Goal: Task Accomplishment & Management: Manage account settings

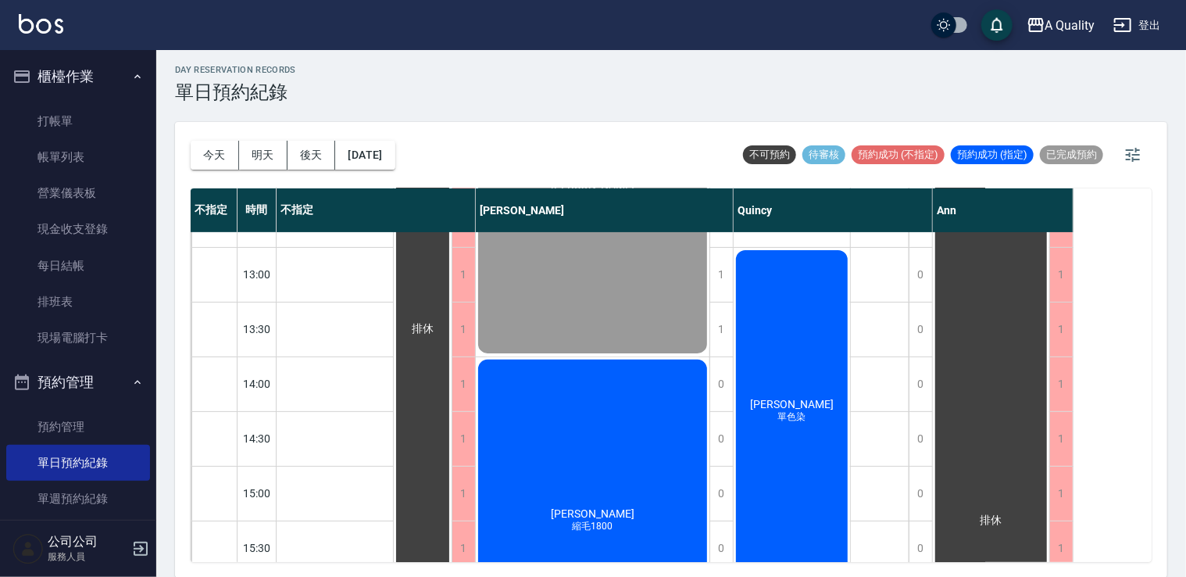
scroll to position [198, 0]
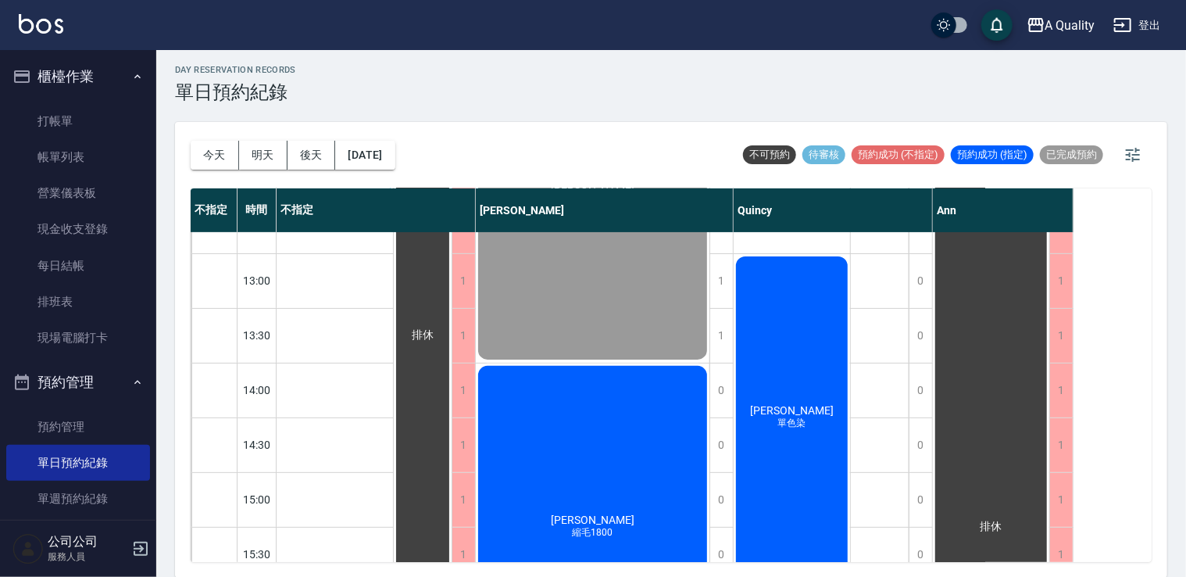
click at [643, 442] on div "林S 縮毛1800" at bounding box center [593, 526] width 234 height 327
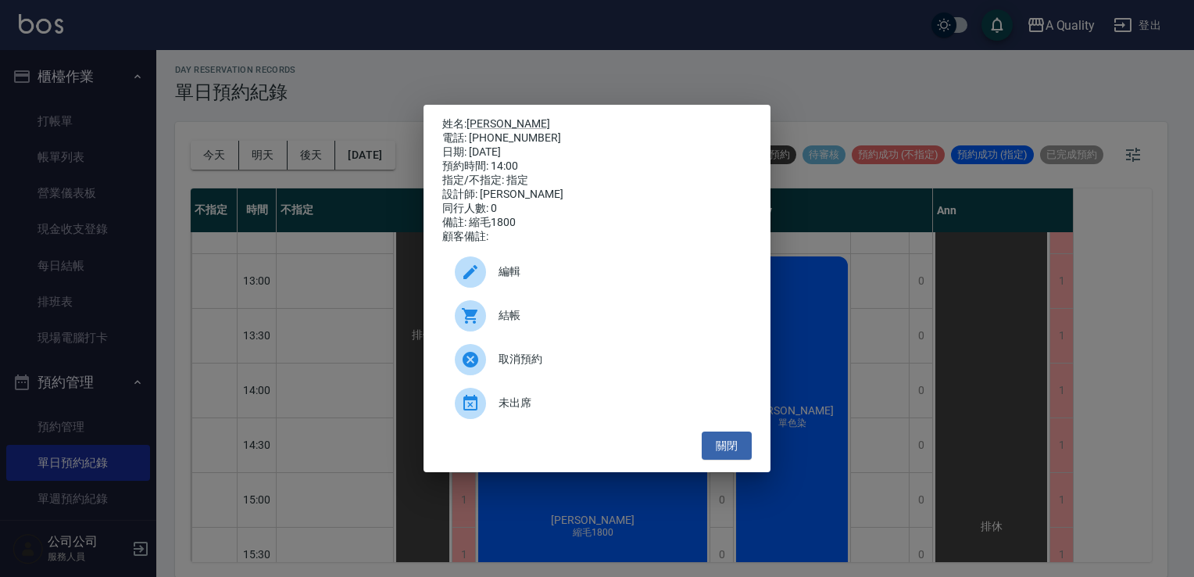
click at [898, 422] on div "姓名: [PERSON_NAME] 電話: [PHONE_NUMBER] 日期: [DATE] 預約時間: 14:00 指定/不指定: 指定 設計師: [PE…" at bounding box center [597, 288] width 1194 height 577
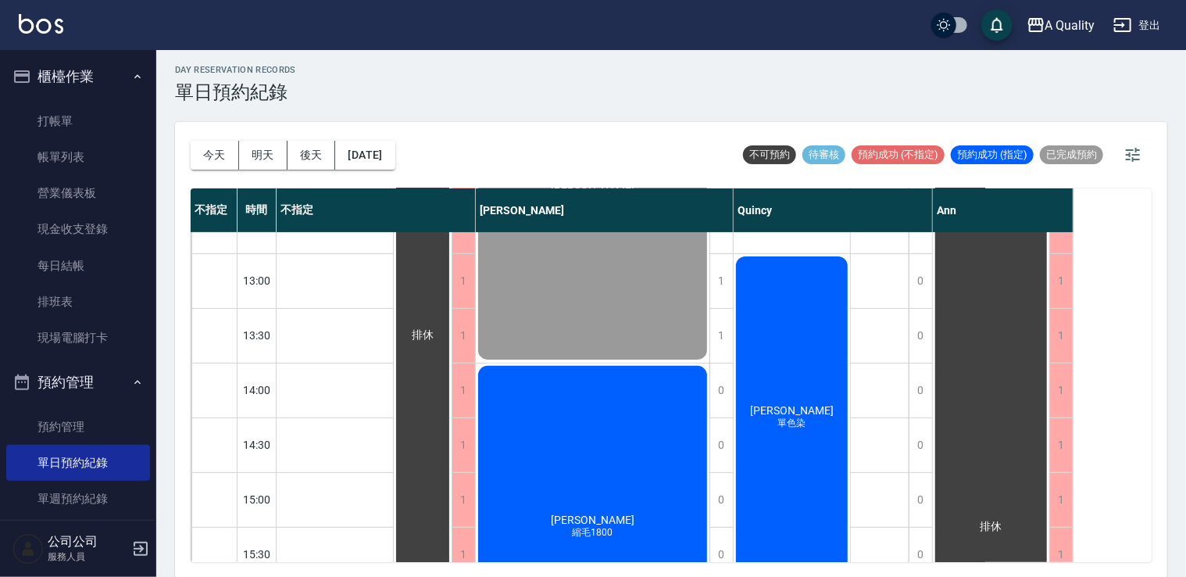
click at [838, 335] on div "[PERSON_NAME] 單色染" at bounding box center [792, 417] width 116 height 327
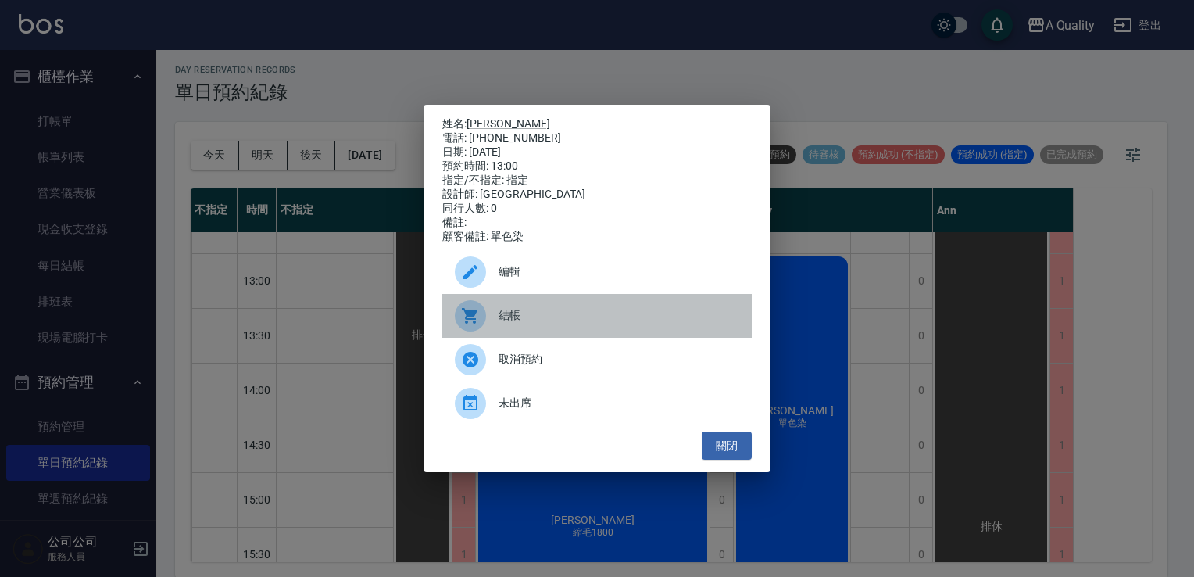
click at [535, 324] on span "結帳" at bounding box center [619, 315] width 241 height 16
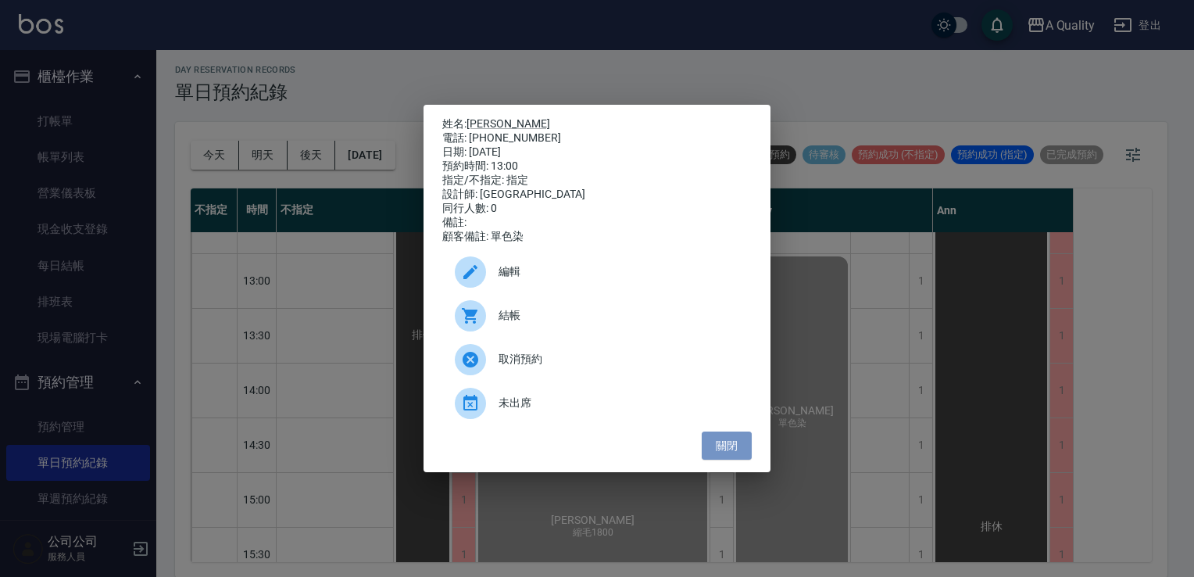
drag, startPoint x: 718, startPoint y: 456, endPoint x: 259, endPoint y: 405, distance: 461.6
click at [710, 455] on button "關閉" at bounding box center [727, 445] width 50 height 29
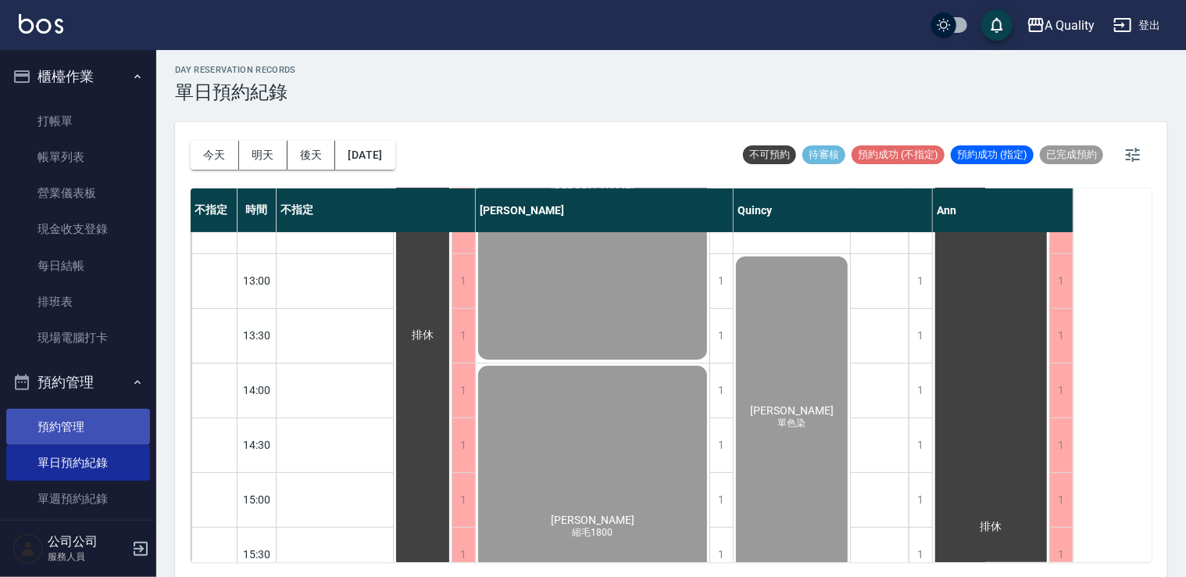
click at [98, 420] on link "預約管理" at bounding box center [78, 427] width 144 height 36
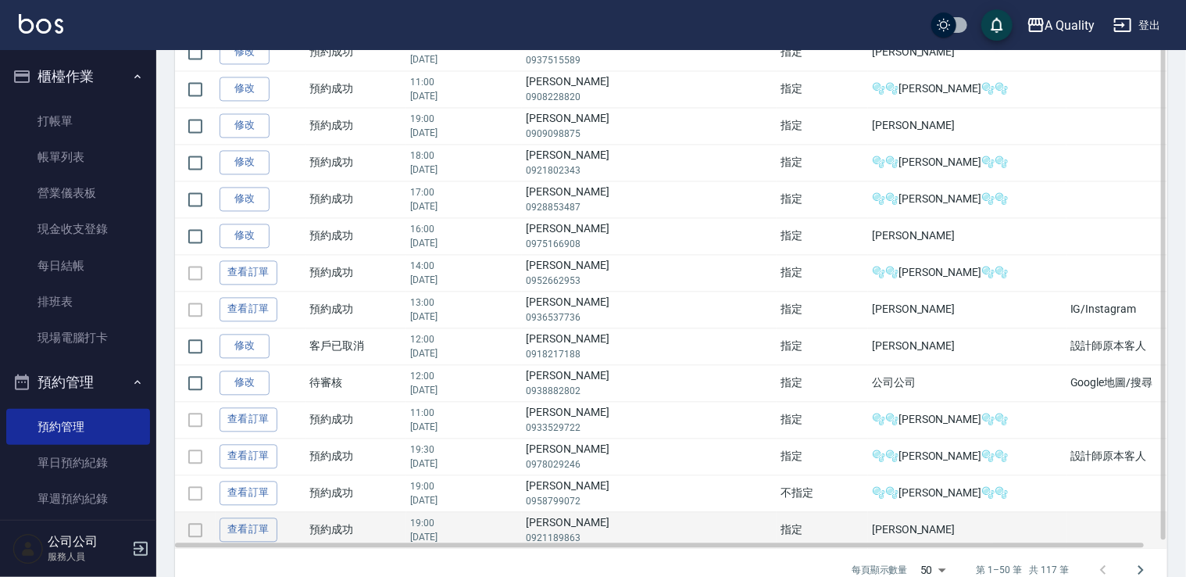
scroll to position [1572, 0]
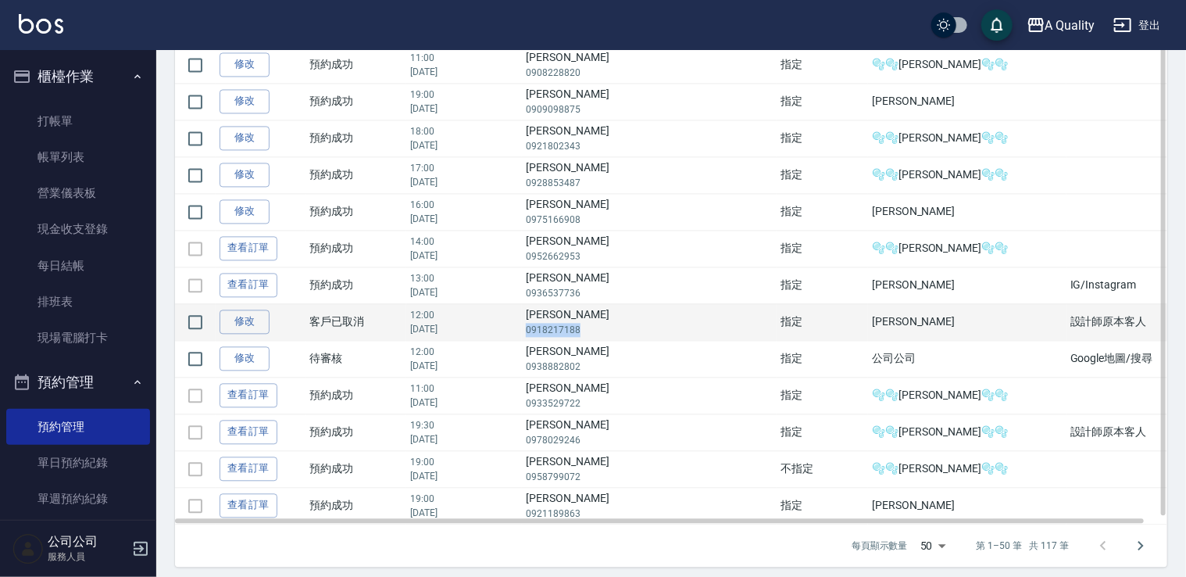
drag, startPoint x: 614, startPoint y: 322, endPoint x: 682, endPoint y: 317, distance: 68.9
click at [682, 323] on p "0918217188" at bounding box center [649, 330] width 247 height 14
drag, startPoint x: 682, startPoint y: 317, endPoint x: 657, endPoint y: 320, distance: 25.2
copy p "0918217188"
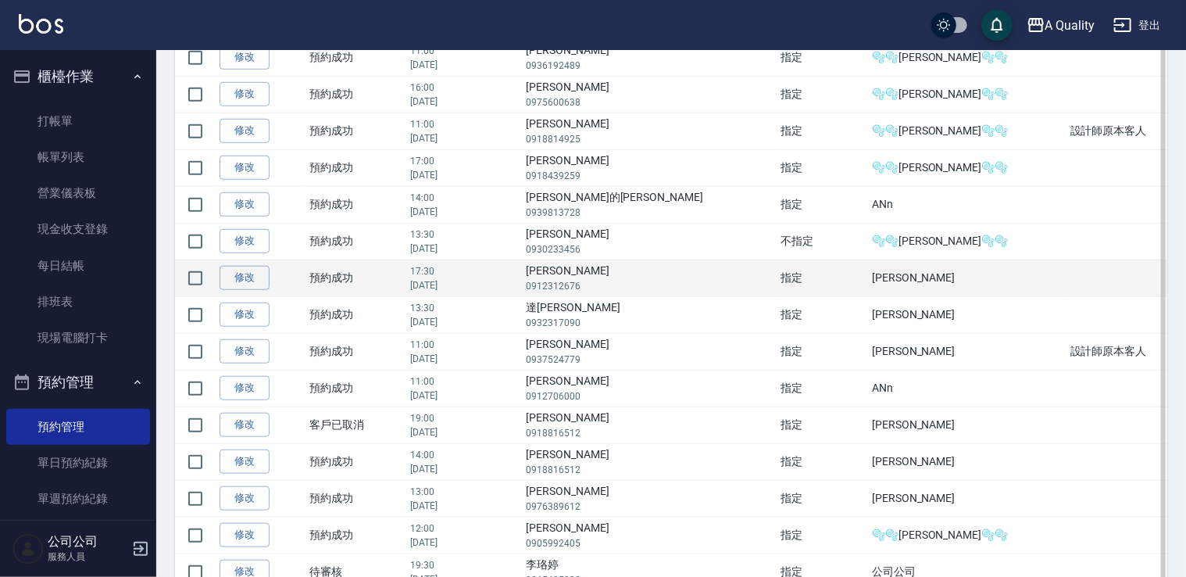
scroll to position [399, 0]
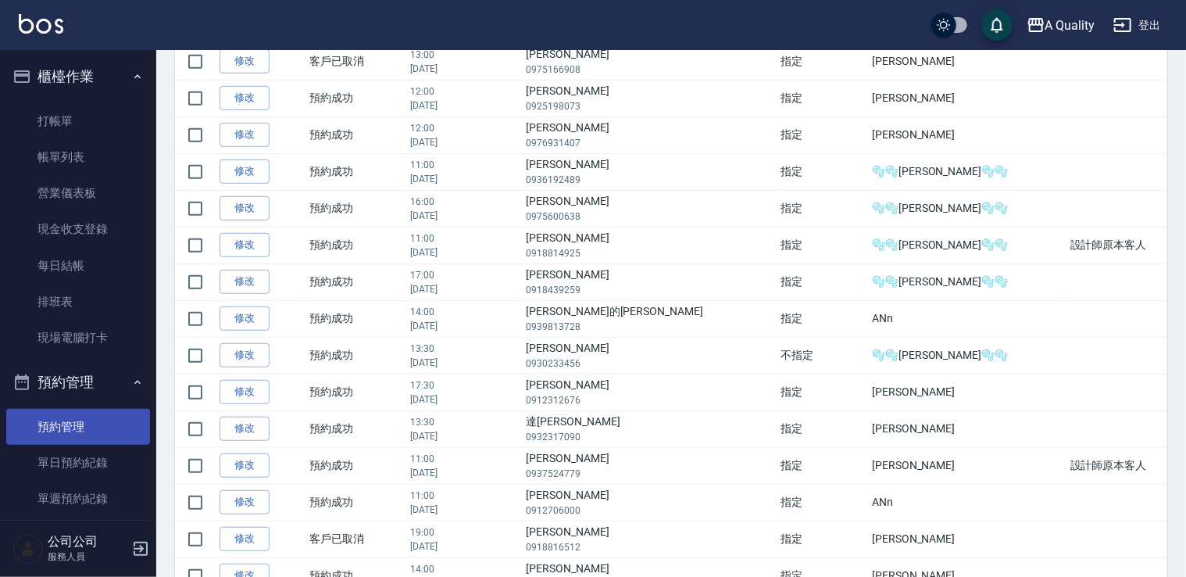
drag, startPoint x: 77, startPoint y: 458, endPoint x: 81, endPoint y: 442, distance: 16.1
click at [78, 456] on link "單日預約紀錄" at bounding box center [78, 463] width 144 height 36
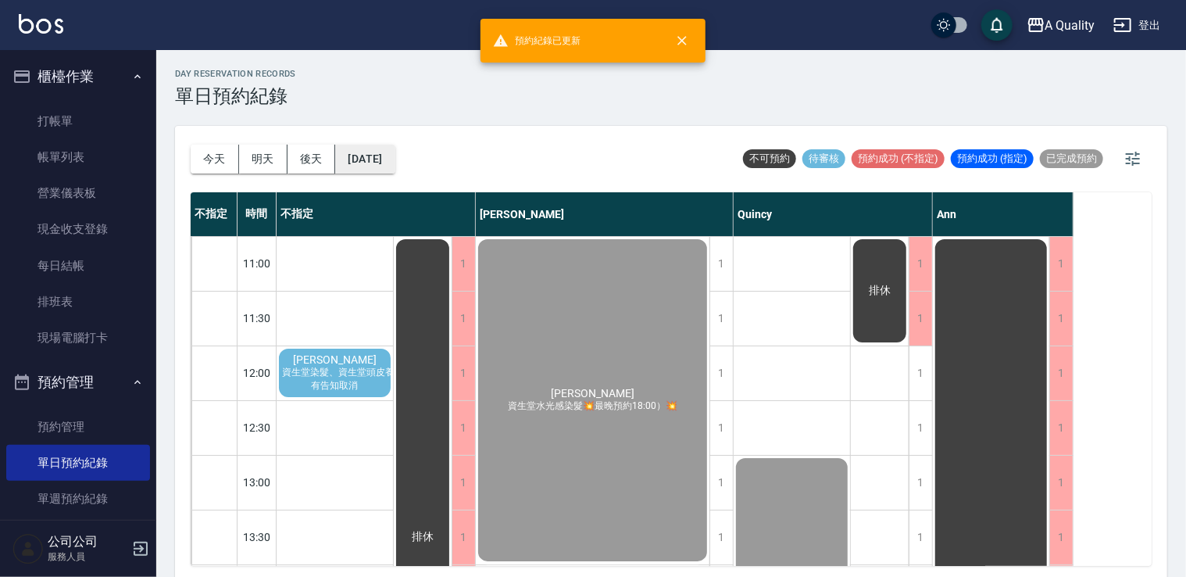
click at [388, 146] on button "[DATE]" at bounding box center [364, 159] width 59 height 29
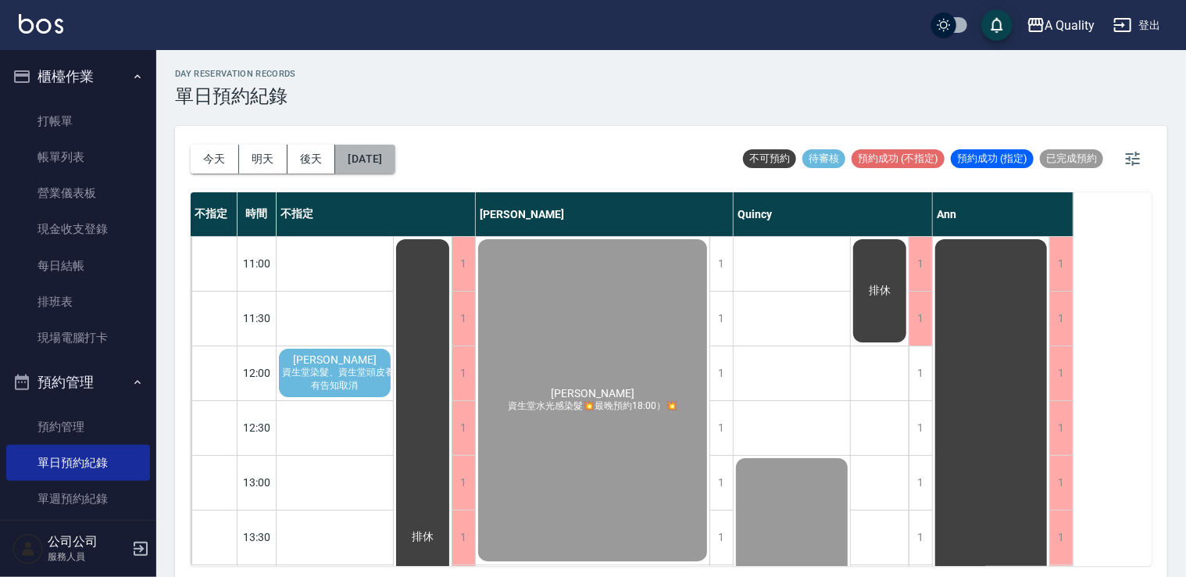
click at [376, 158] on button "[DATE]" at bounding box center [364, 159] width 59 height 29
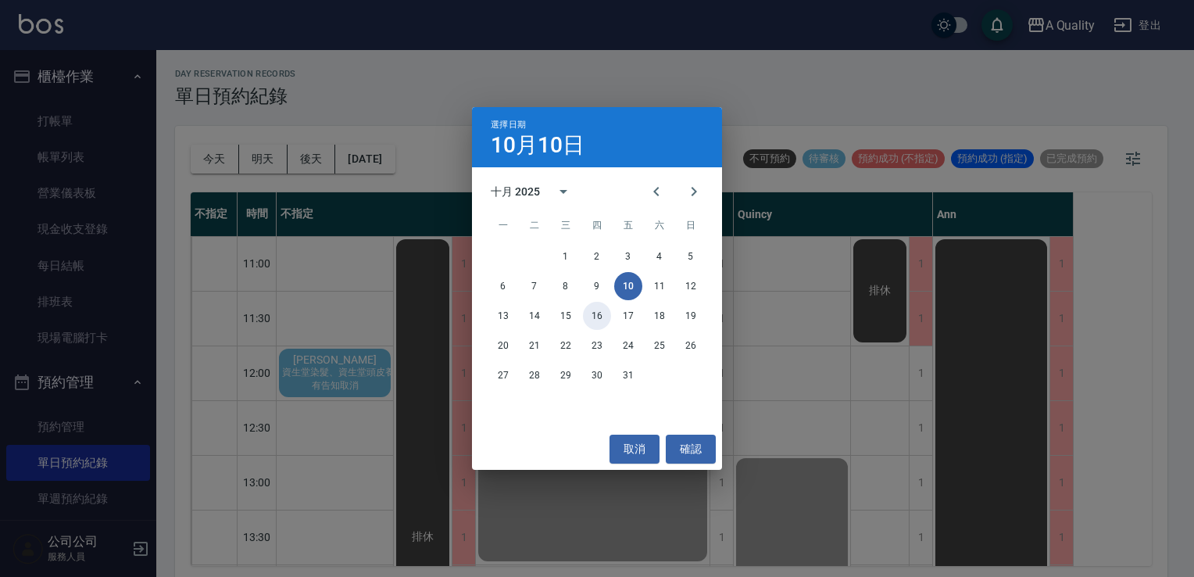
click at [598, 319] on button "16" at bounding box center [597, 316] width 28 height 28
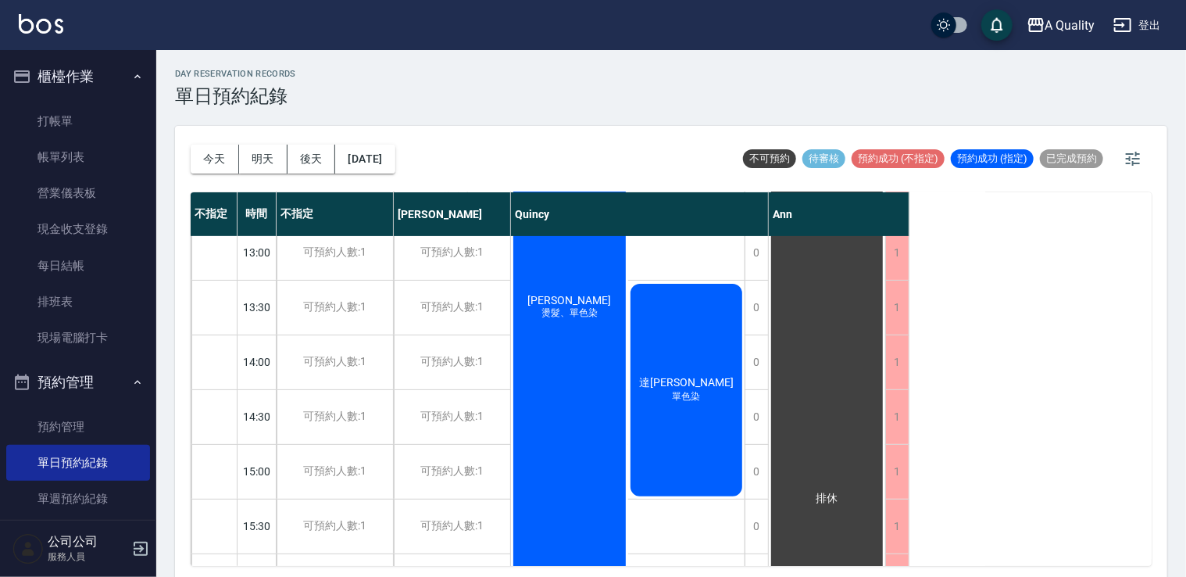
scroll to position [156, 0]
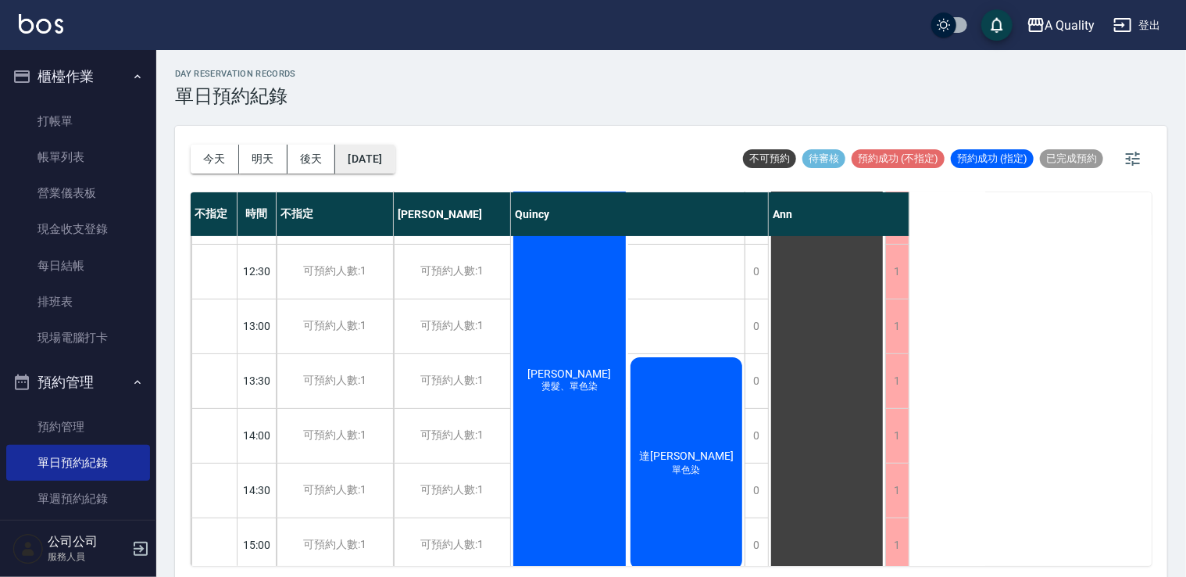
click at [394, 163] on button "[DATE]" at bounding box center [364, 159] width 59 height 29
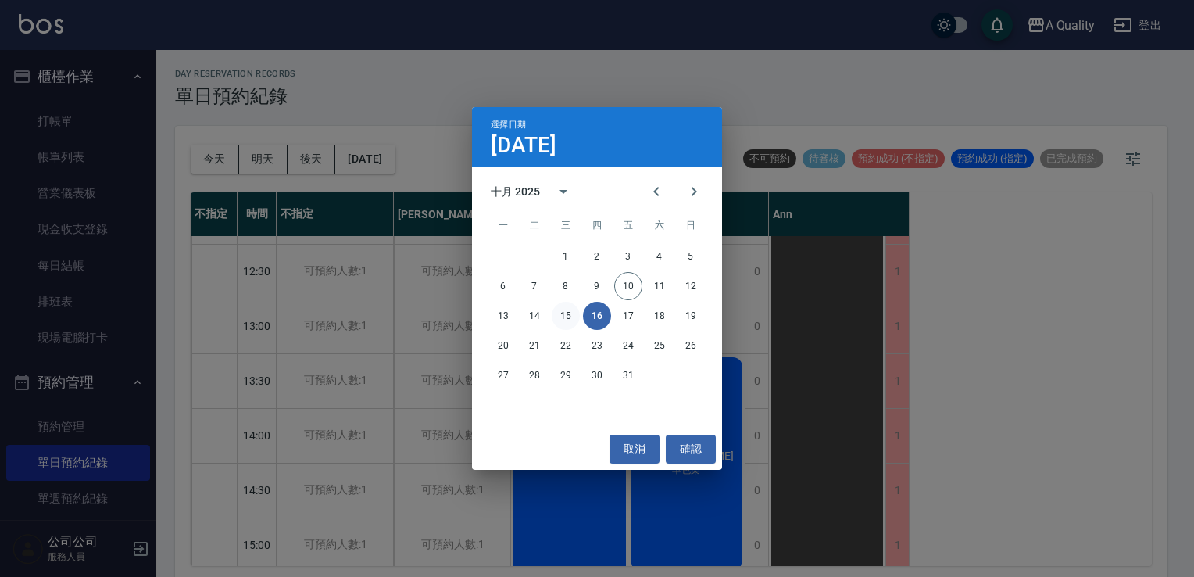
click at [565, 323] on button "15" at bounding box center [566, 316] width 28 height 28
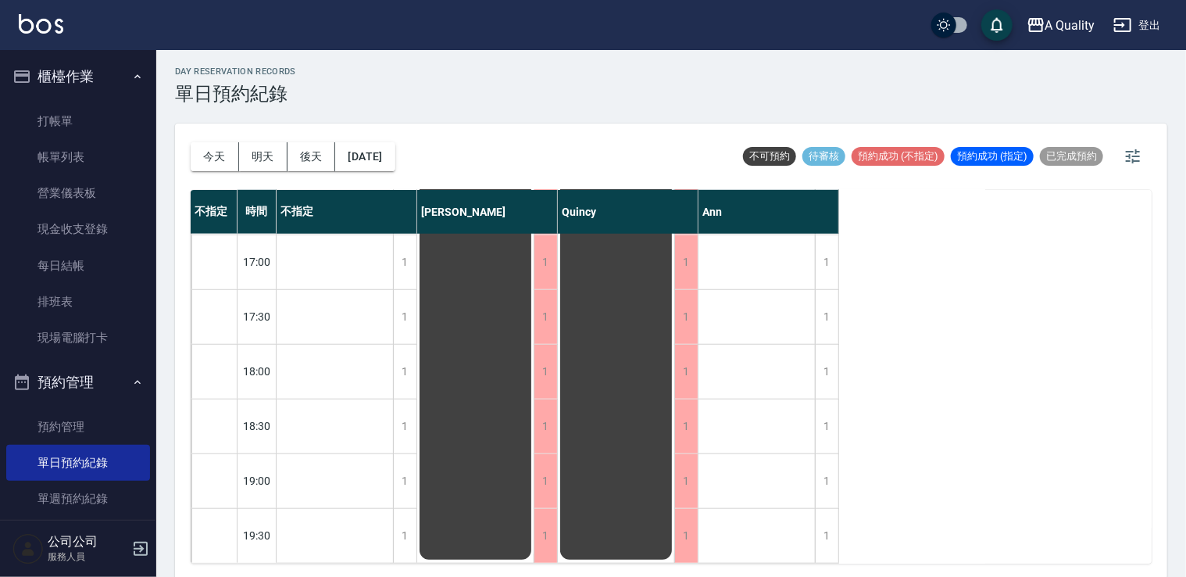
scroll to position [4, 0]
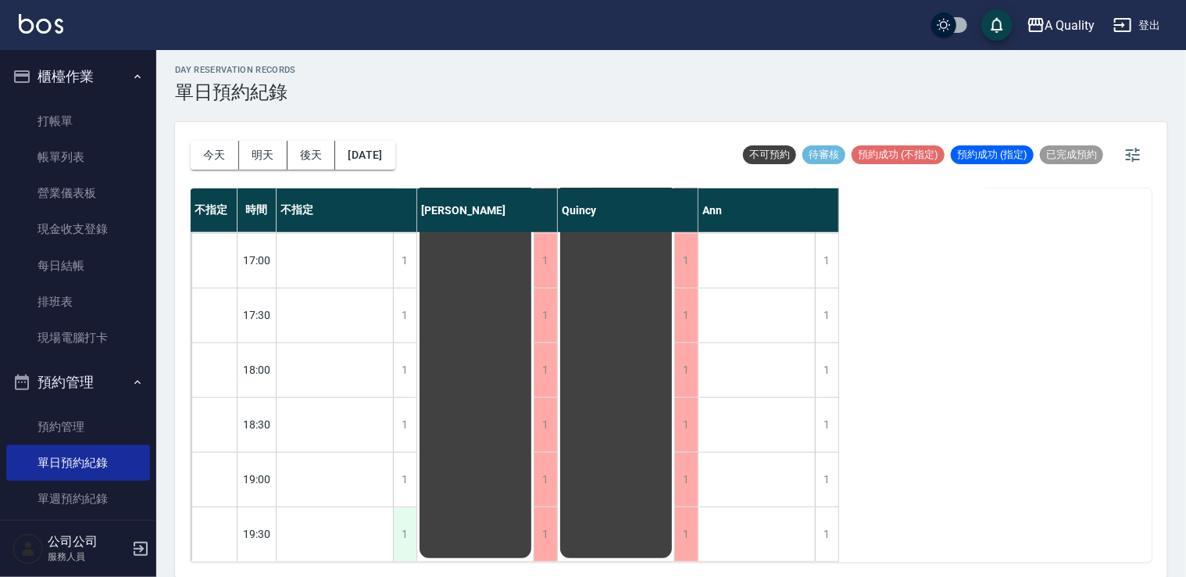
click at [410, 513] on div "1" at bounding box center [404, 534] width 23 height 54
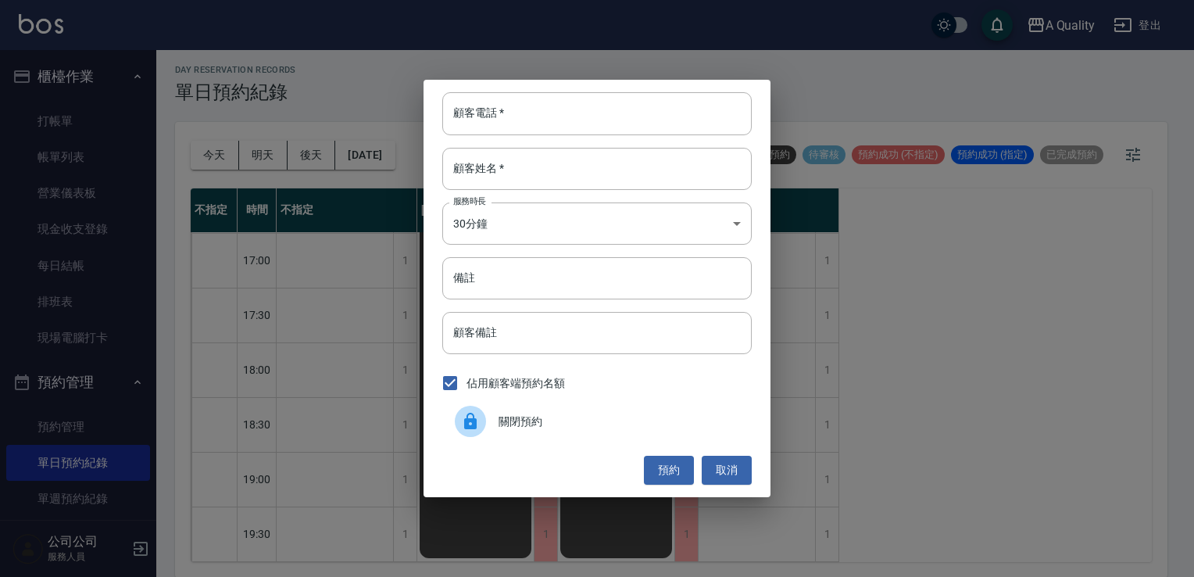
drag, startPoint x: 498, startPoint y: 410, endPoint x: 471, endPoint y: 426, distance: 31.5
click at [494, 414] on div at bounding box center [477, 421] width 44 height 31
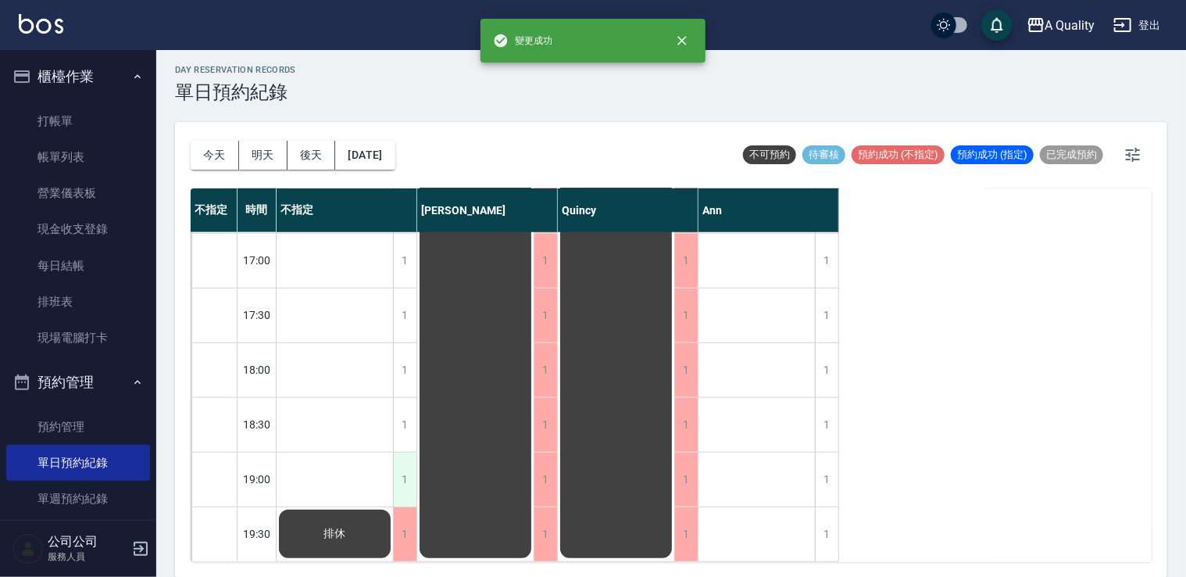
click at [412, 467] on div "1" at bounding box center [404, 480] width 23 height 54
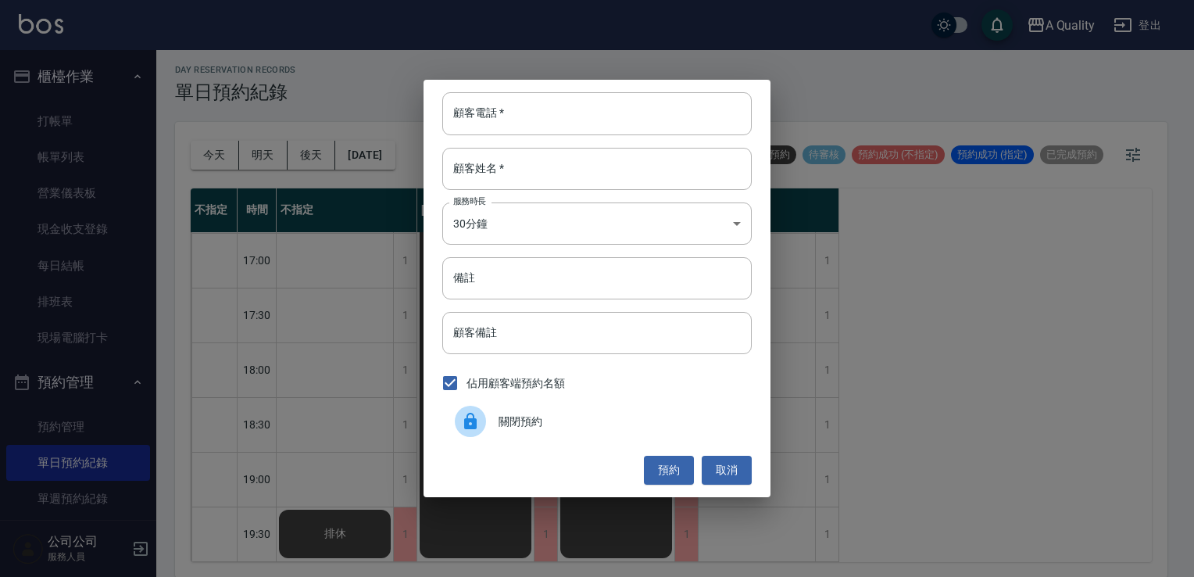
drag, startPoint x: 494, startPoint y: 418, endPoint x: 458, endPoint y: 425, distance: 36.6
click at [485, 423] on div at bounding box center [477, 421] width 44 height 31
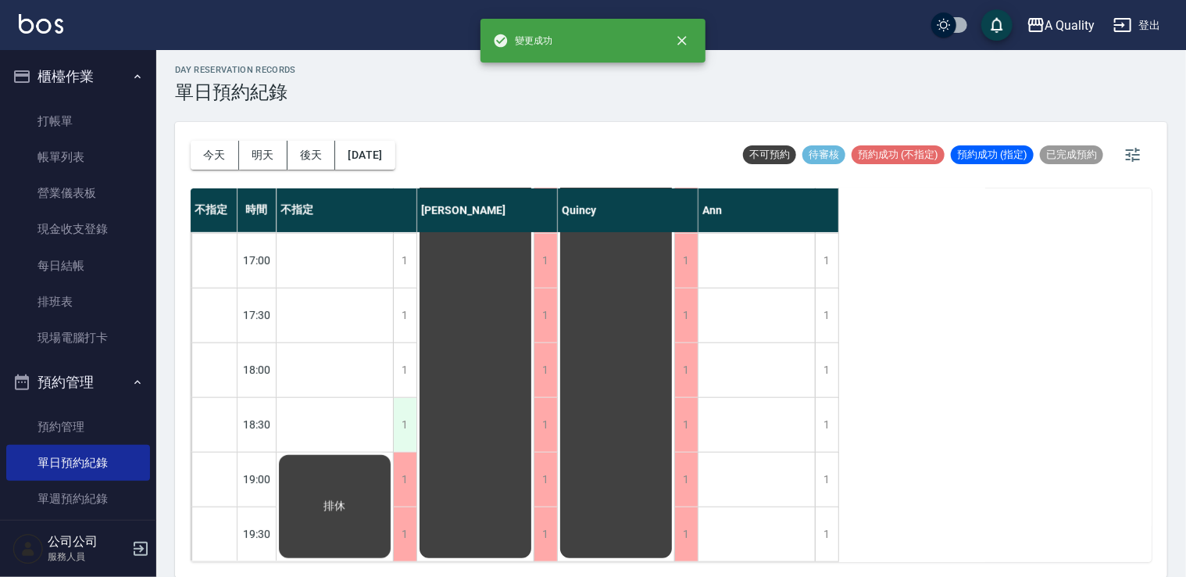
click at [414, 412] on div "1" at bounding box center [404, 425] width 23 height 54
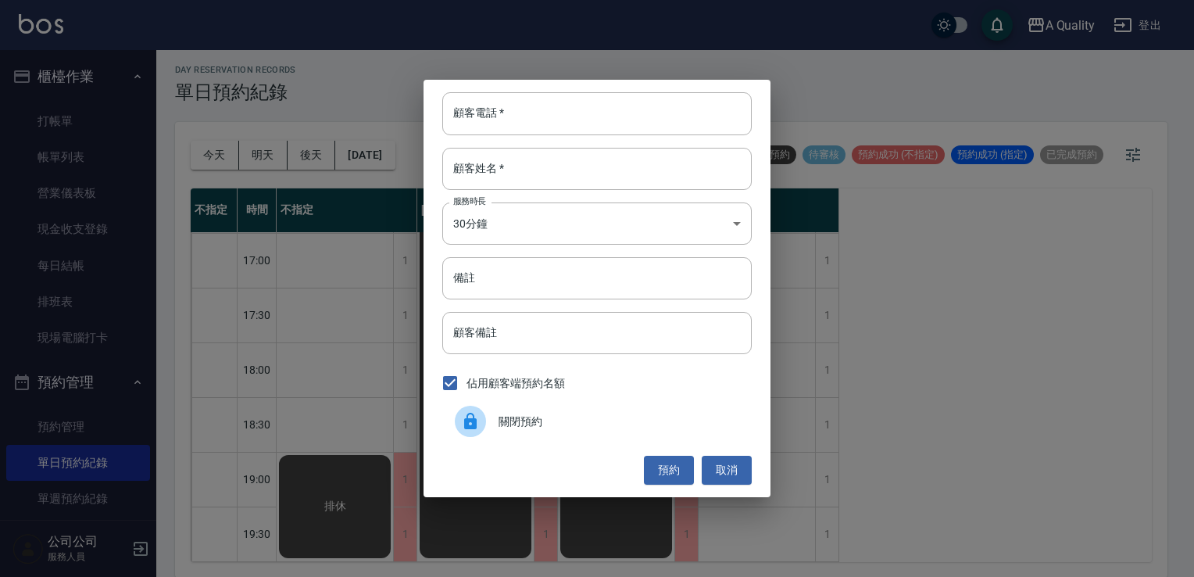
click at [492, 417] on div at bounding box center [477, 421] width 44 height 31
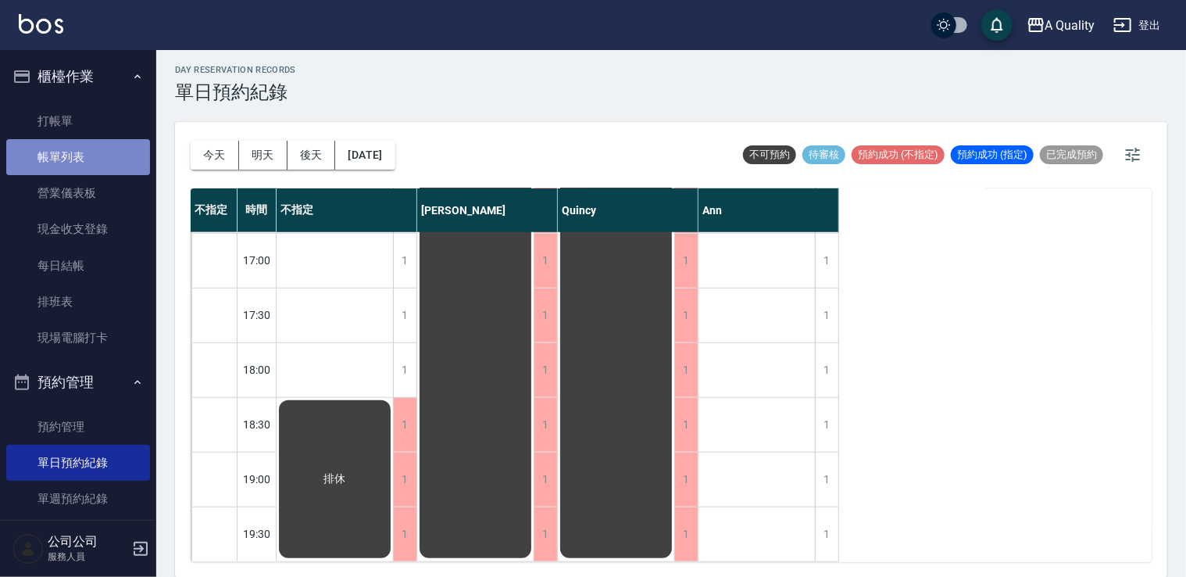
click at [92, 164] on link "帳單列表" at bounding box center [78, 157] width 144 height 36
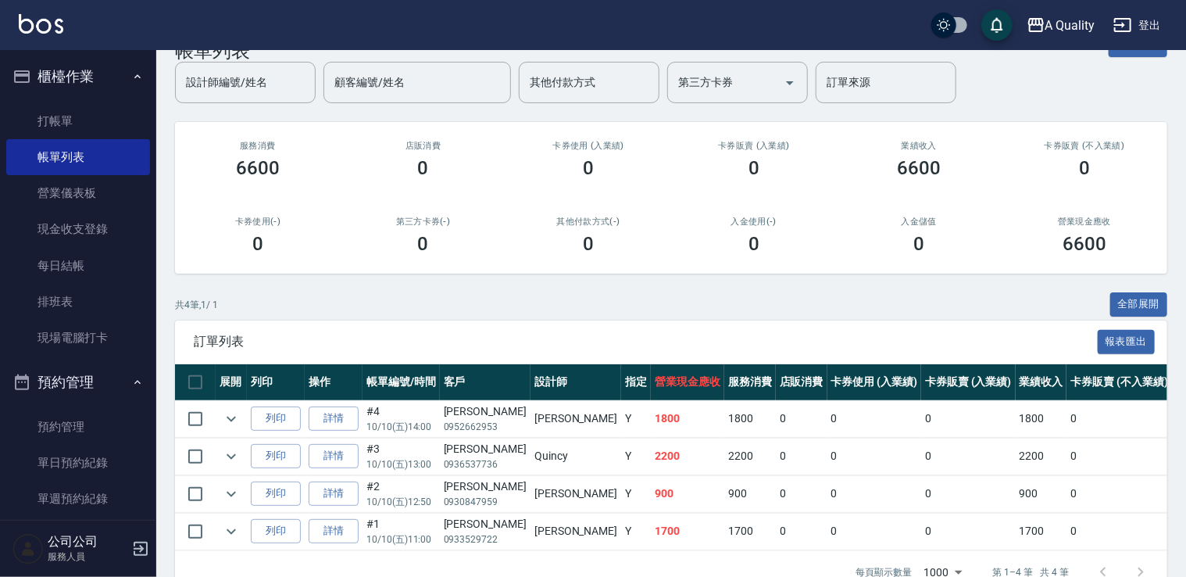
scroll to position [90, 0]
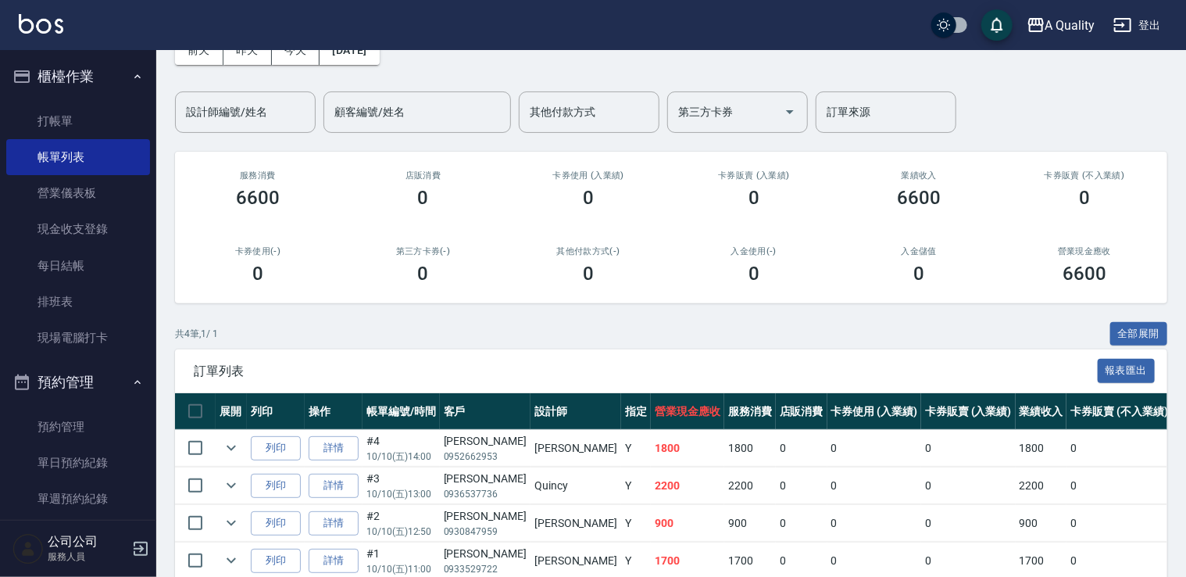
click at [229, 496] on td at bounding box center [231, 485] width 31 height 37
click at [231, 492] on icon "expand row" at bounding box center [231, 485] width 19 height 19
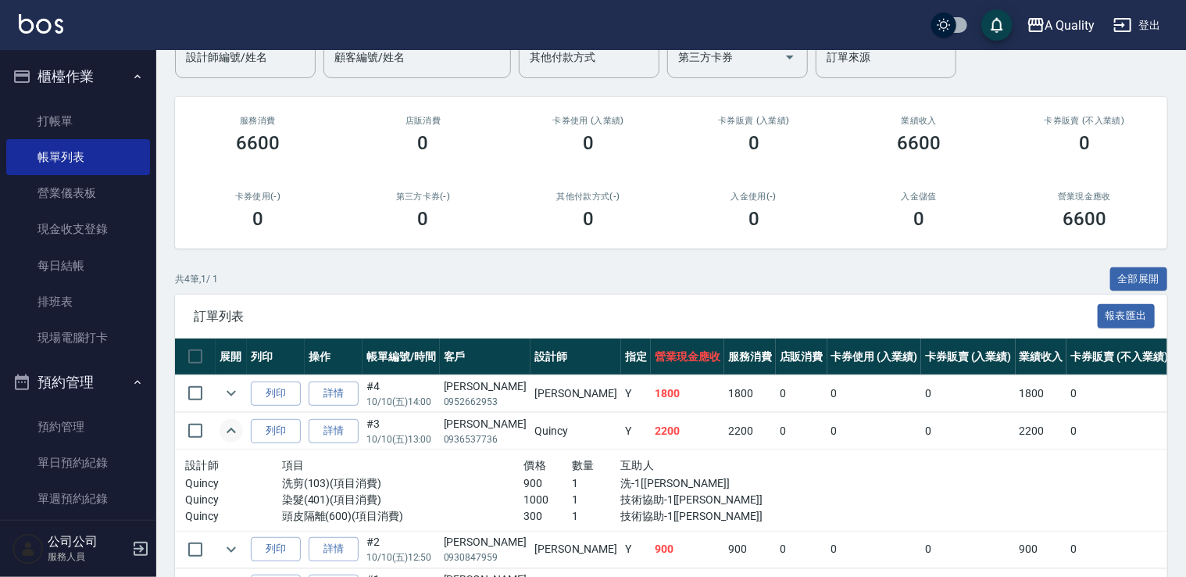
scroll to position [168, 0]
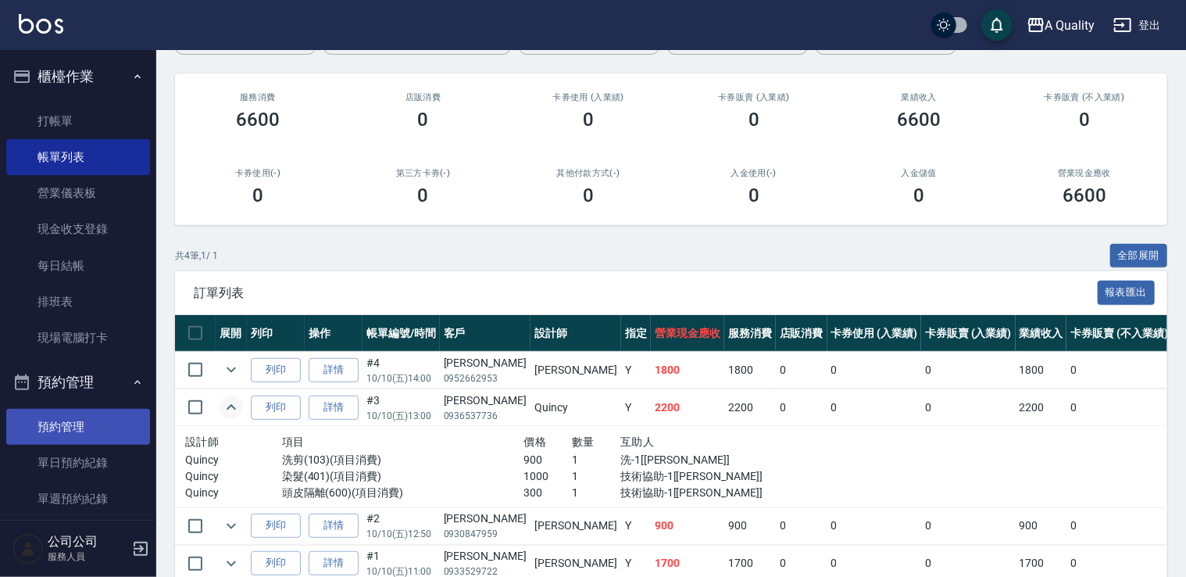
drag, startPoint x: 101, startPoint y: 466, endPoint x: 113, endPoint y: 442, distance: 26.9
click at [101, 465] on link "單日預約紀錄" at bounding box center [78, 463] width 144 height 36
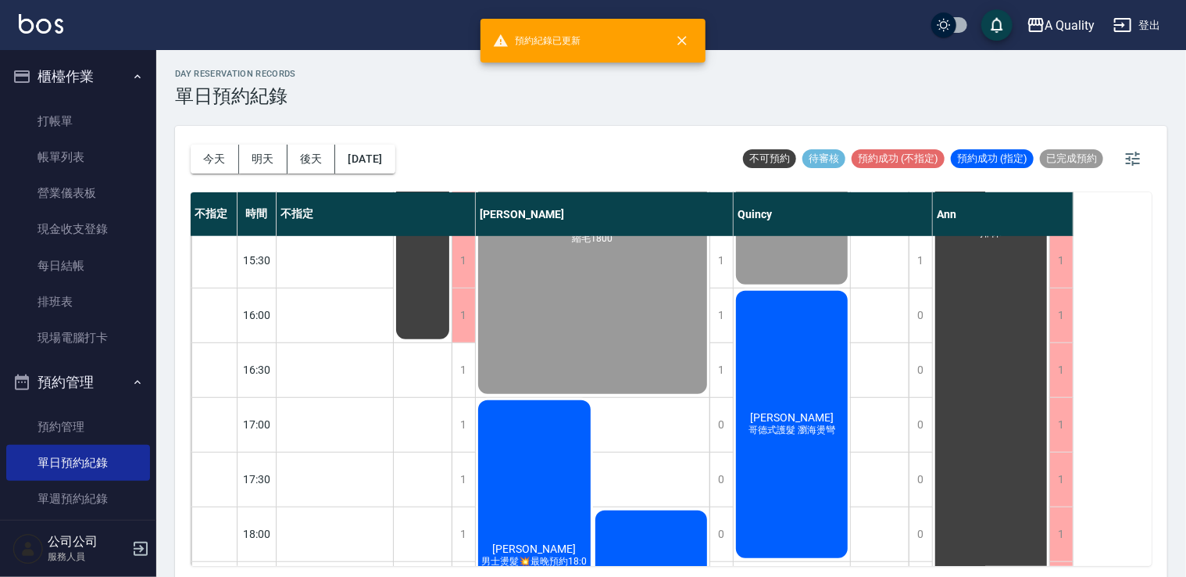
scroll to position [469, 0]
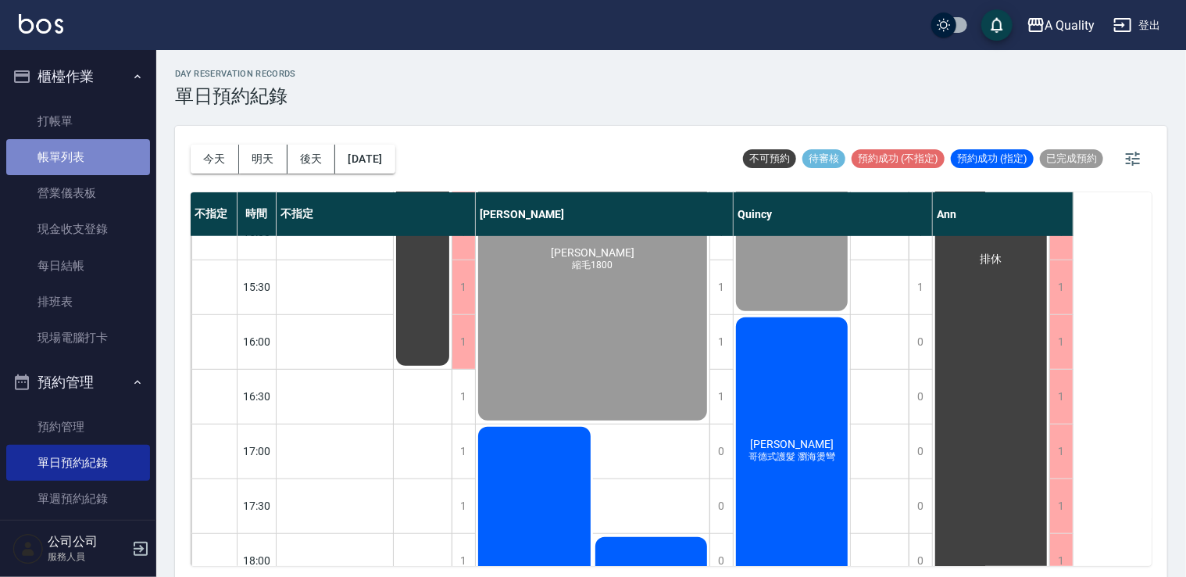
click at [80, 163] on link "帳單列表" at bounding box center [78, 157] width 144 height 36
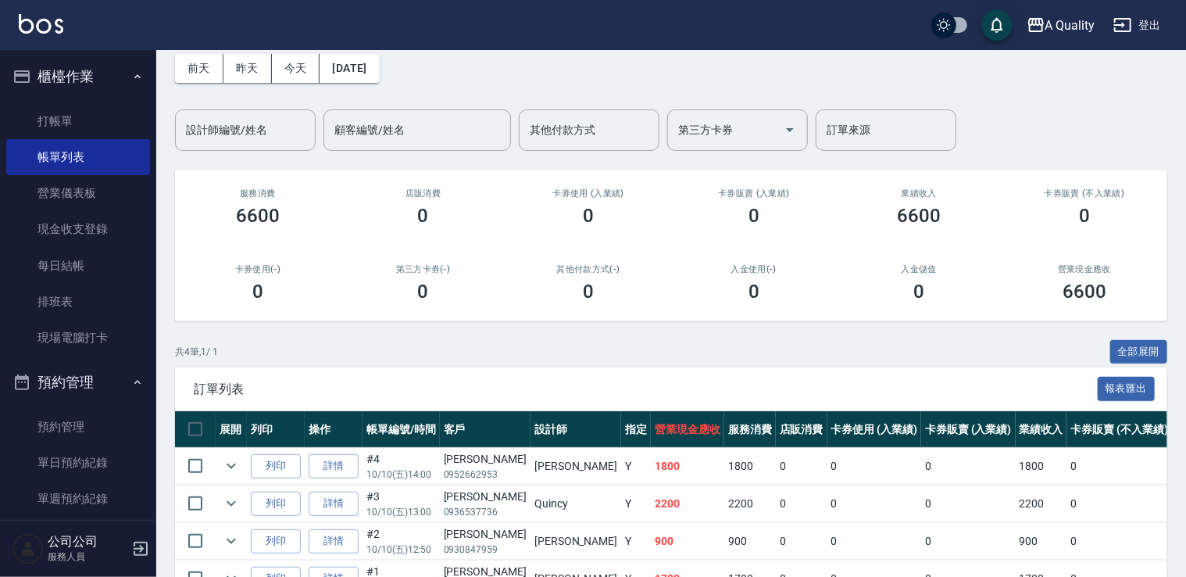
scroll to position [164, 0]
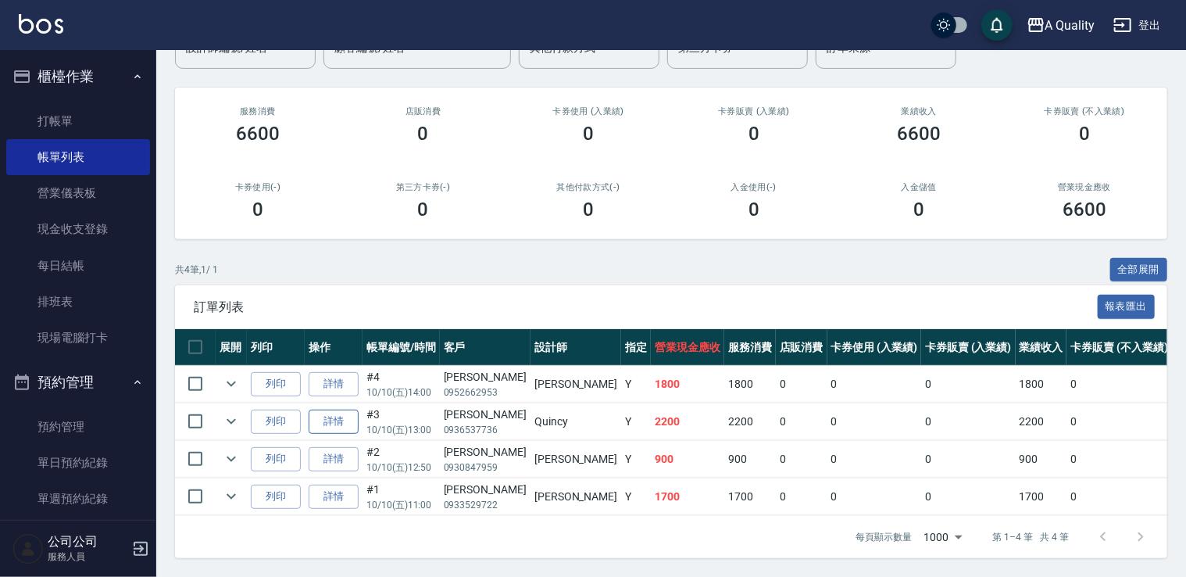
click at [330, 411] on link "詳情" at bounding box center [334, 422] width 50 height 24
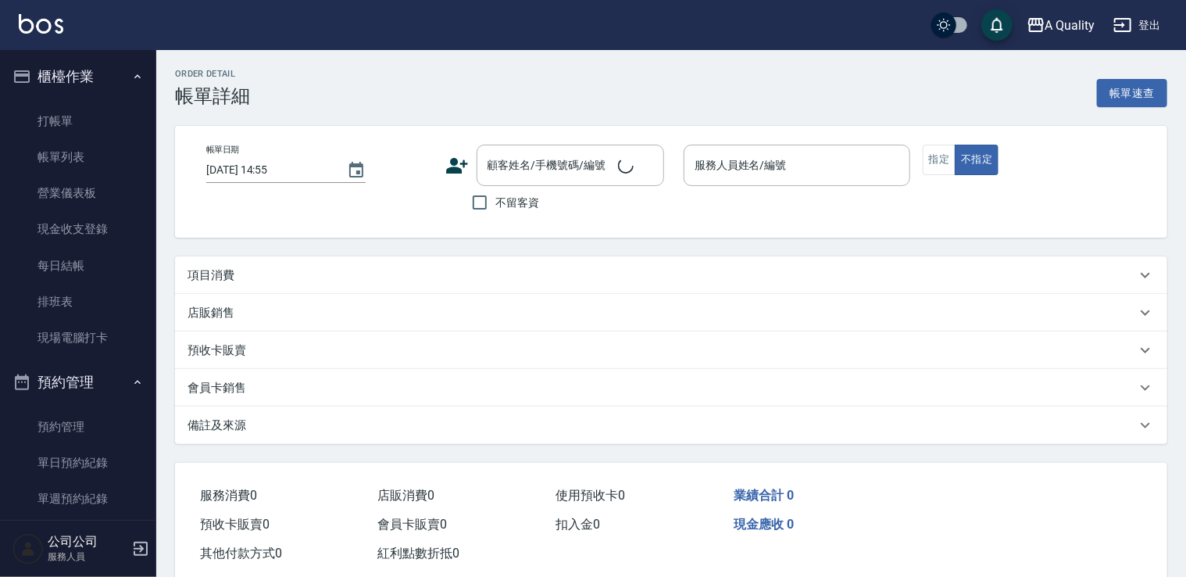
type input "[DATE] 13:00"
type input "Quincy(無代號)"
type input "IG/Instagram"
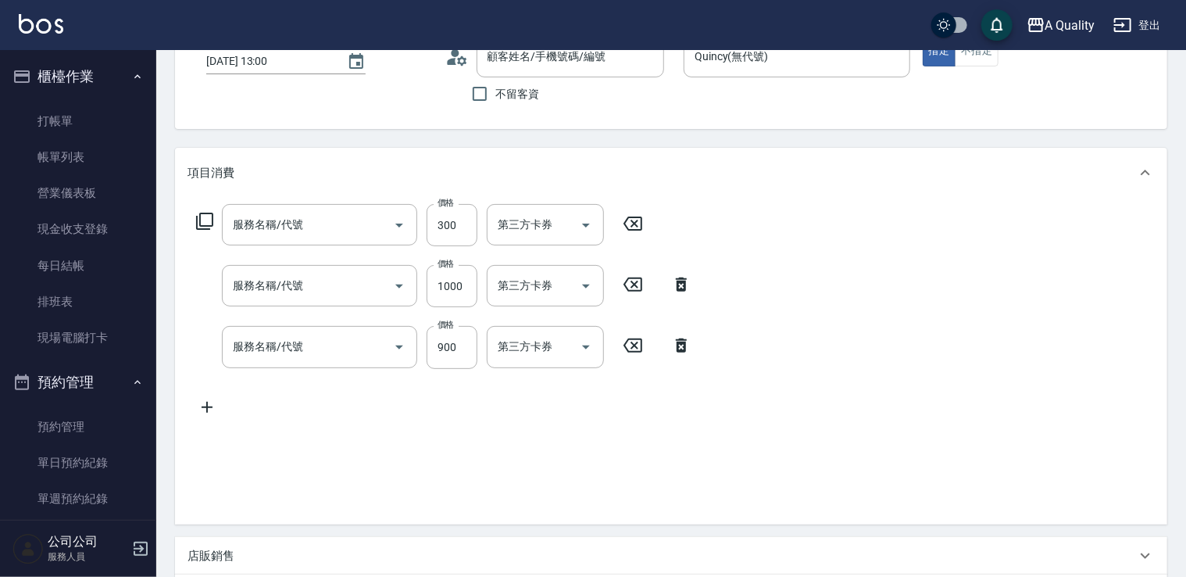
type input "[PERSON_NAME]/0936537736/"
type input "頭皮隔離(600)"
type input "染髮(401)"
type input "洗剪(103)"
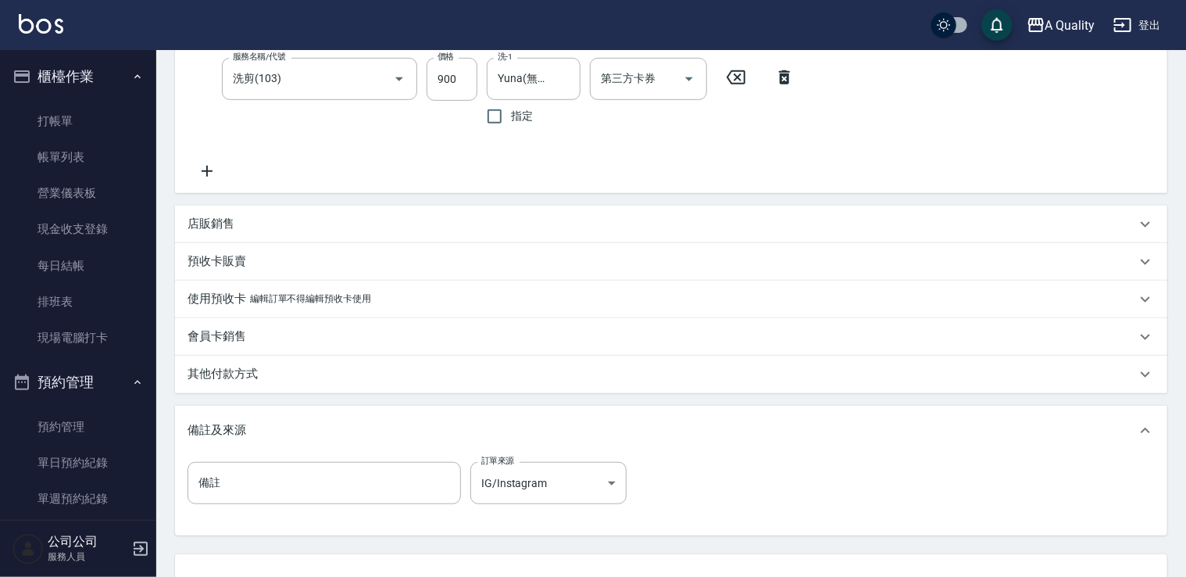
scroll to position [566, 0]
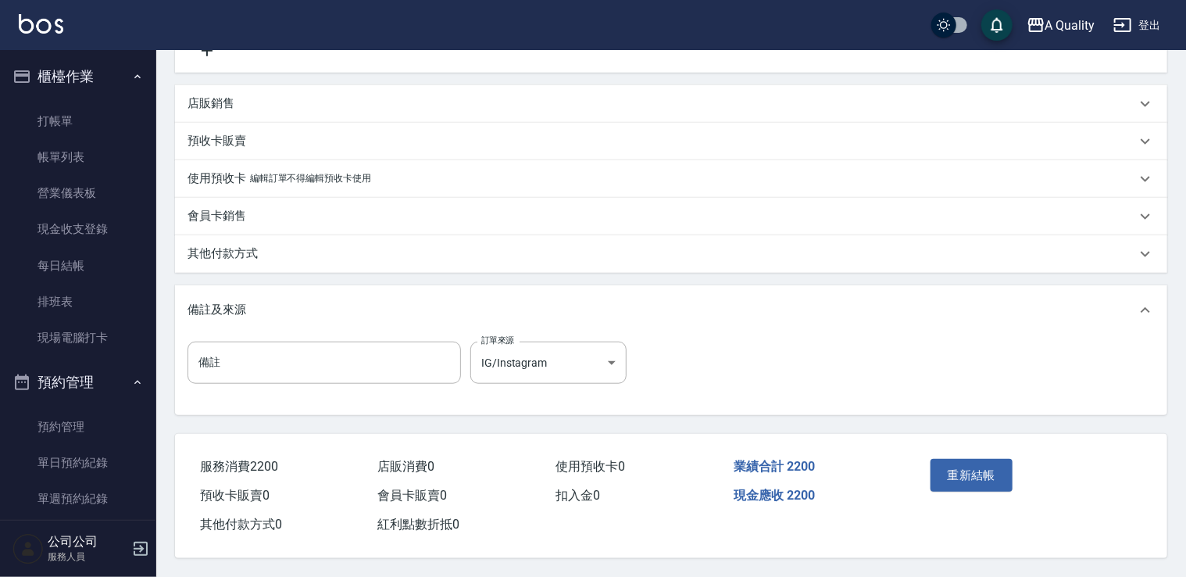
click at [263, 255] on div "其他付款方式" at bounding box center [662, 253] width 949 height 16
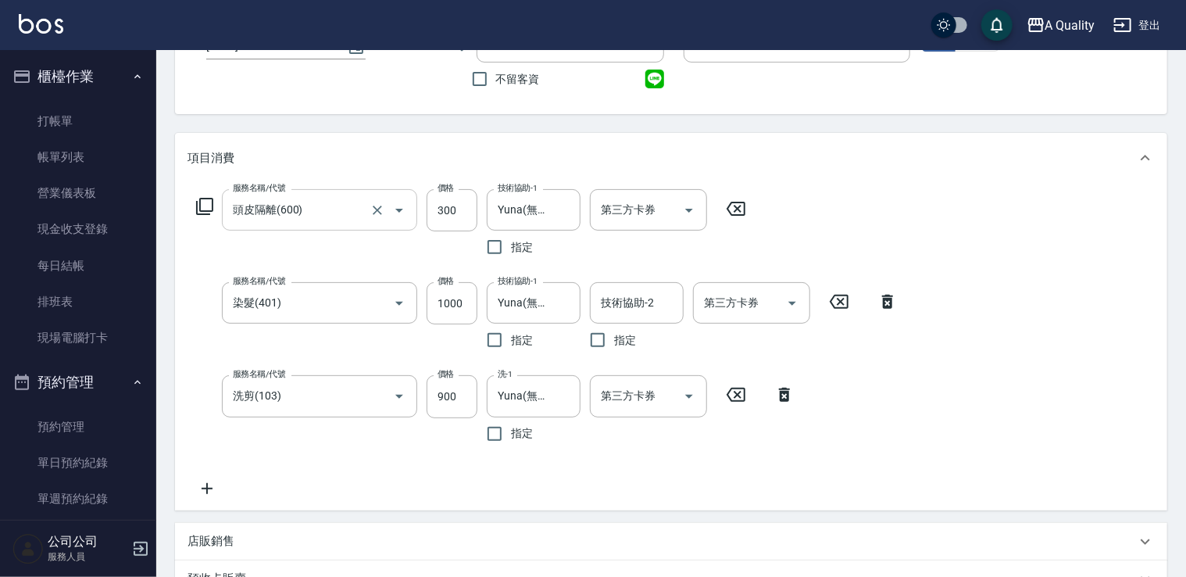
scroll to position [97, 0]
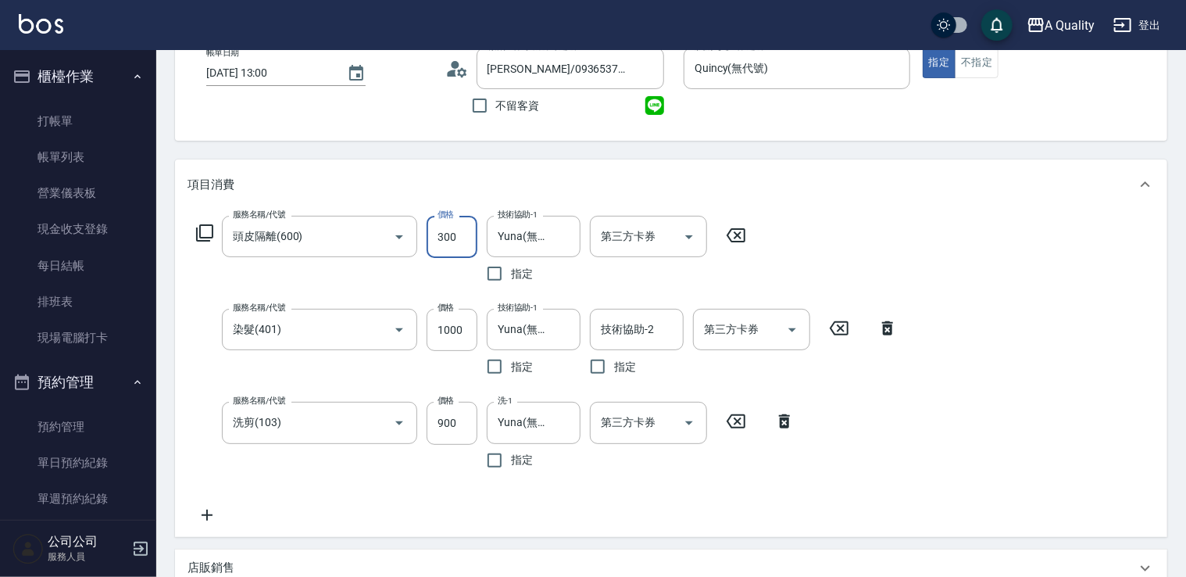
click at [461, 239] on input "300" at bounding box center [452, 237] width 51 height 42
type input "810"
click at [458, 228] on input "300" at bounding box center [452, 237] width 51 height 42
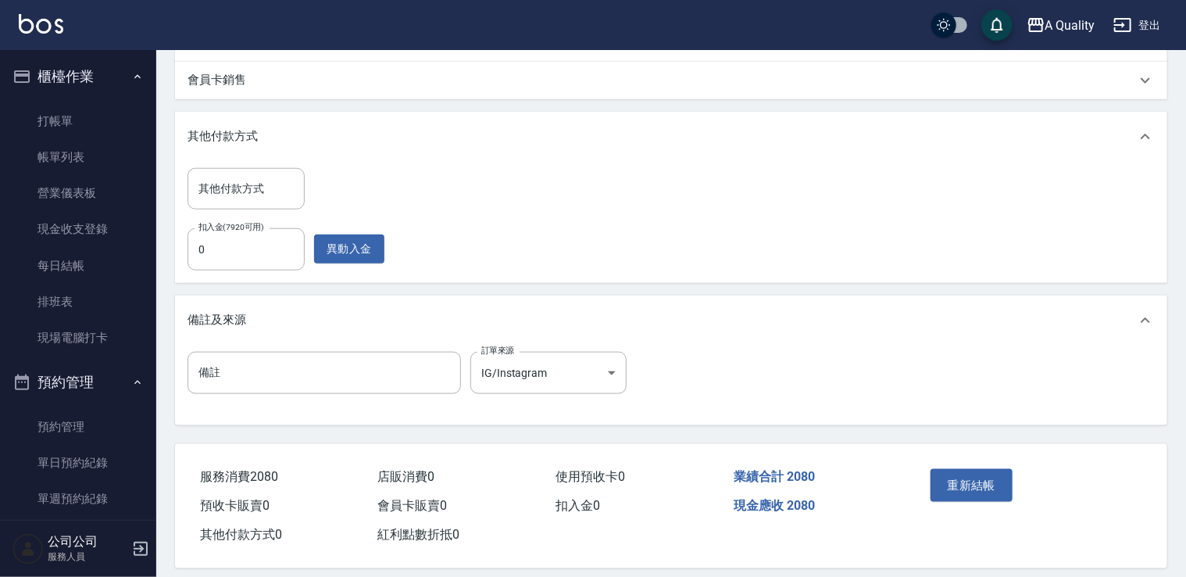
scroll to position [712, 0]
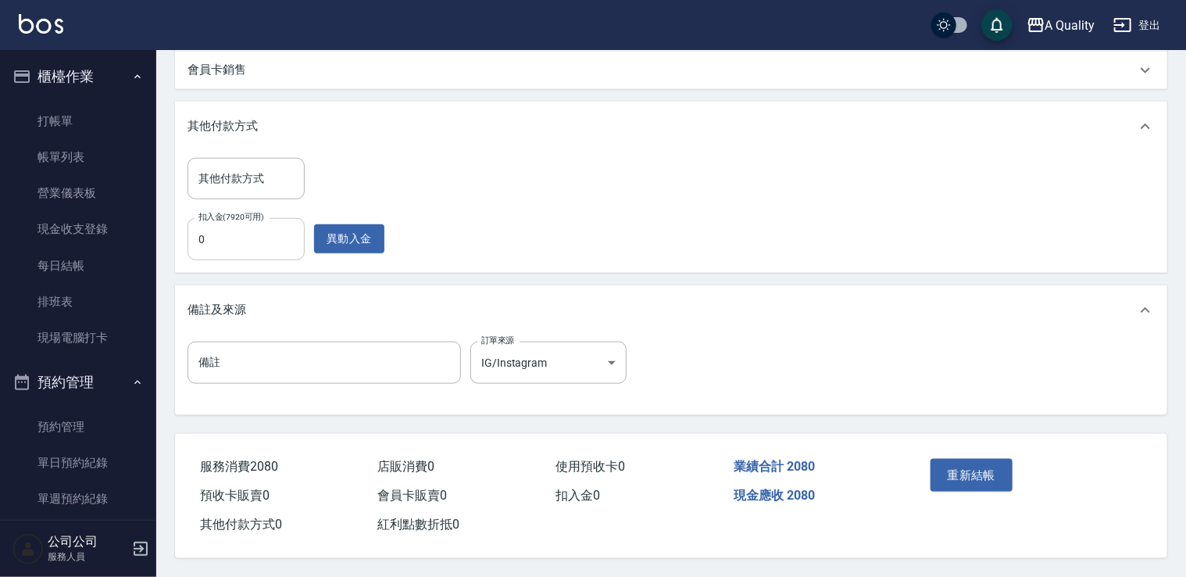
type input "270"
click at [229, 227] on input "0" at bounding box center [246, 239] width 117 height 42
type input "2080"
drag, startPoint x: 969, startPoint y: 472, endPoint x: 966, endPoint y: 462, distance: 10.6
click at [969, 472] on button "重新結帳" at bounding box center [972, 475] width 83 height 33
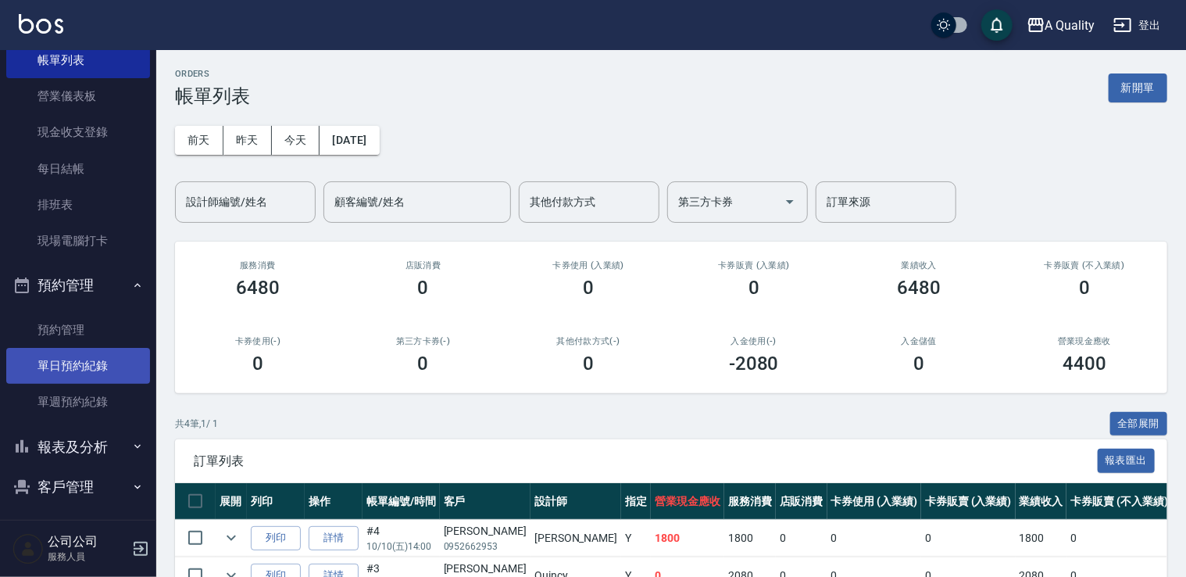
scroll to position [102, 0]
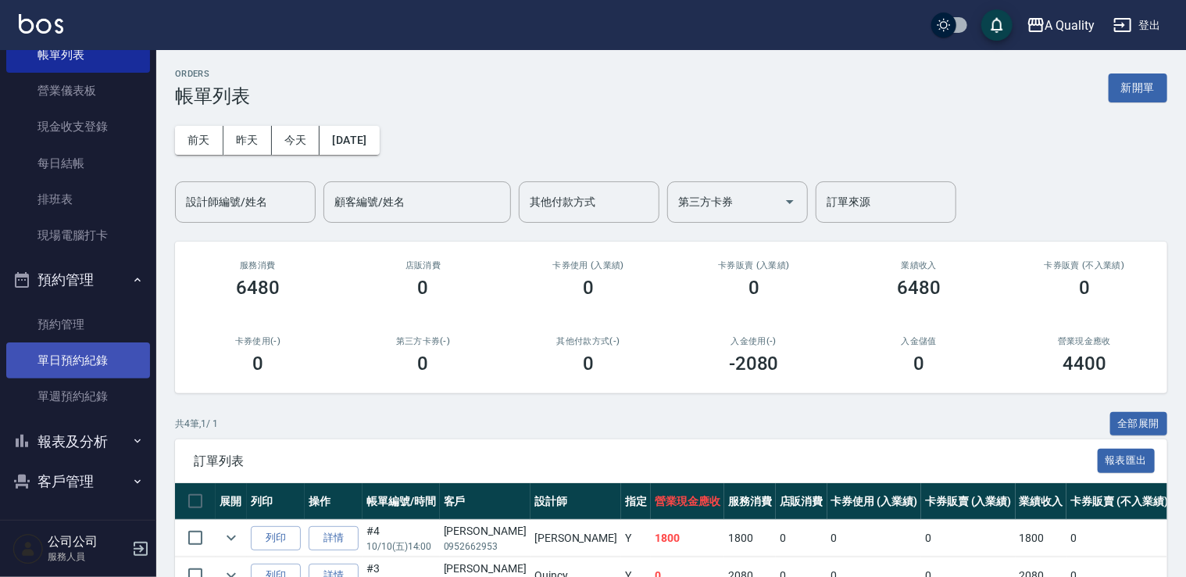
click at [102, 362] on link "單日預約紀錄" at bounding box center [78, 360] width 144 height 36
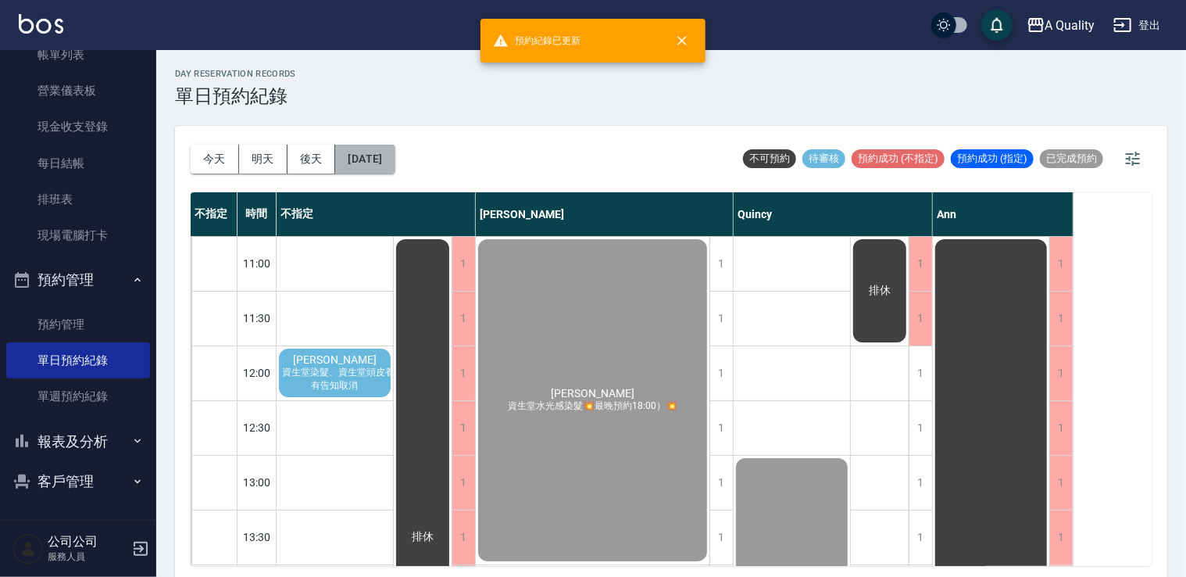
click at [352, 155] on button "[DATE]" at bounding box center [364, 159] width 59 height 29
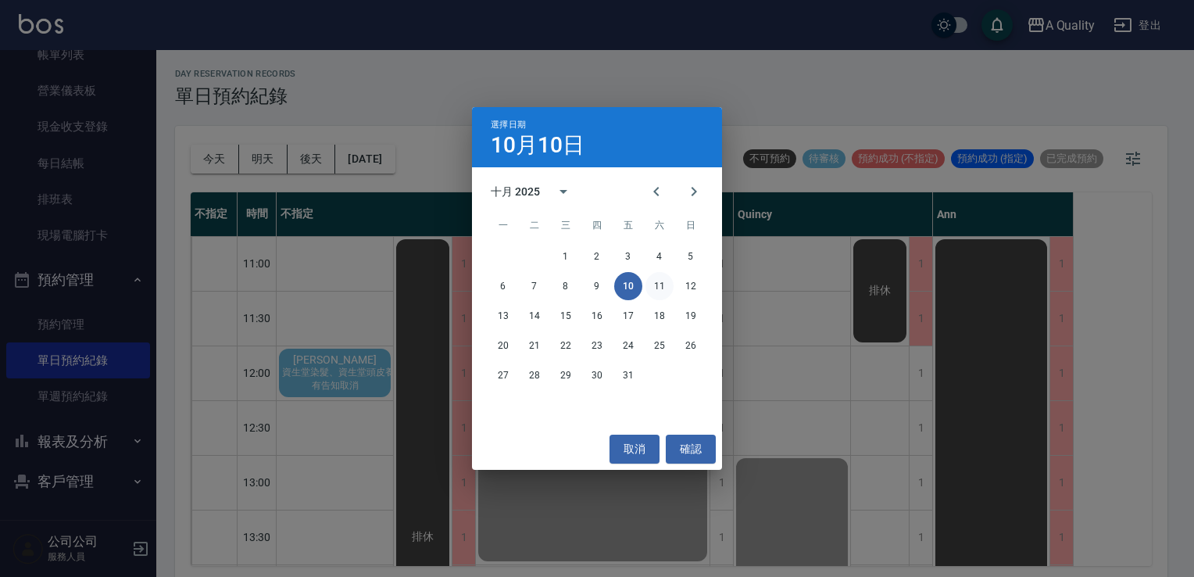
click at [662, 288] on button "11" at bounding box center [660, 286] width 28 height 28
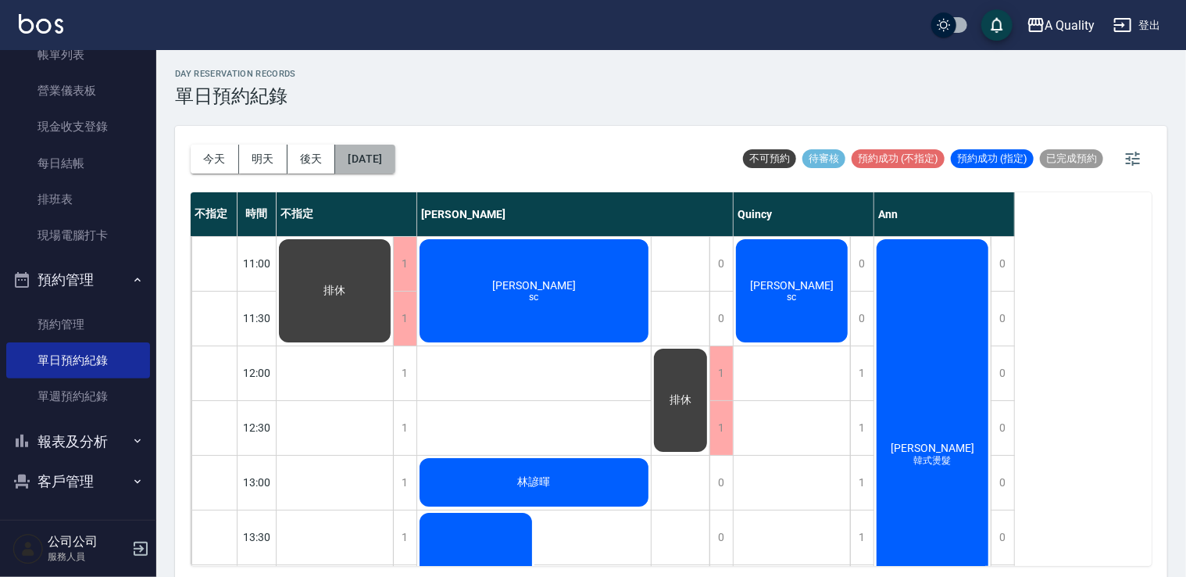
click at [395, 156] on button "[DATE]" at bounding box center [364, 159] width 59 height 29
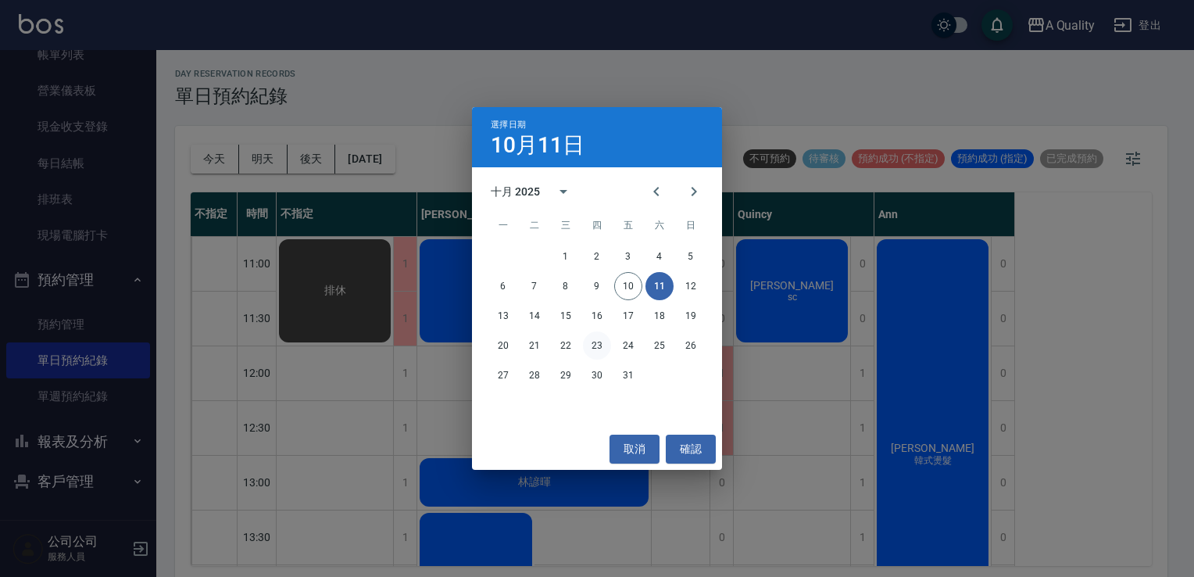
click at [596, 352] on button "23" at bounding box center [597, 345] width 28 height 28
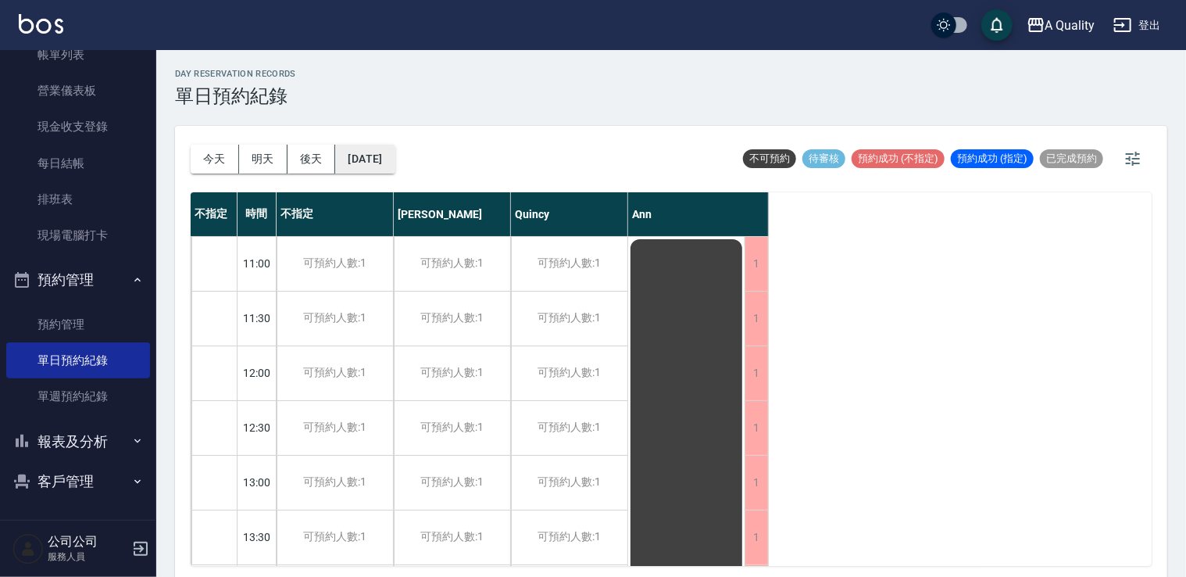
click at [349, 154] on button "[DATE]" at bounding box center [364, 159] width 59 height 29
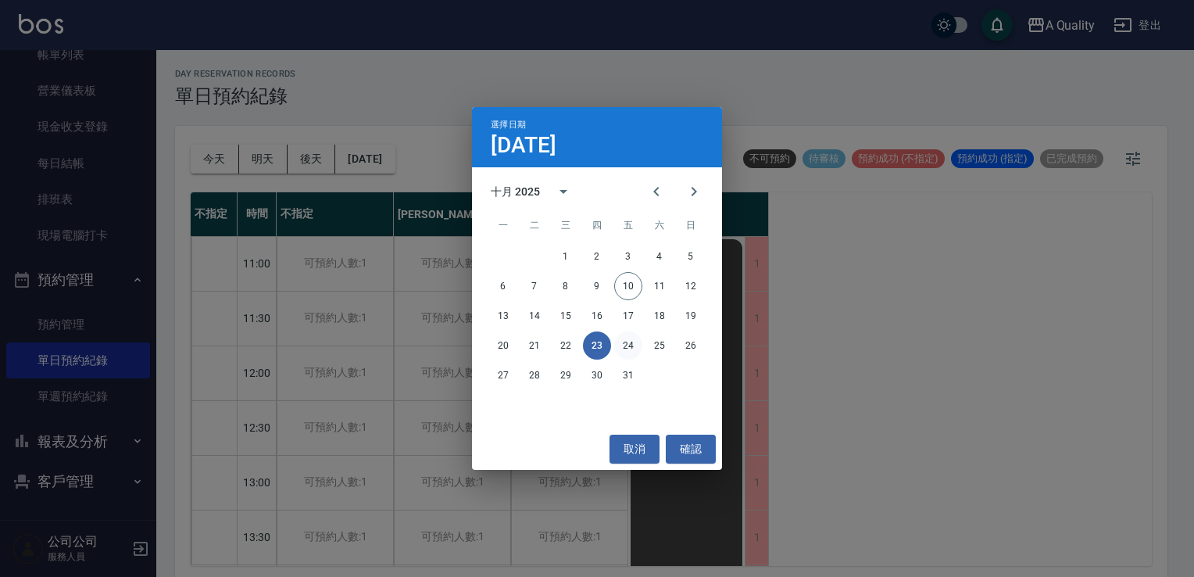
click at [624, 342] on button "24" at bounding box center [628, 345] width 28 height 28
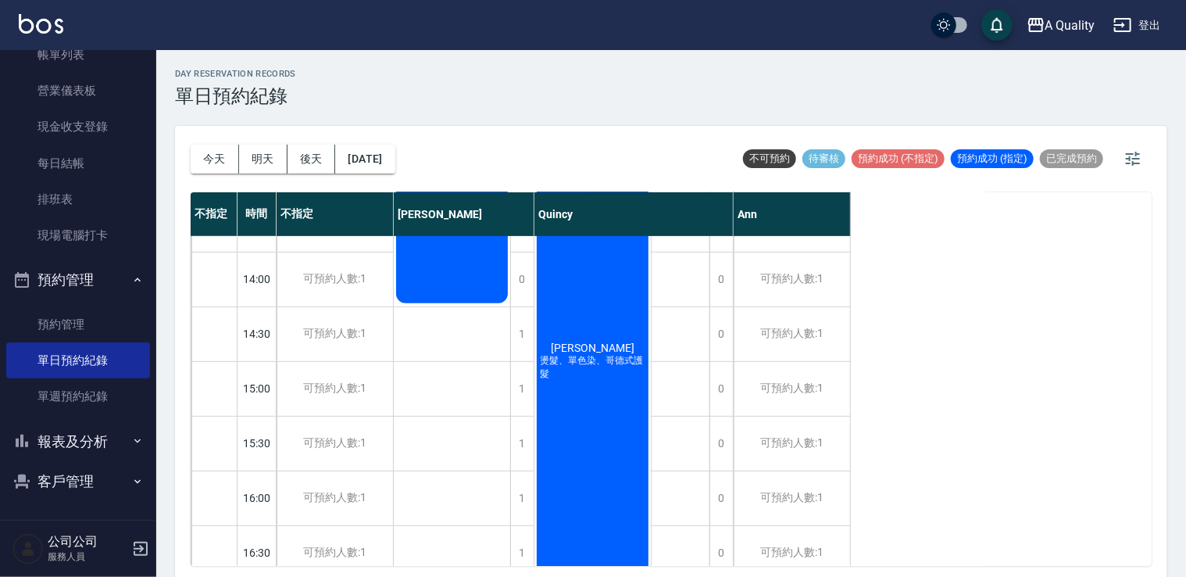
scroll to position [667, 0]
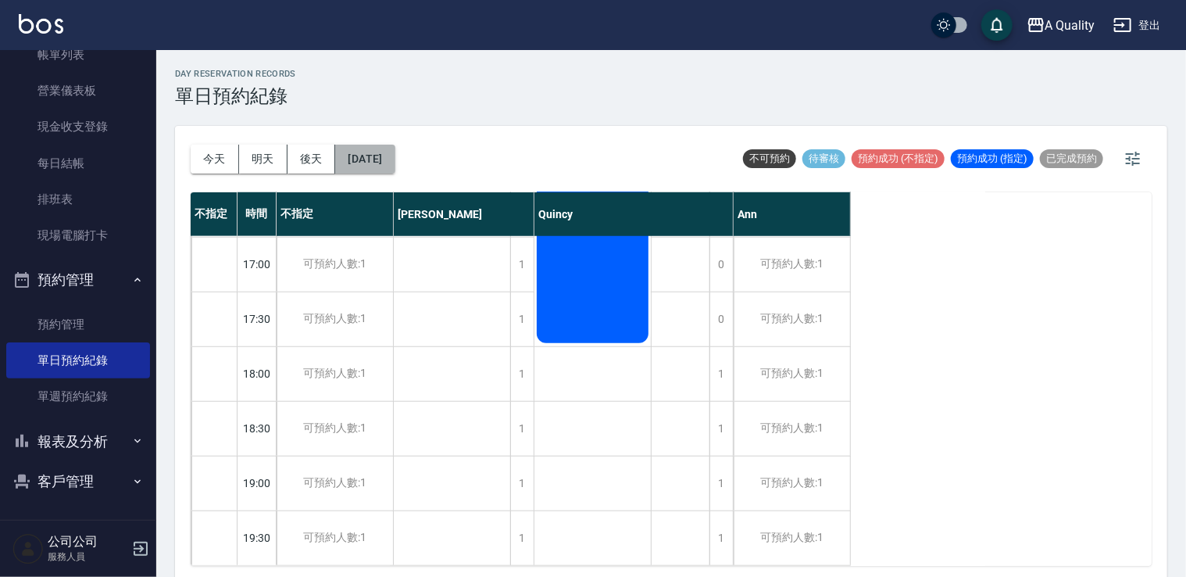
click at [395, 164] on button "[DATE]" at bounding box center [364, 159] width 59 height 29
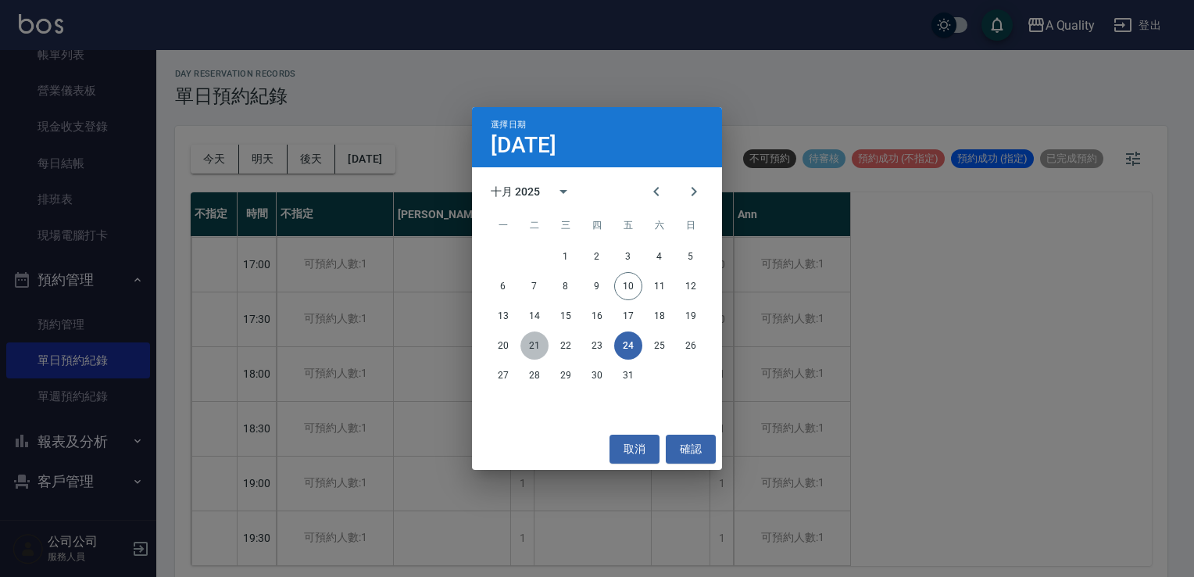
click at [536, 343] on button "21" at bounding box center [535, 345] width 28 height 28
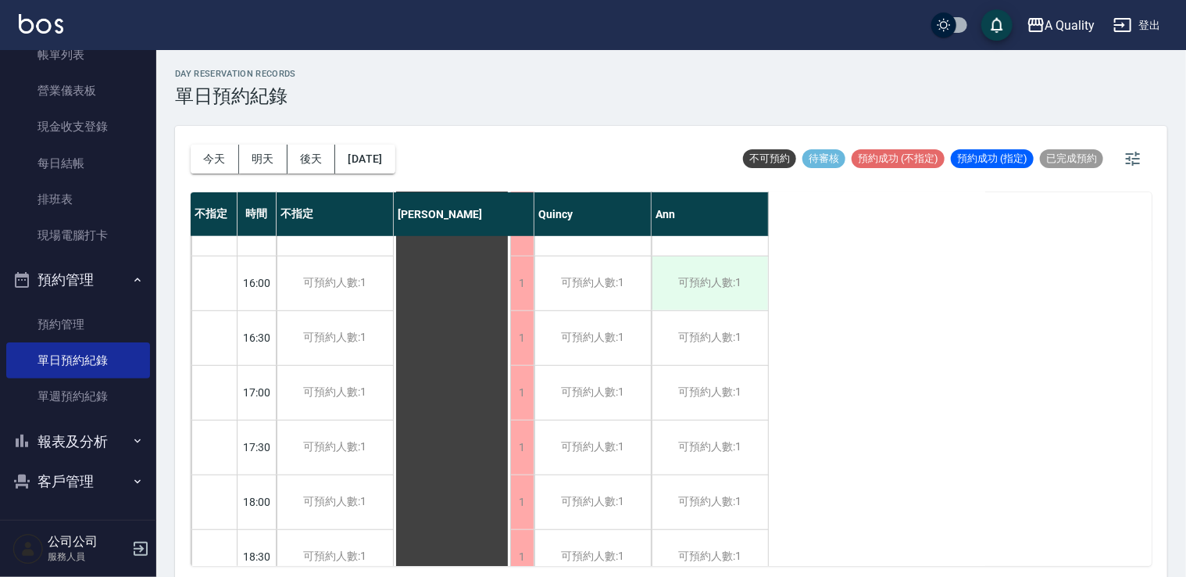
scroll to position [432, 0]
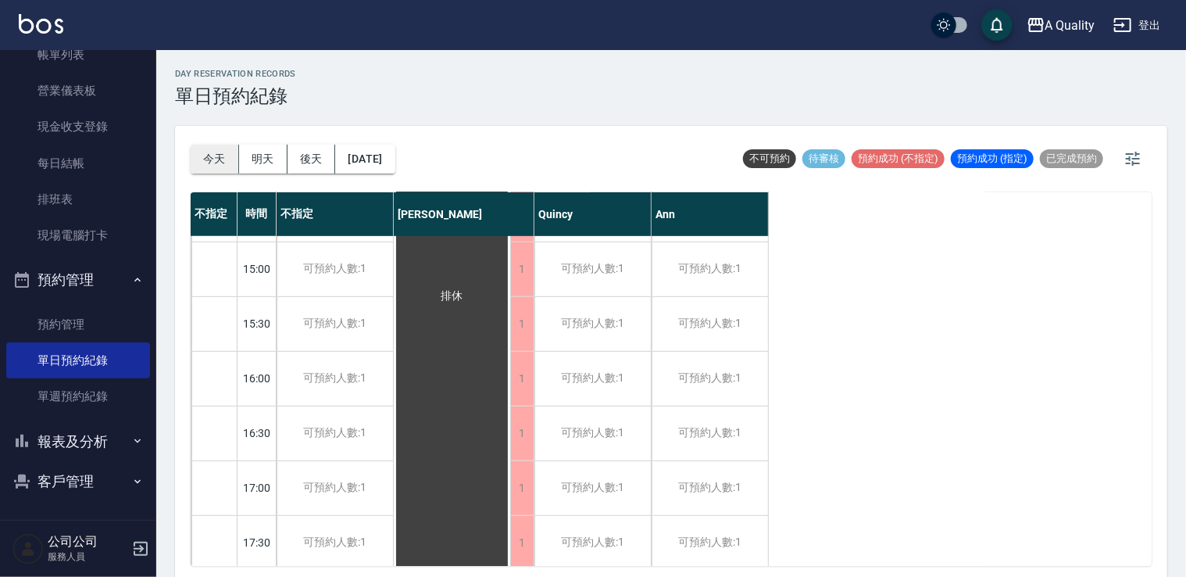
click at [212, 158] on button "今天" at bounding box center [215, 159] width 48 height 29
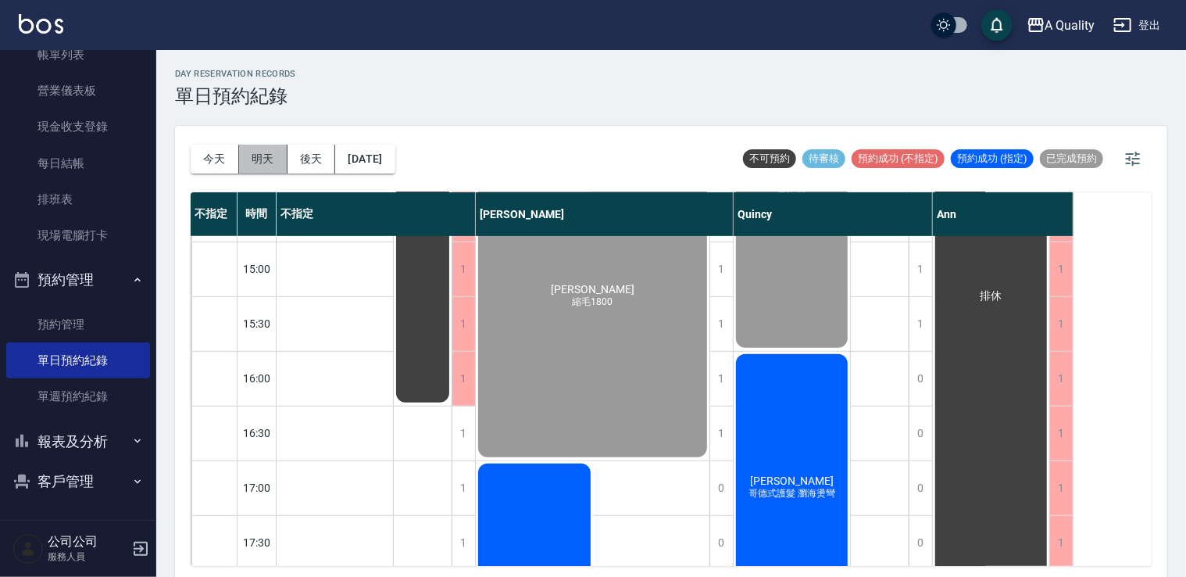
click at [275, 157] on button "明天" at bounding box center [263, 159] width 48 height 29
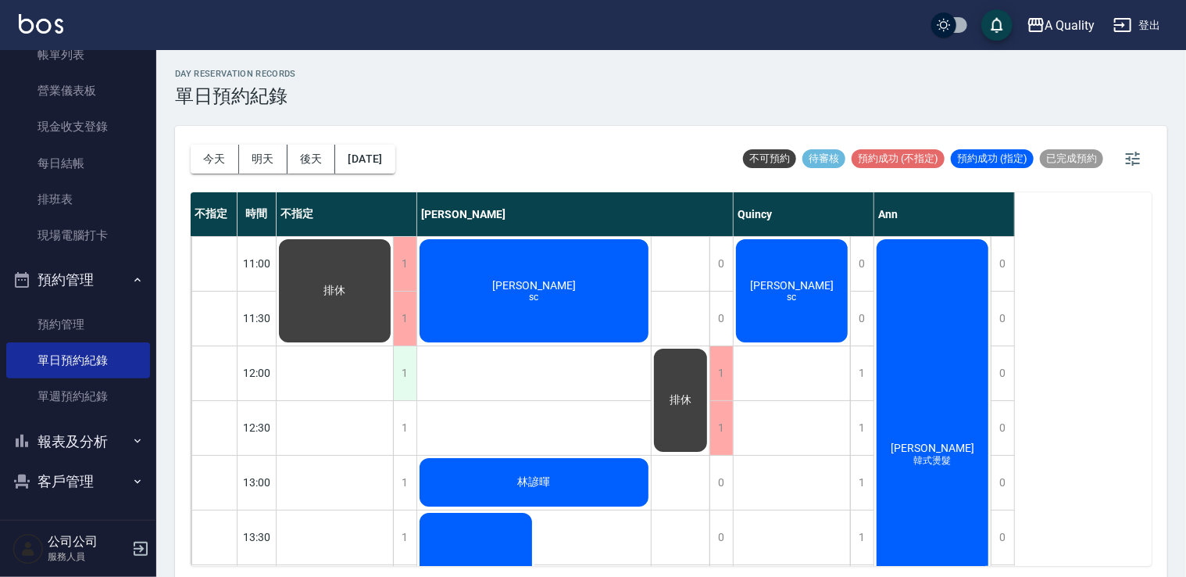
click at [405, 360] on div "1" at bounding box center [404, 373] width 23 height 54
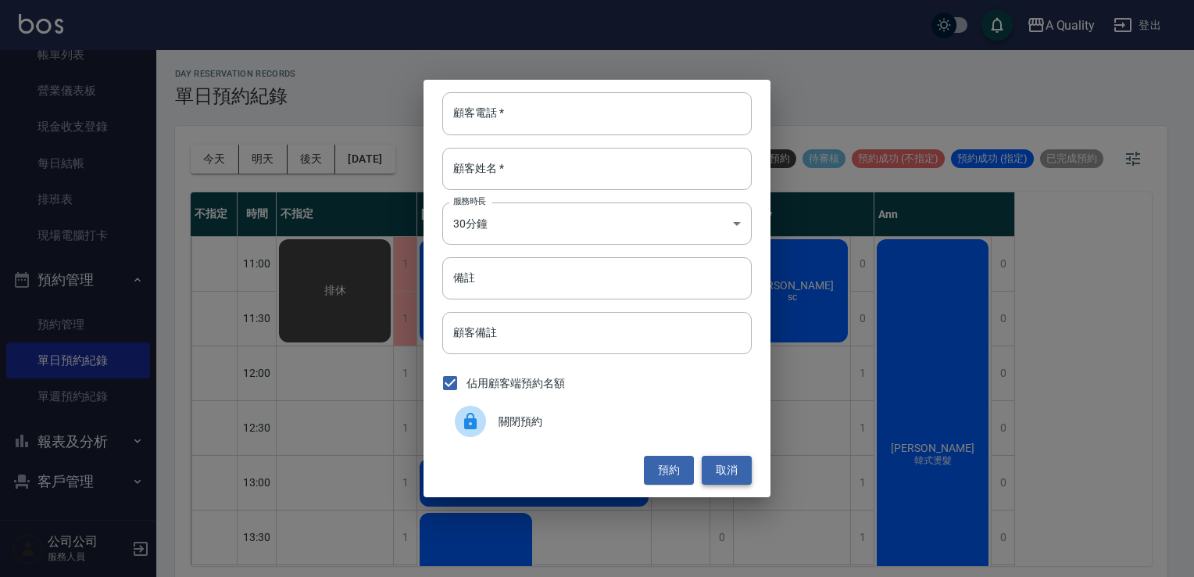
click at [741, 472] on button "取消" at bounding box center [727, 470] width 50 height 29
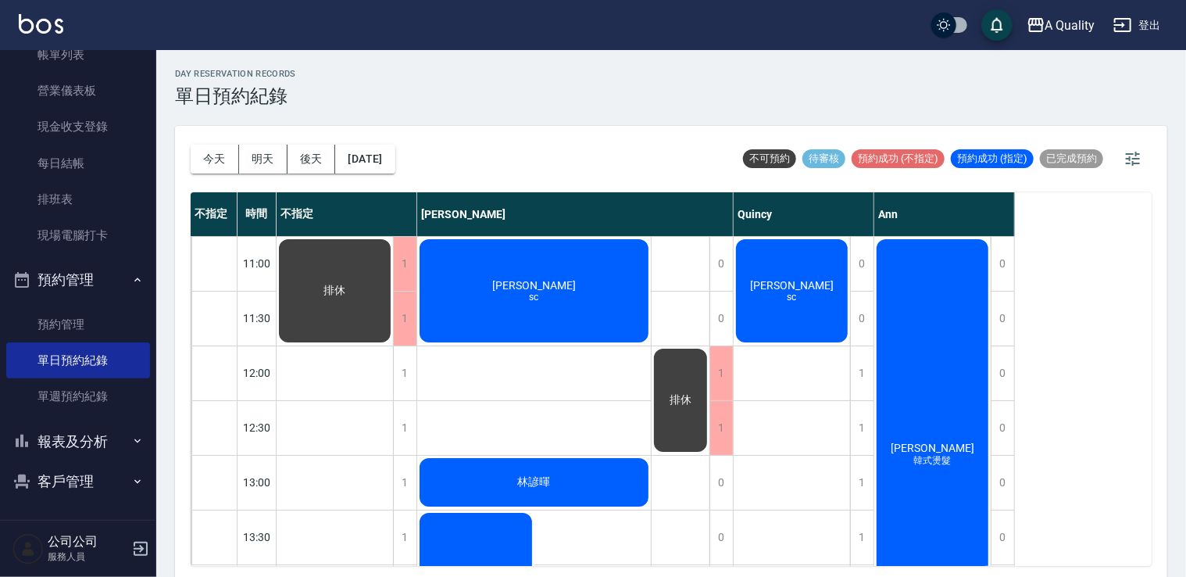
click at [403, 363] on div "1" at bounding box center [404, 373] width 23 height 54
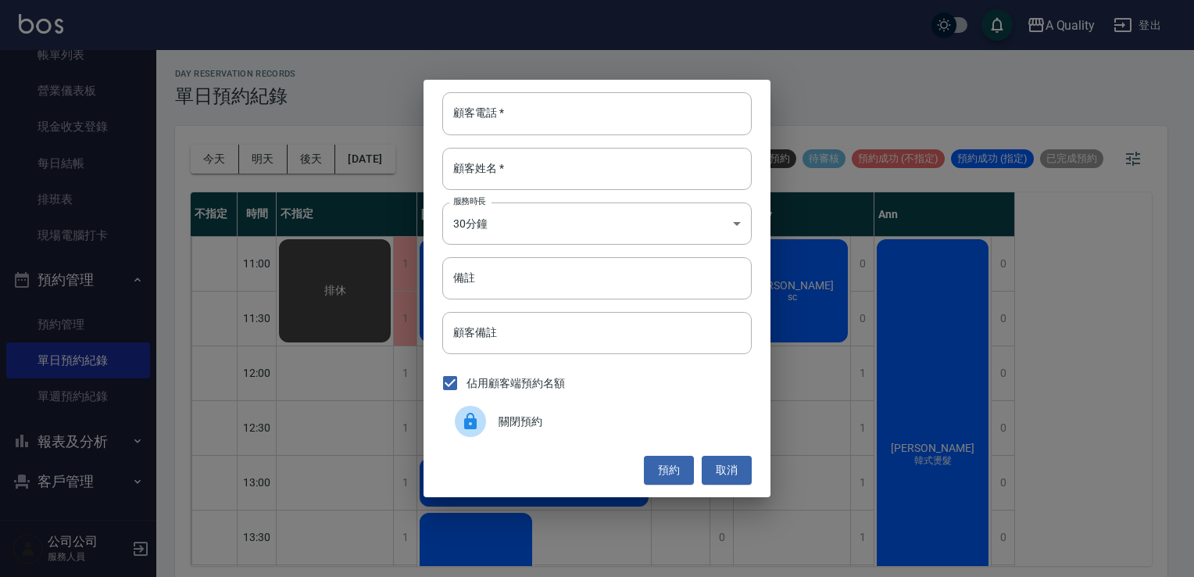
drag, startPoint x: 497, startPoint y: 444, endPoint x: 506, endPoint y: 420, distance: 25.7
click at [497, 442] on div "顧客電話   * 顧客電話   * 顧客姓名   * 顧客姓名   * 服務時長 30分鐘 1 服務時長 備註 備註 顧客備註 顧客備註 佔用顧客端預約名額 …" at bounding box center [597, 288] width 347 height 417
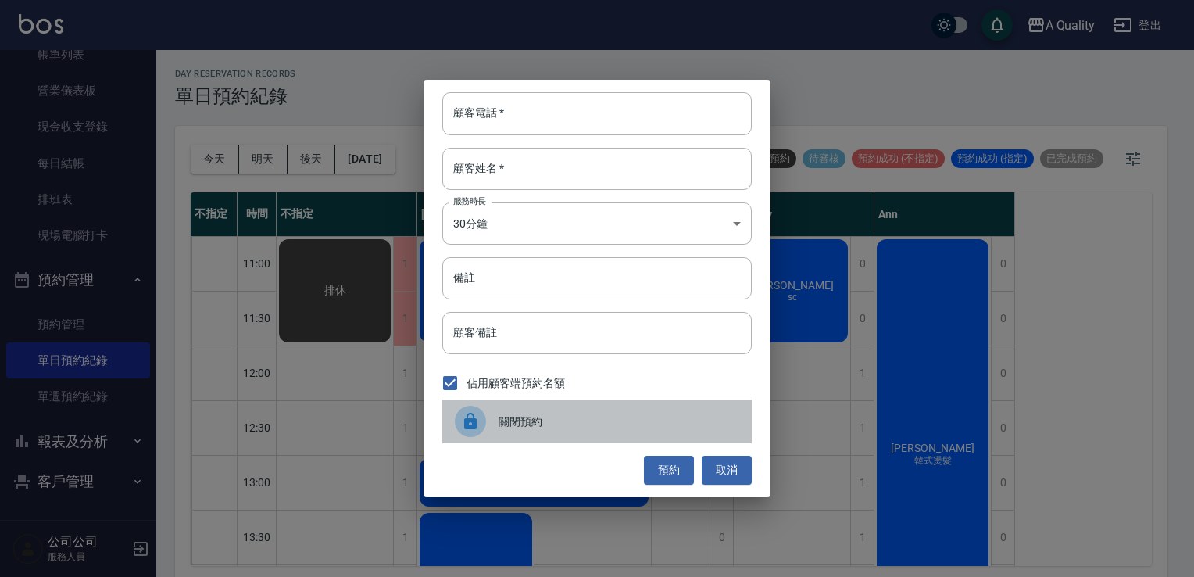
click at [506, 419] on span "關閉預約" at bounding box center [619, 421] width 241 height 16
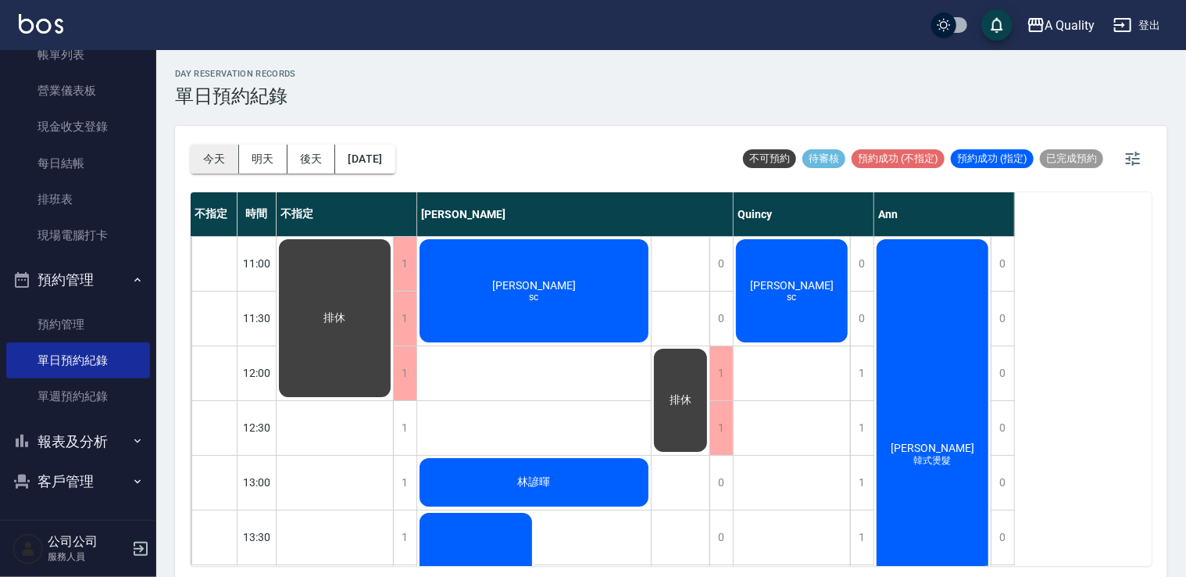
click at [226, 152] on button "今天" at bounding box center [215, 159] width 48 height 29
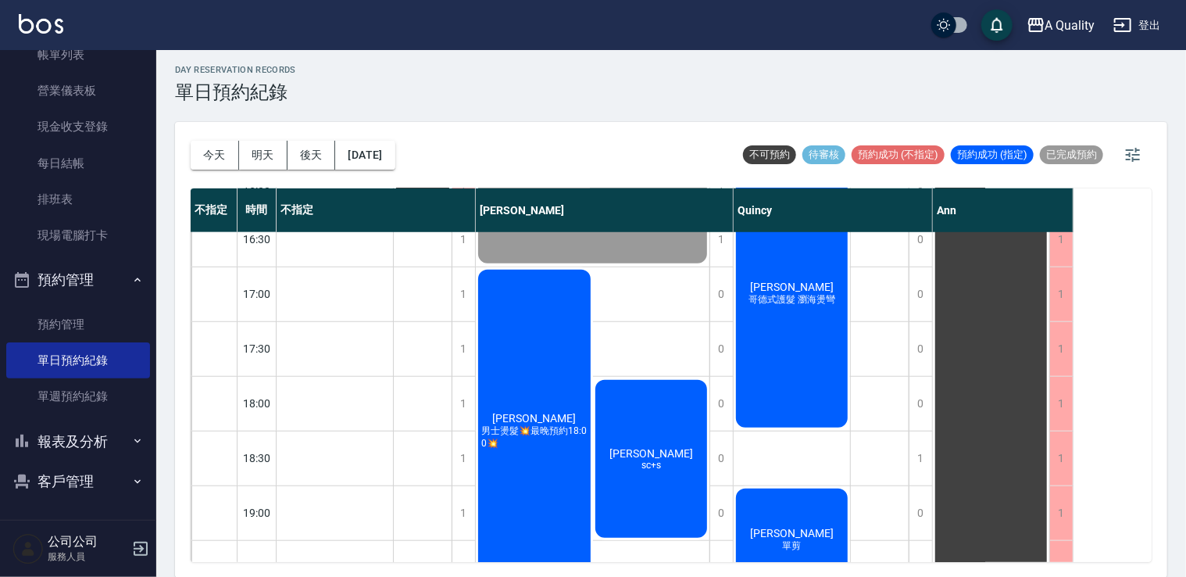
scroll to position [667, 0]
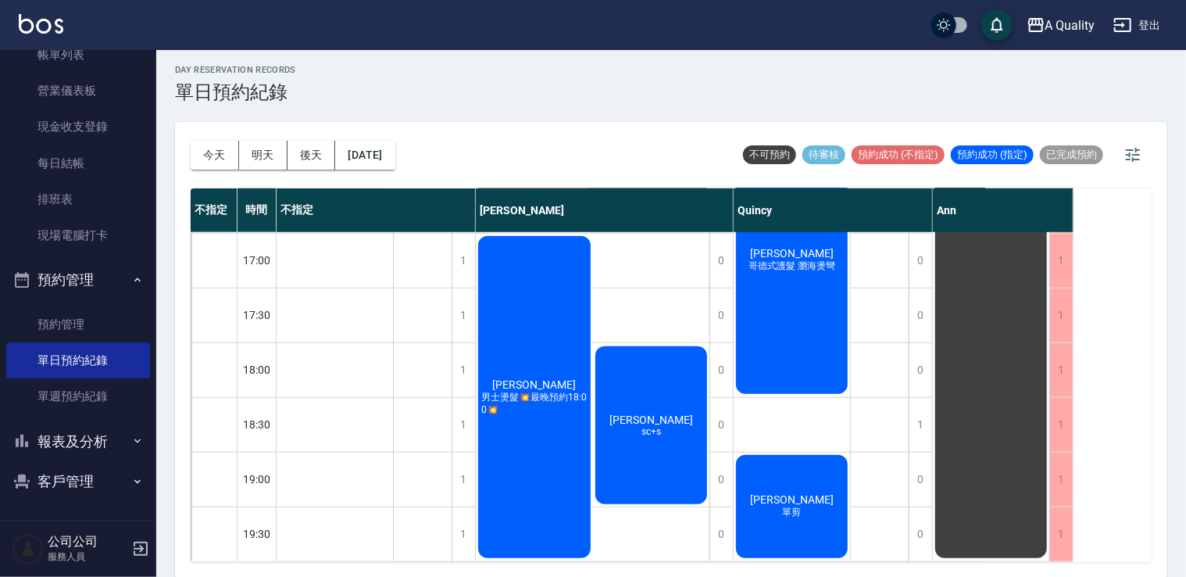
click at [88, 436] on button "報表及分析" at bounding box center [78, 441] width 144 height 41
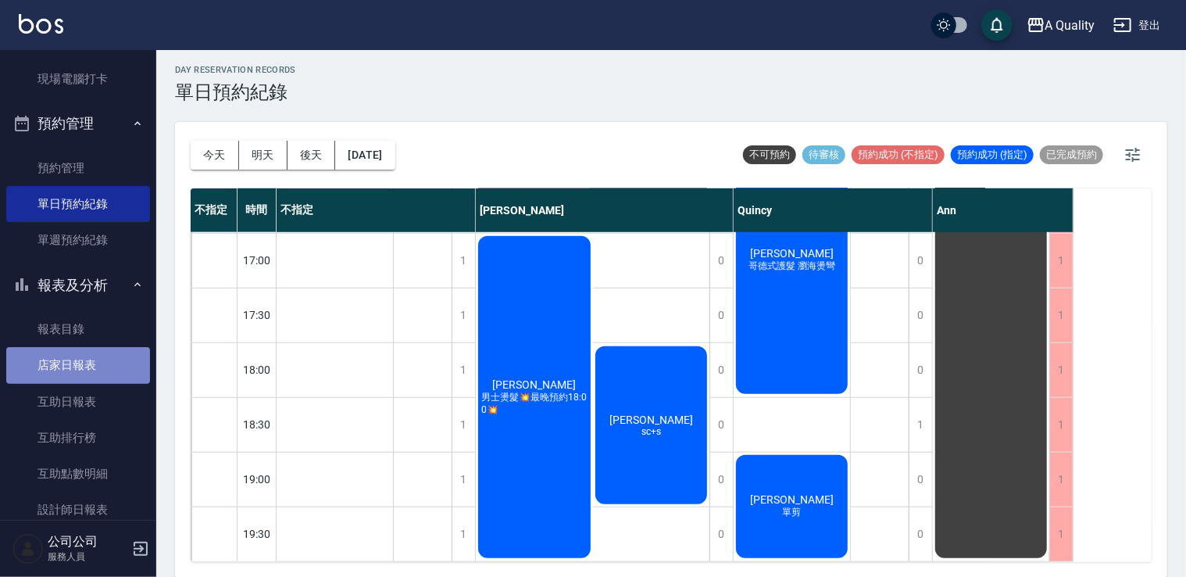
click at [102, 374] on link "店家日報表" at bounding box center [78, 365] width 144 height 36
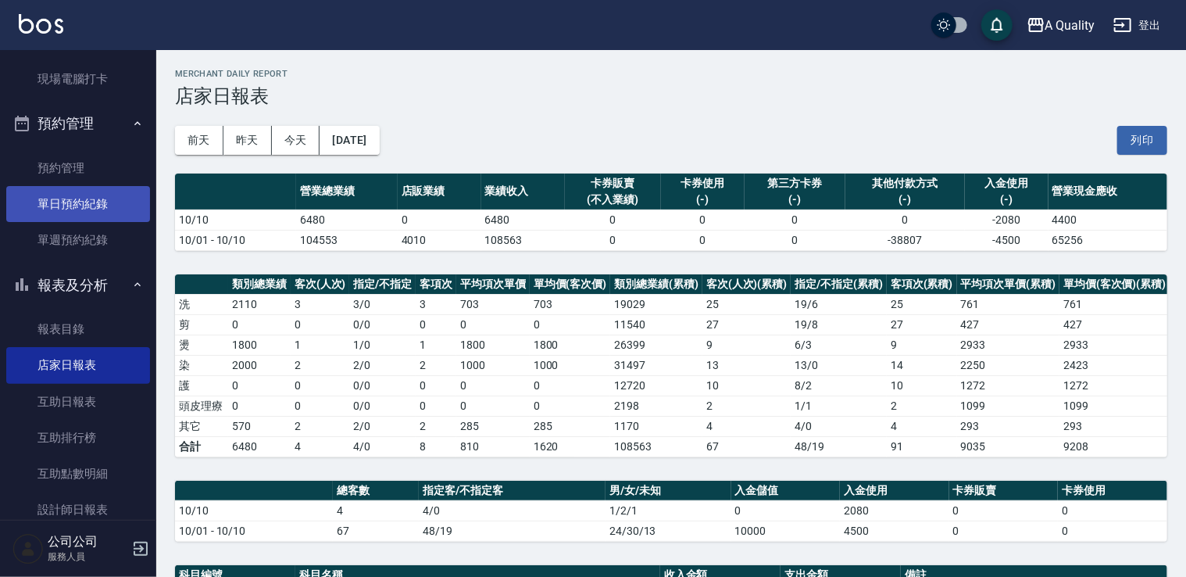
click at [58, 208] on link "單日預約紀錄" at bounding box center [78, 204] width 144 height 36
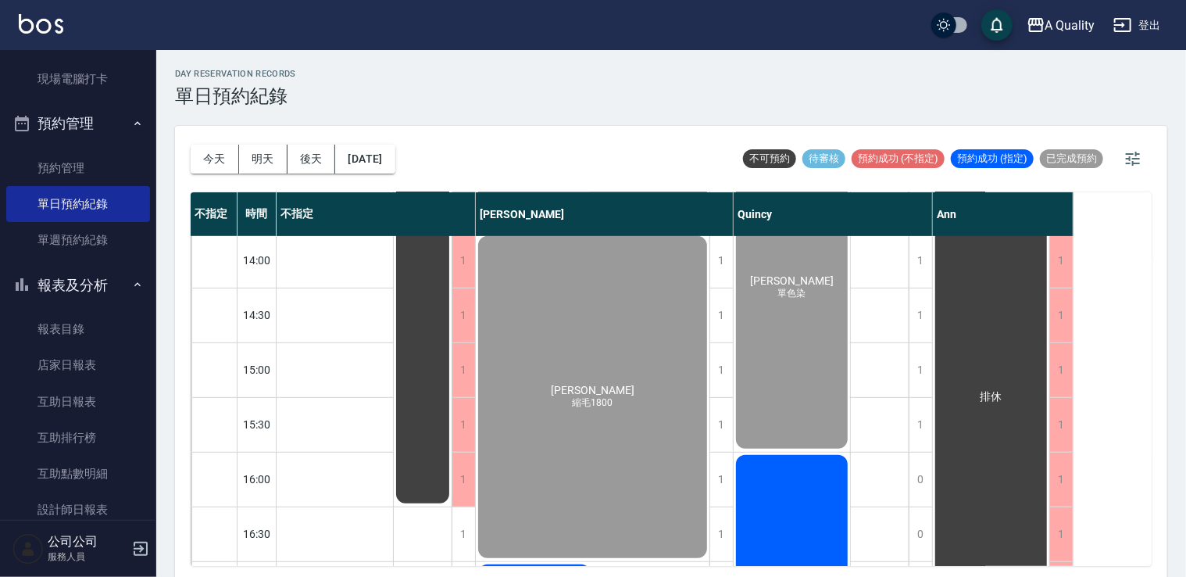
scroll to position [391, 0]
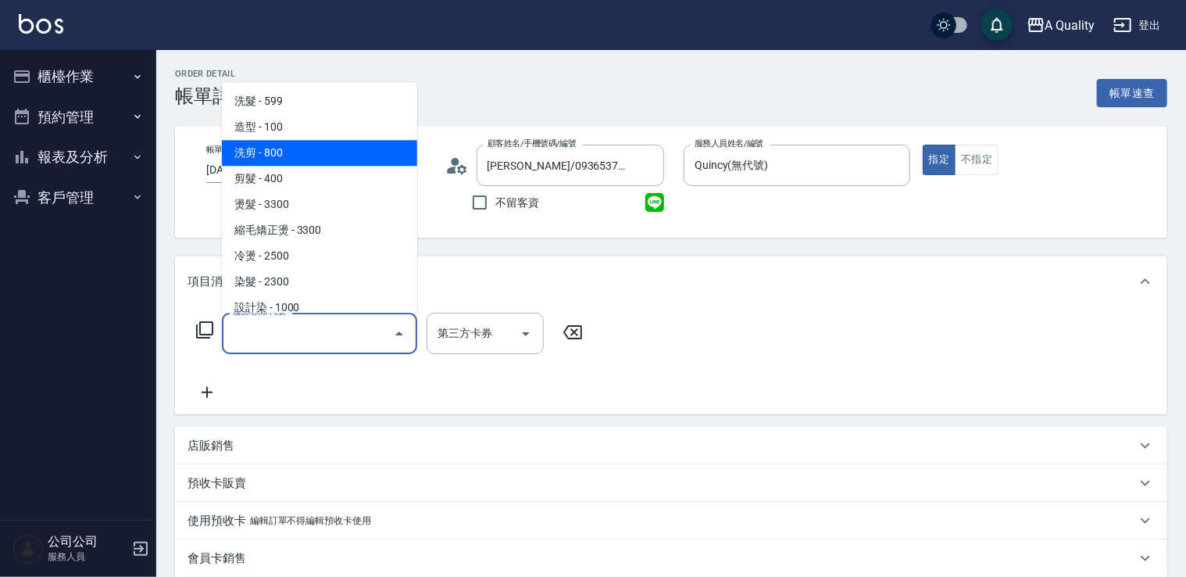
click at [259, 152] on span "洗剪 - 800" at bounding box center [319, 153] width 195 height 26
type input "洗剪(103)"
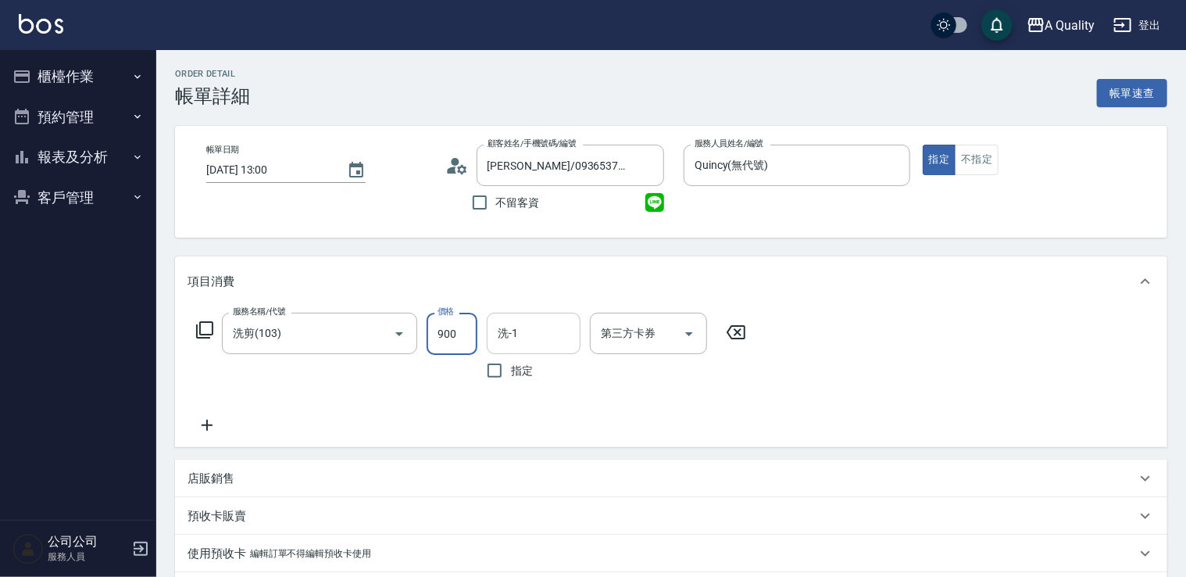
type input "900"
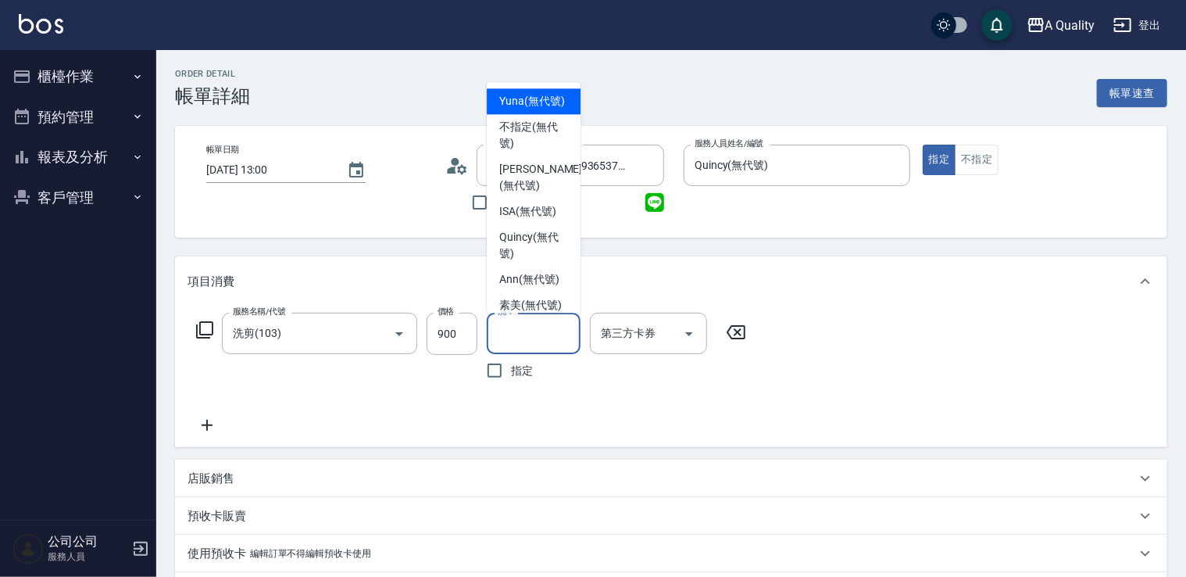
click at [512, 324] on div "洗-1 洗-1" at bounding box center [534, 333] width 94 height 41
drag, startPoint x: 530, startPoint y: 114, endPoint x: 514, endPoint y: 130, distance: 22.7
click at [529, 109] on span "Yuna (無代號)" at bounding box center [532, 101] width 66 height 16
type input "Yuna(無代號)"
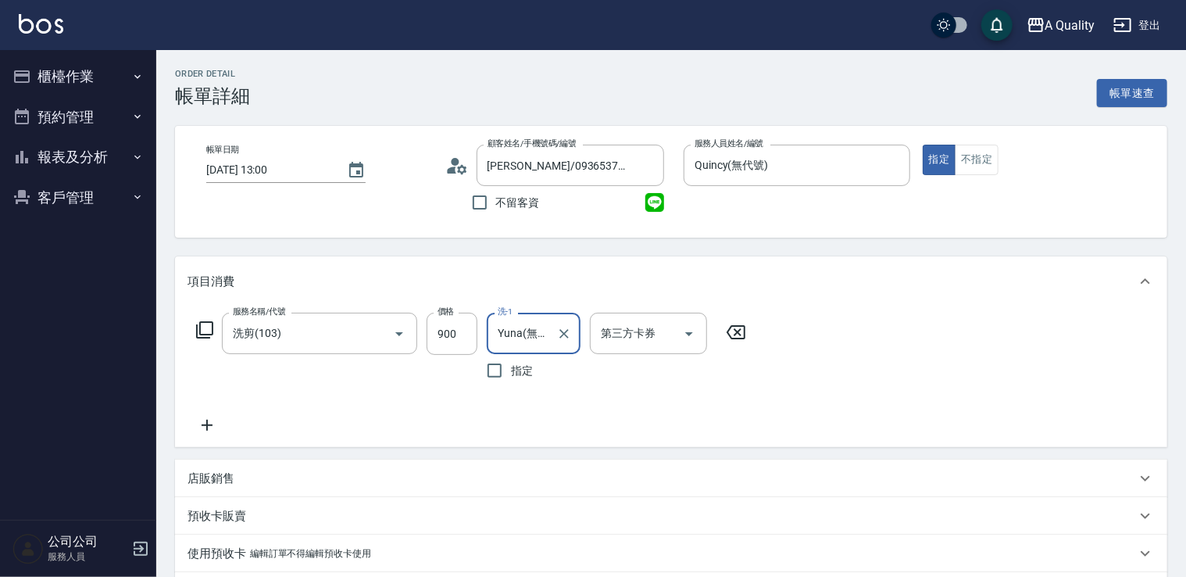
click at [216, 426] on icon at bounding box center [207, 425] width 39 height 19
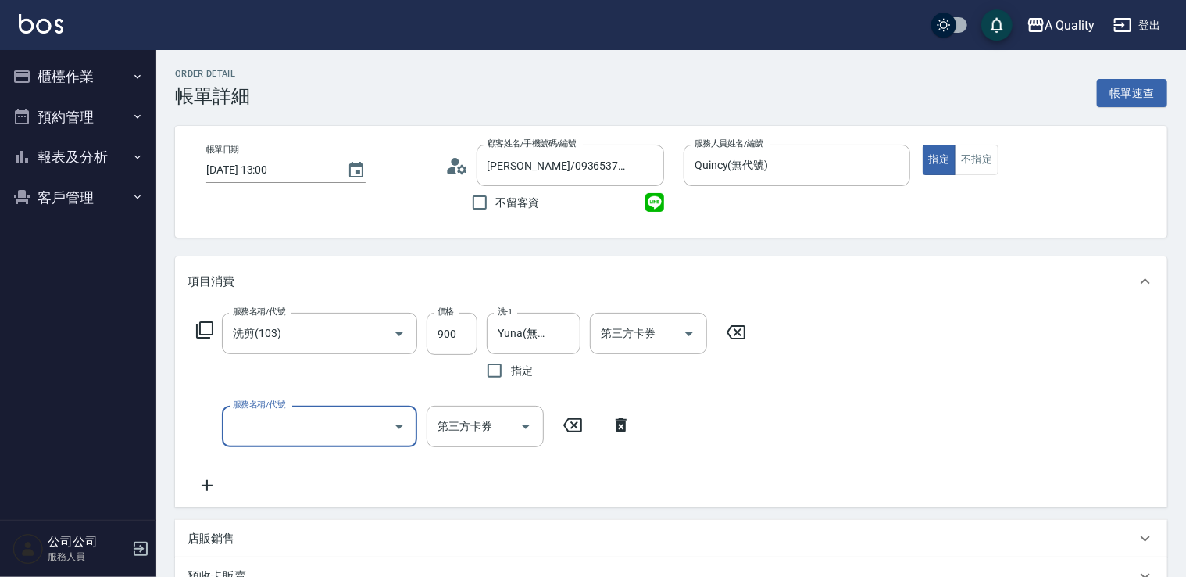
drag, startPoint x: 216, startPoint y: 426, endPoint x: 253, endPoint y: 408, distance: 41.6
click at [245, 430] on input "服務名稱/代號" at bounding box center [308, 426] width 158 height 27
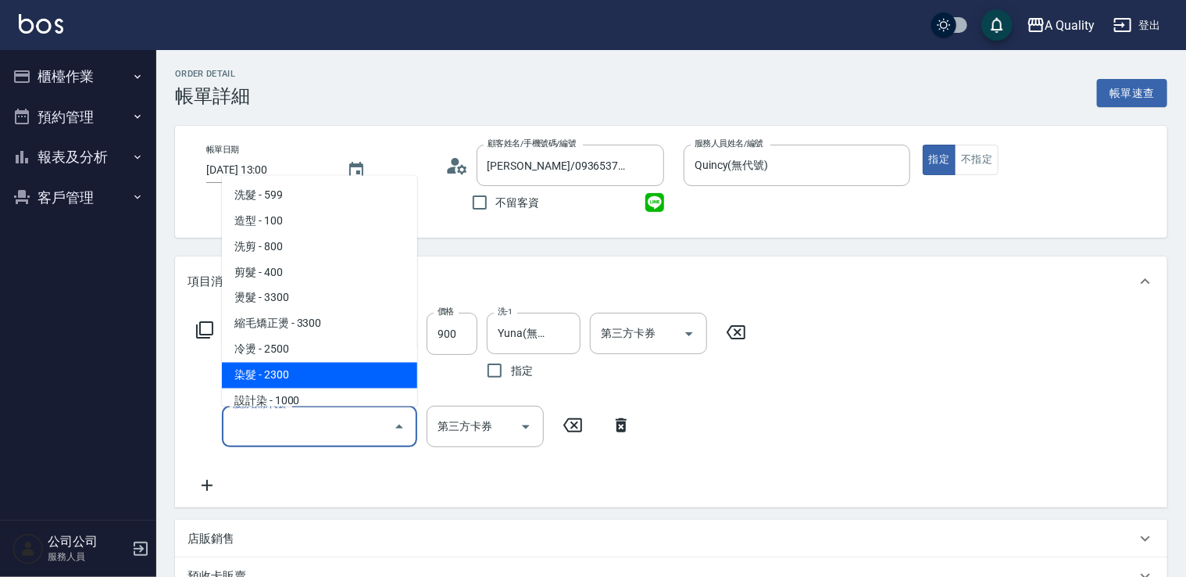
drag, startPoint x: 309, startPoint y: 373, endPoint x: 450, endPoint y: 489, distance: 183.2
click at [313, 372] on span "染髮 - 2300" at bounding box center [319, 375] width 195 height 26
type input "染髮(401)"
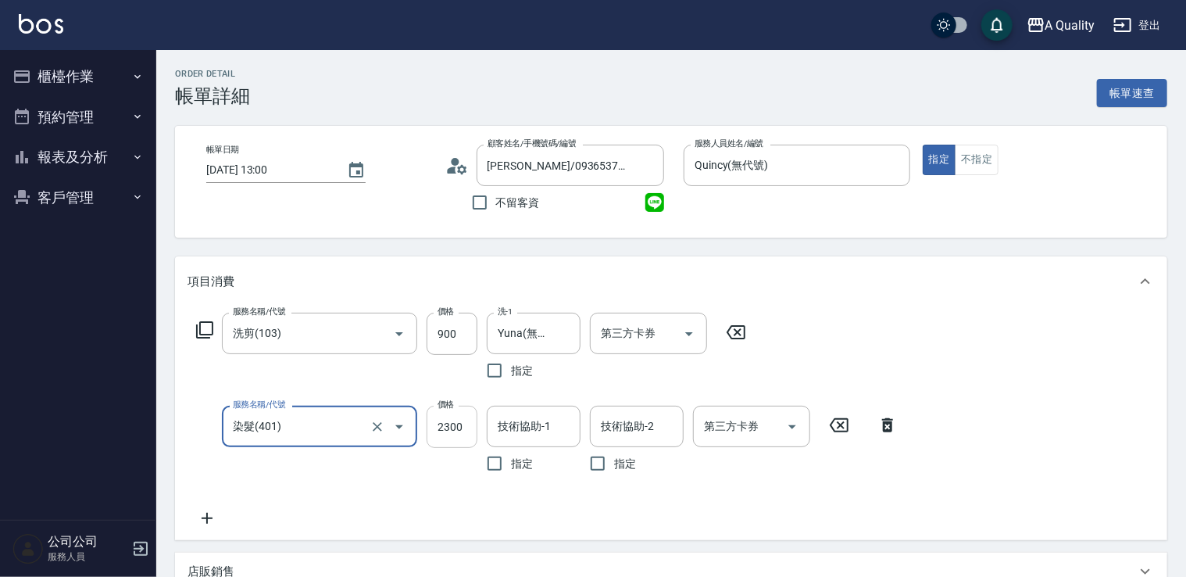
click at [446, 420] on input "2300" at bounding box center [452, 427] width 51 height 42
type input "1000"
click at [533, 420] on div "技術協助-1 技術協助-1" at bounding box center [534, 426] width 94 height 41
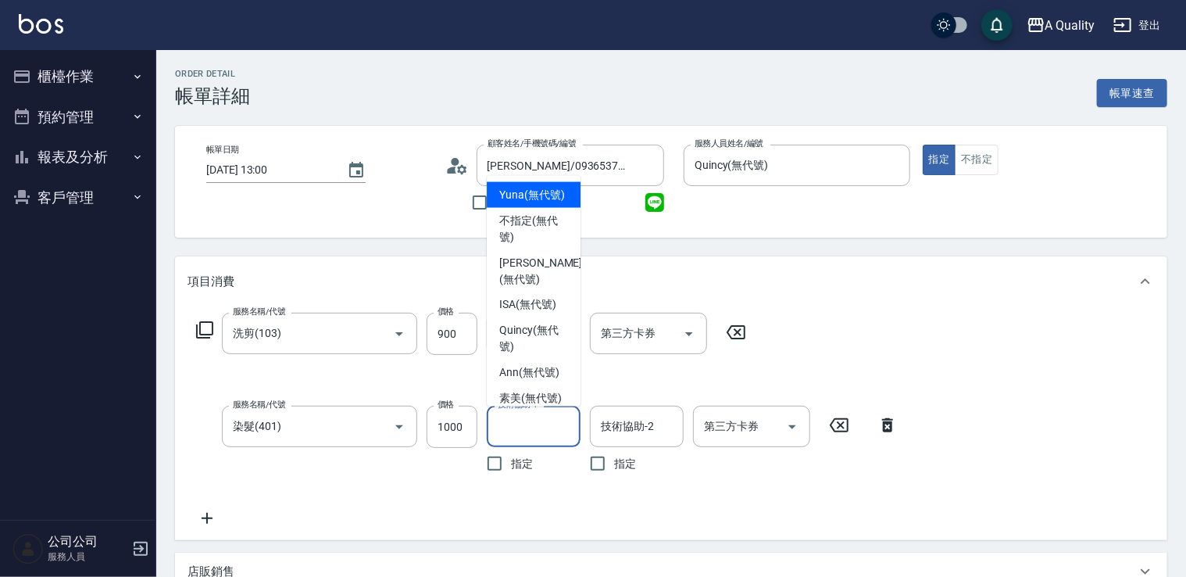
click at [527, 196] on span "Yuna (無代號)" at bounding box center [532, 194] width 66 height 16
type input "Yuna(無代號)"
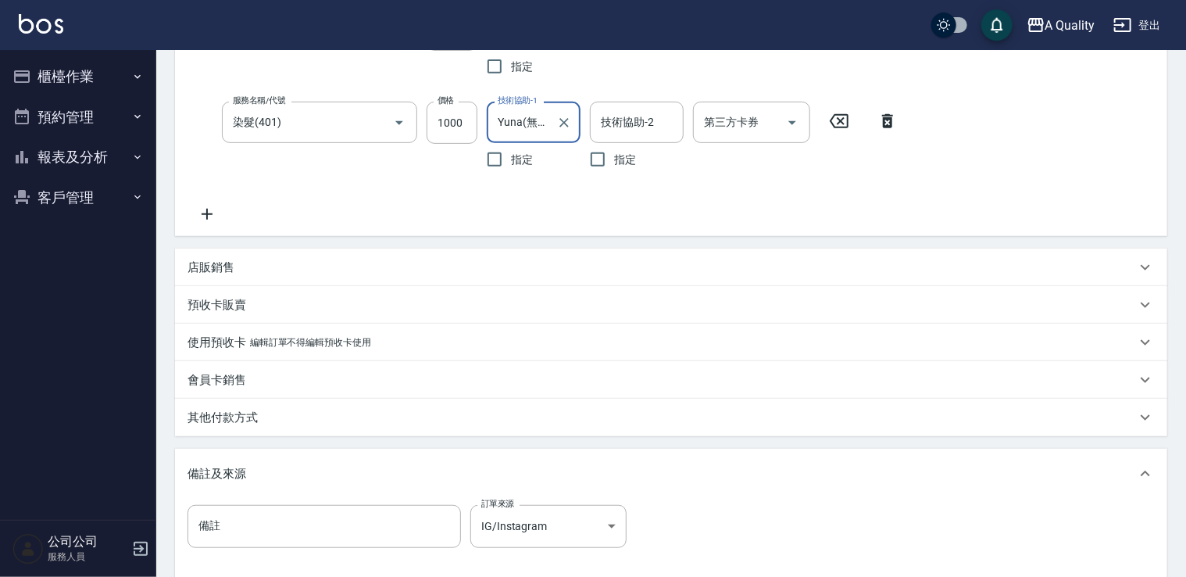
scroll to position [313, 0]
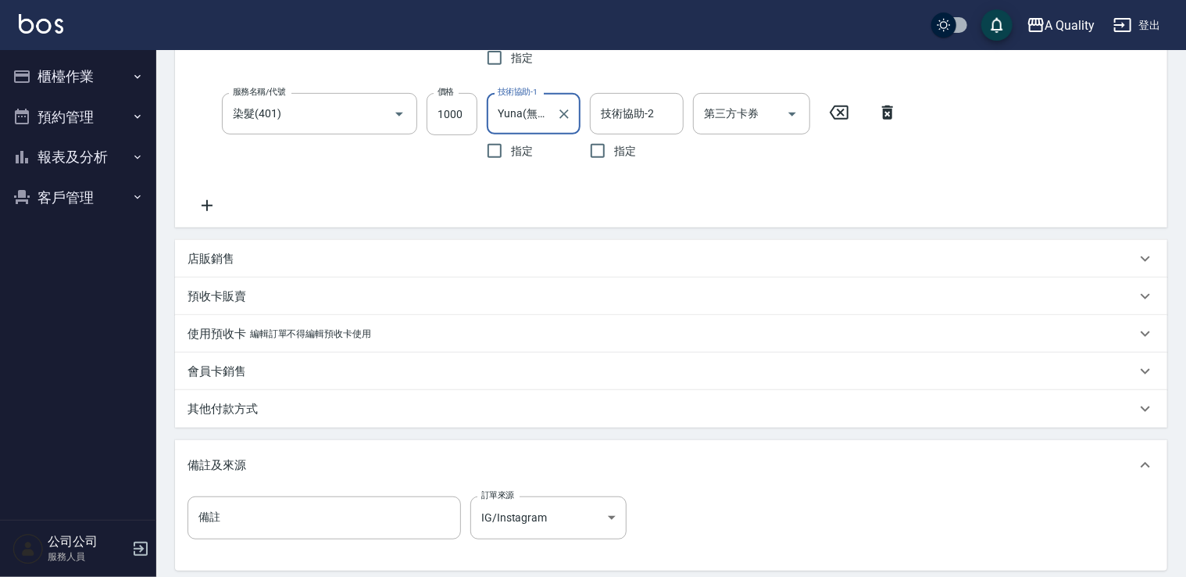
click at [217, 203] on icon at bounding box center [207, 205] width 39 height 19
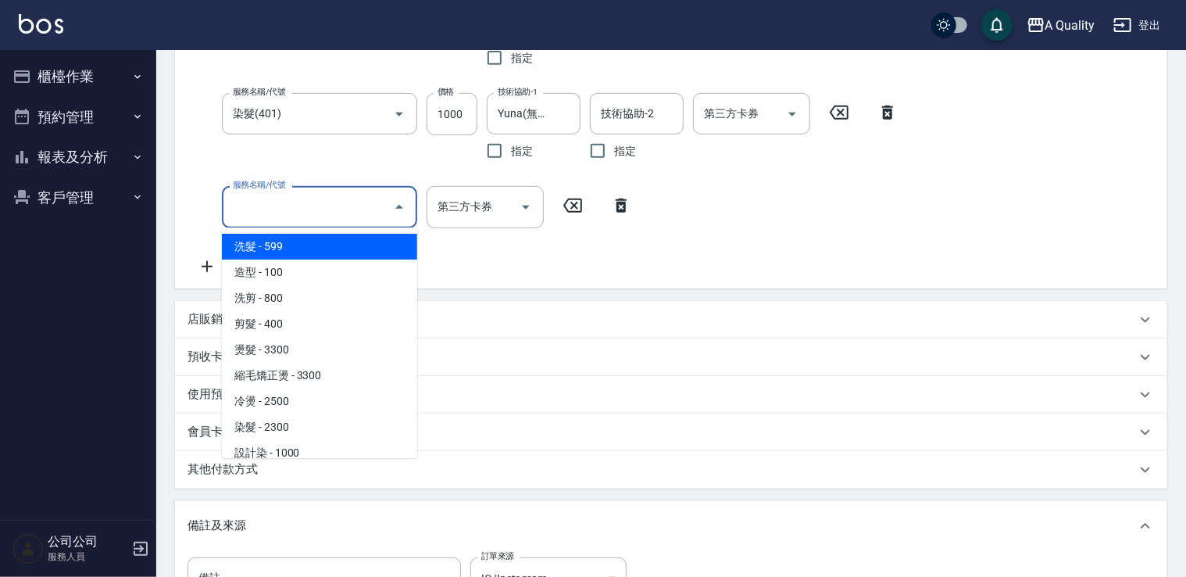
drag, startPoint x: 280, startPoint y: 208, endPoint x: 275, endPoint y: 289, distance: 81.4
click at [278, 208] on input "服務名稱/代號" at bounding box center [308, 206] width 158 height 27
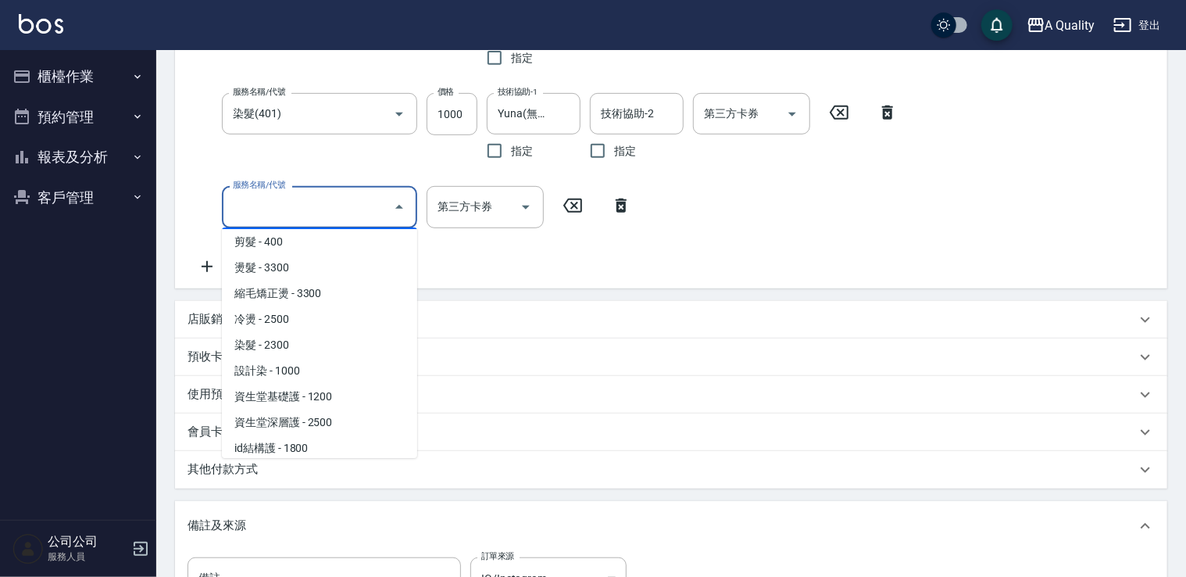
scroll to position [220, 0]
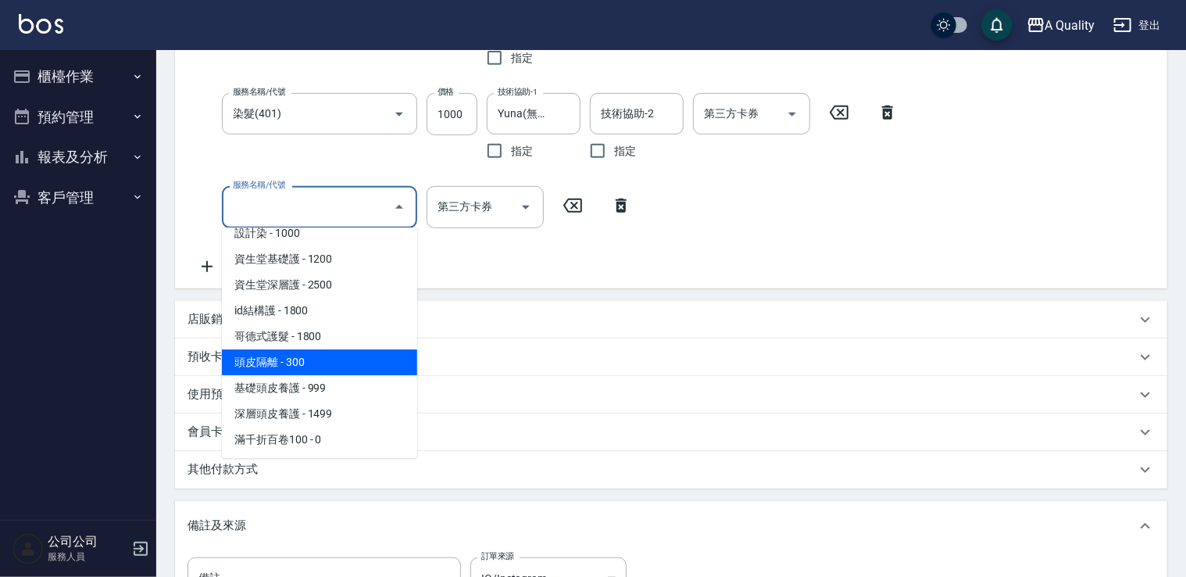
drag, startPoint x: 306, startPoint y: 368, endPoint x: 335, endPoint y: 350, distance: 34.1
click at [310, 366] on span "頭皮隔離 - 300" at bounding box center [319, 362] width 195 height 26
type input "頭皮隔離(600)"
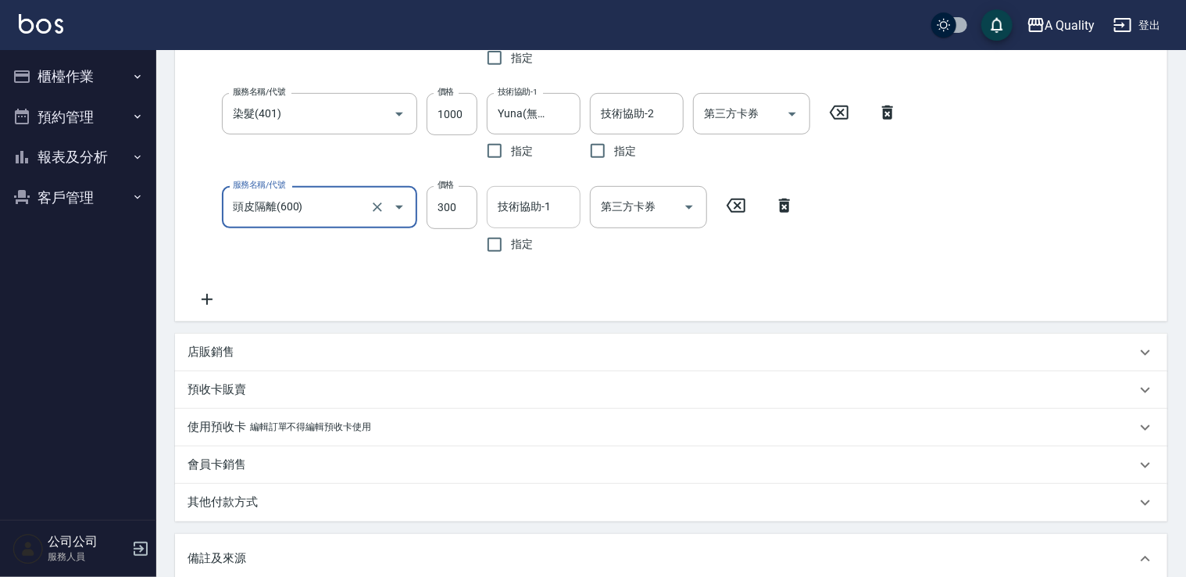
click at [528, 191] on div "技術協助-1" at bounding box center [534, 206] width 94 height 41
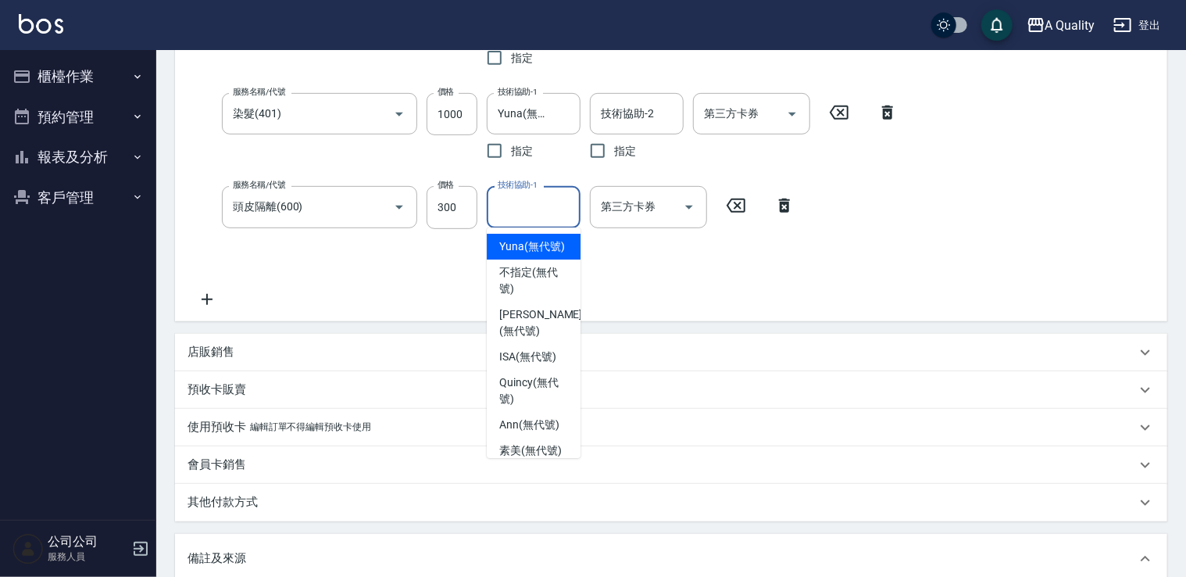
click at [506, 255] on span "Yuna (無代號)" at bounding box center [532, 246] width 66 height 16
type input "Yuna(無代號)"
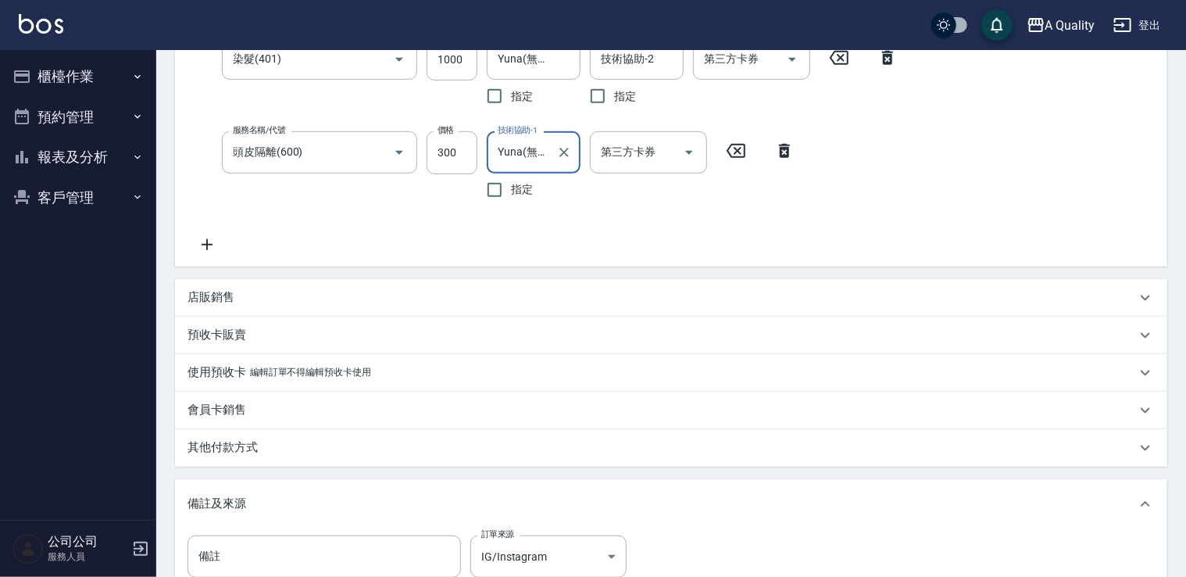
scroll to position [547, 0]
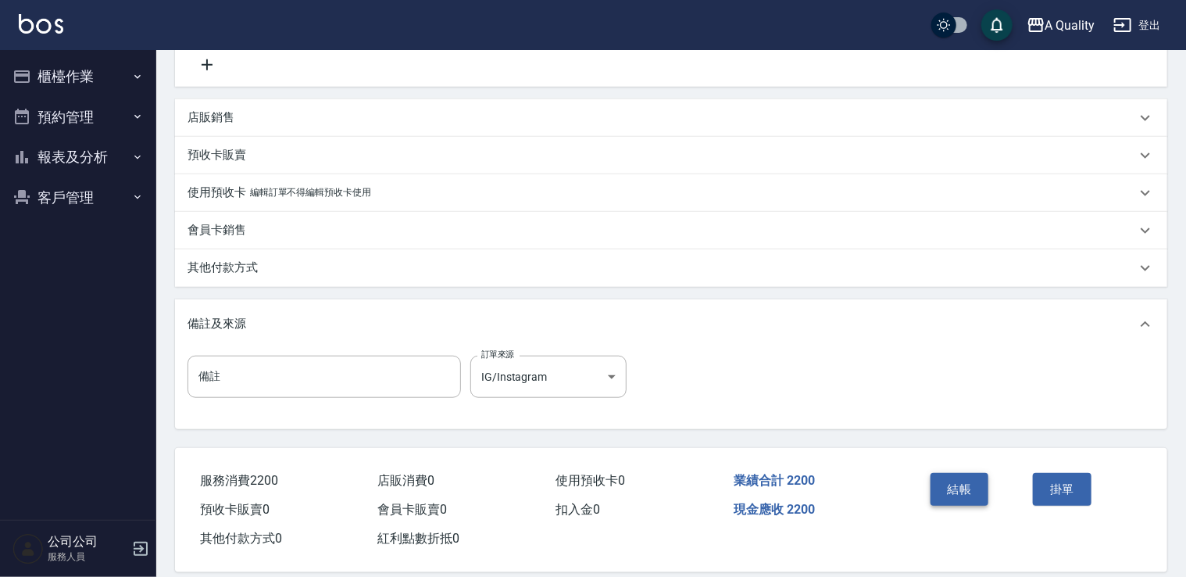
click at [975, 486] on button "結帳" at bounding box center [960, 489] width 59 height 33
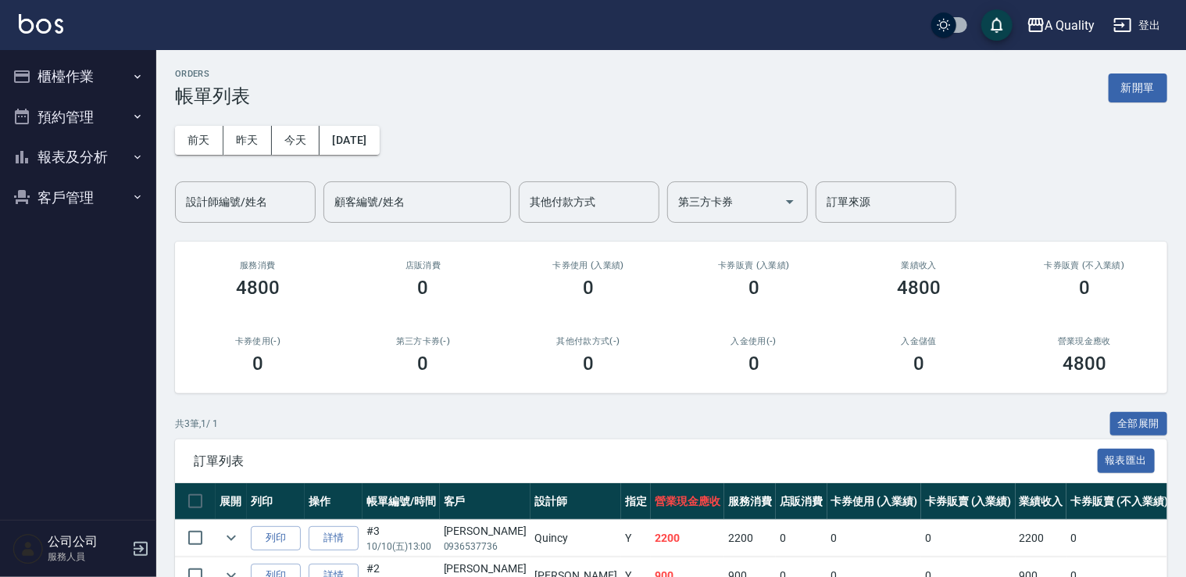
click at [88, 123] on button "預約管理" at bounding box center [78, 117] width 144 height 41
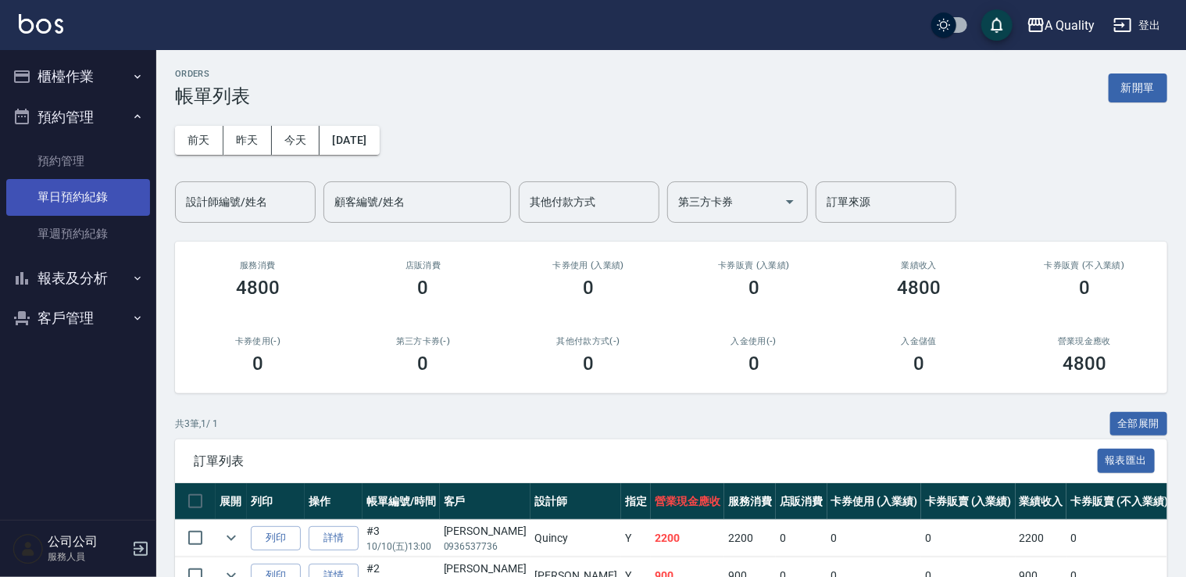
click at [64, 185] on link "單日預約紀錄" at bounding box center [78, 197] width 144 height 36
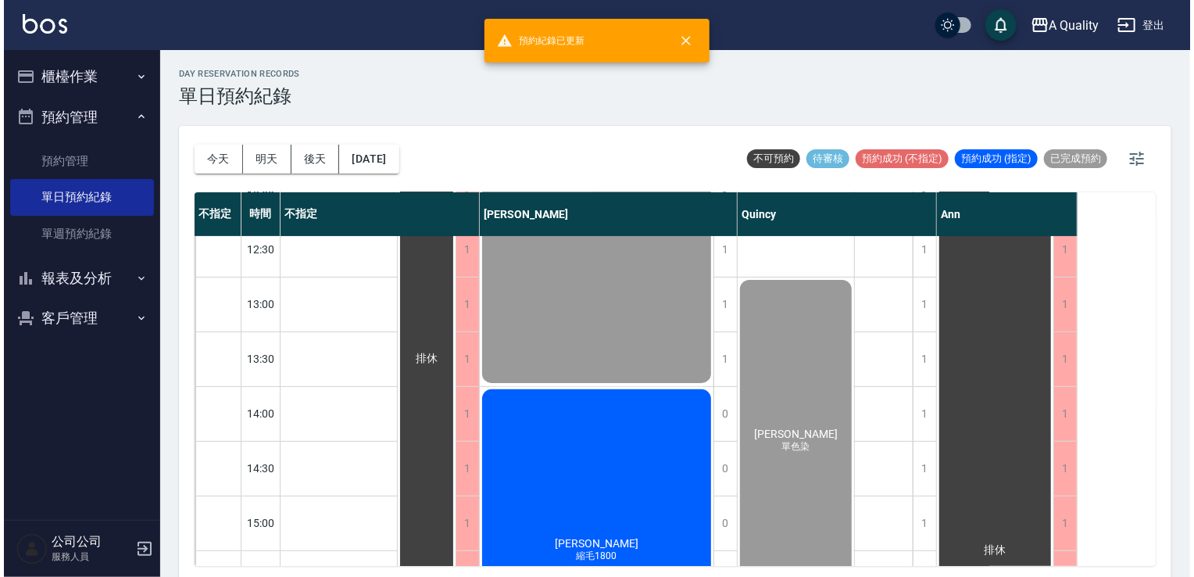
scroll to position [313, 0]
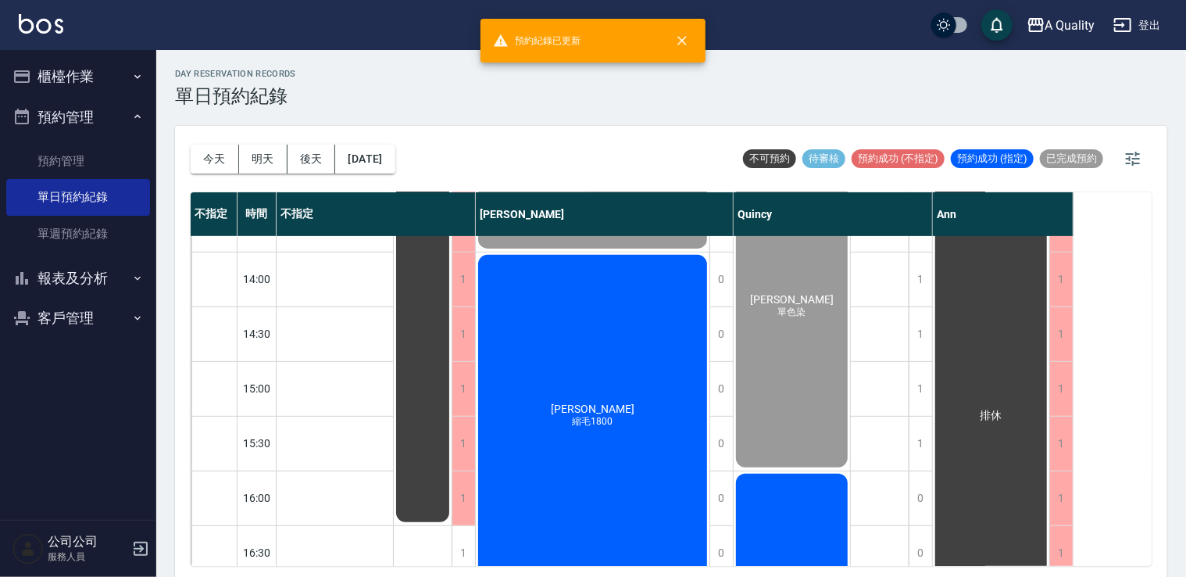
click at [578, 388] on div "林S 縮毛1800" at bounding box center [593, 415] width 234 height 327
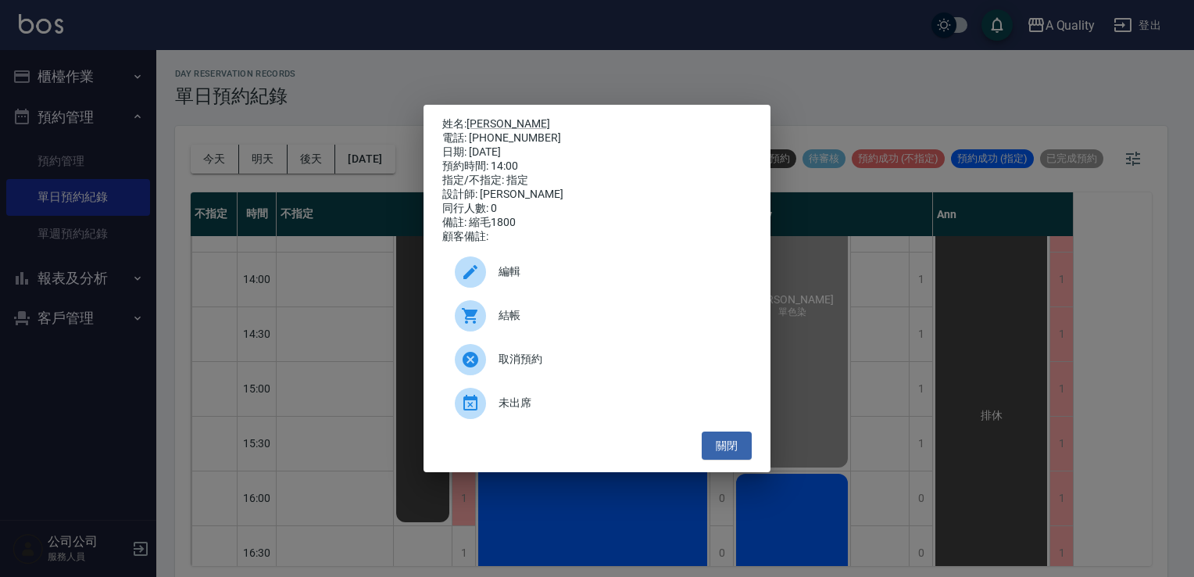
click at [519, 324] on span "結帳" at bounding box center [619, 315] width 241 height 16
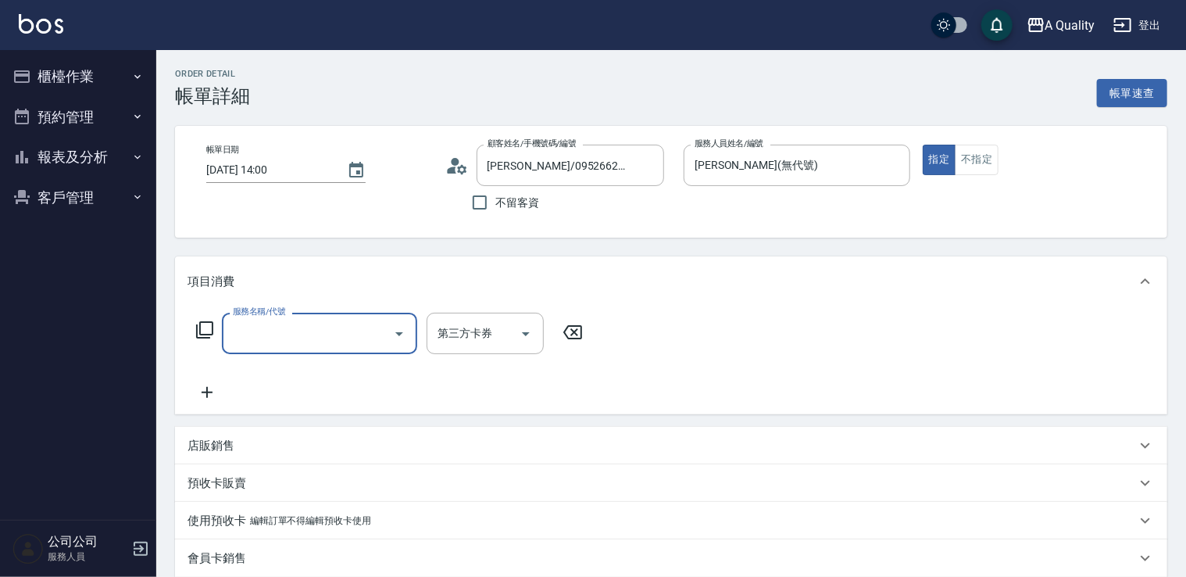
click at [341, 314] on div "服務名稱/代號" at bounding box center [319, 333] width 195 height 41
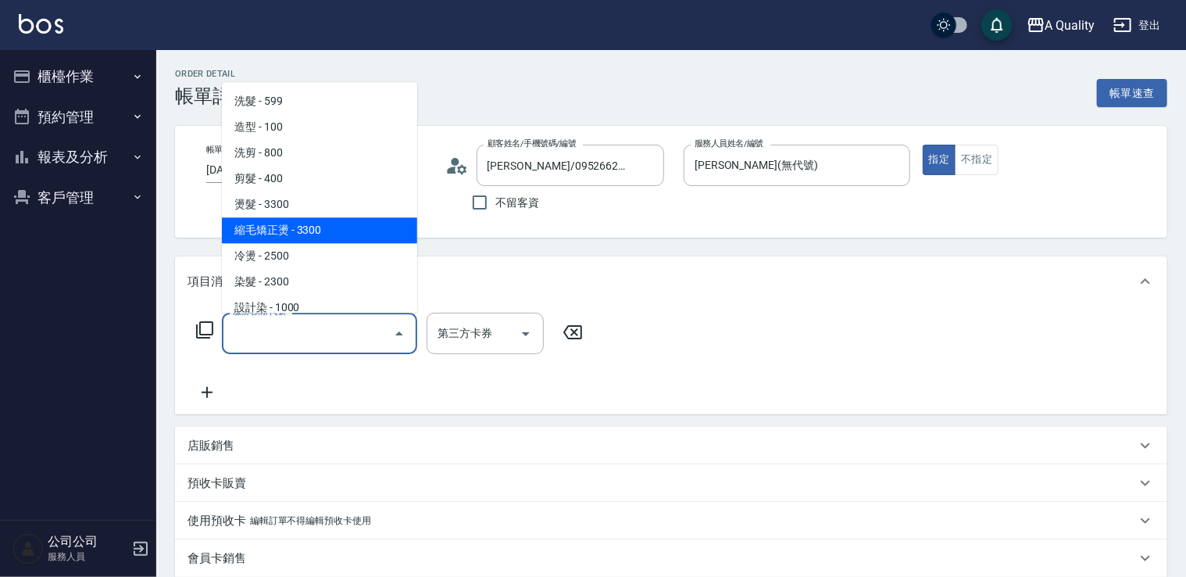
click at [313, 233] on span "縮毛矯正燙 - 3300" at bounding box center [319, 230] width 195 height 26
type input "縮毛矯正燙(302)"
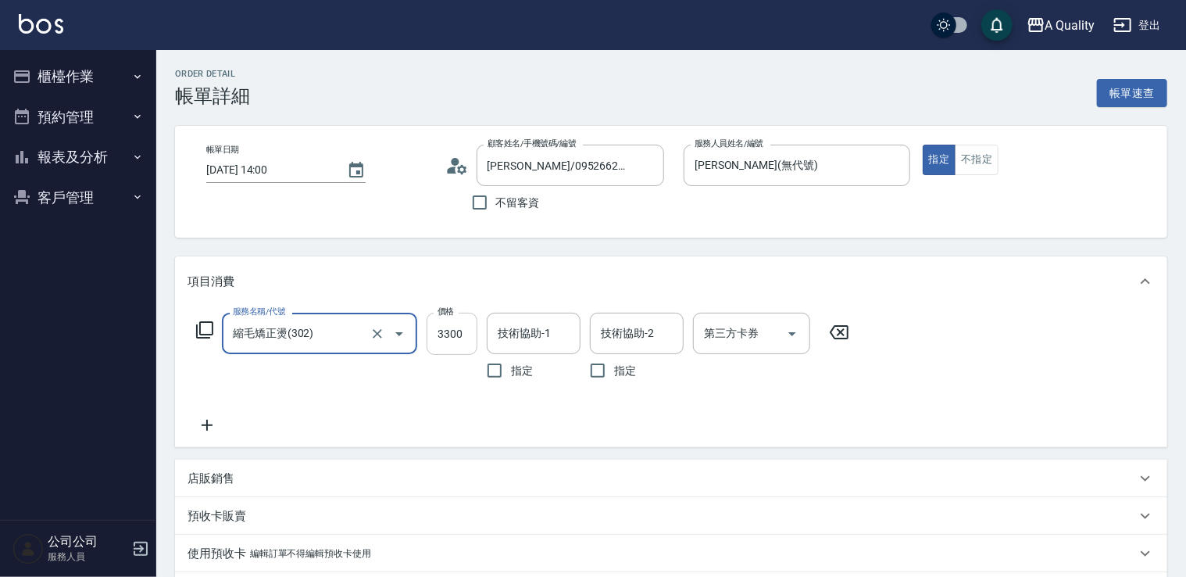
click at [449, 335] on input "3300" at bounding box center [452, 334] width 51 height 42
type input "1800"
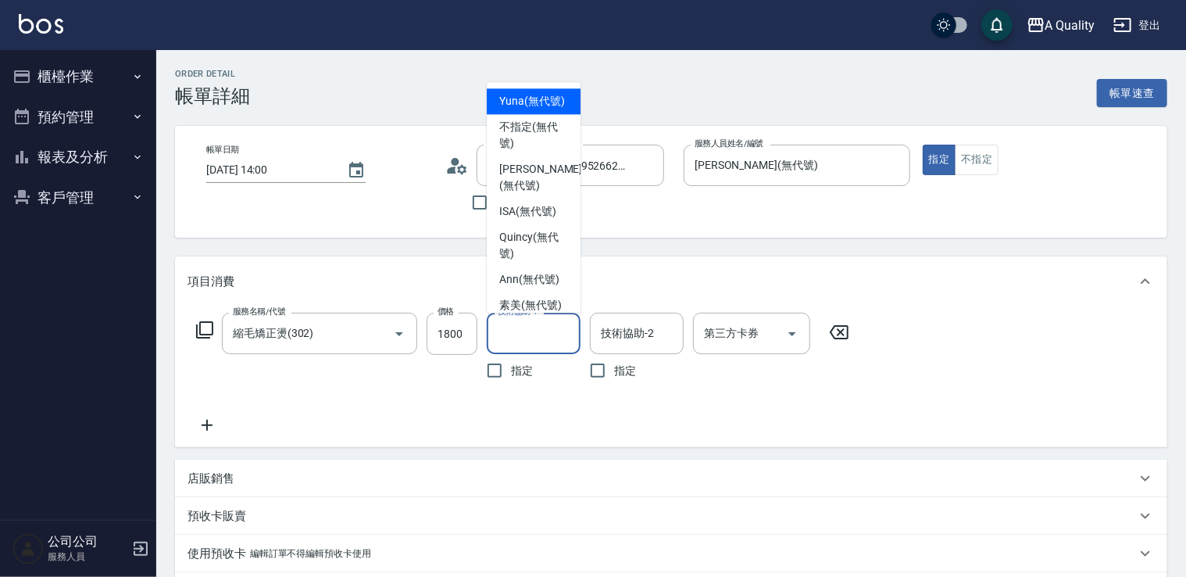
drag, startPoint x: 497, startPoint y: 329, endPoint x: 560, endPoint y: 214, distance: 130.8
click at [498, 327] on input "技術協助-1" at bounding box center [534, 333] width 80 height 27
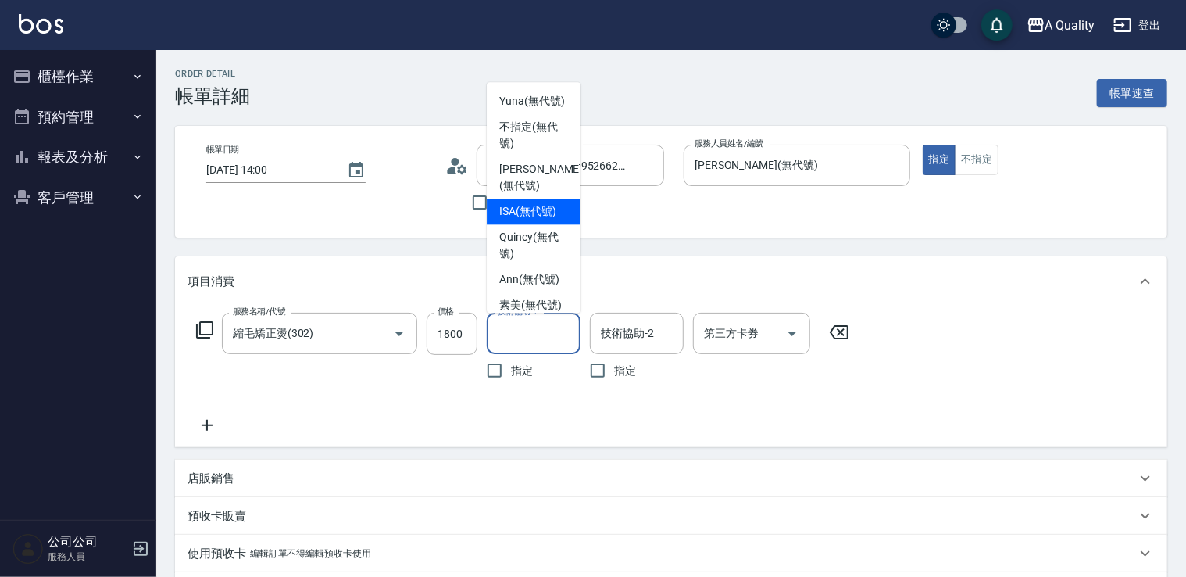
drag, startPoint x: 544, startPoint y: 233, endPoint x: 551, endPoint y: 226, distance: 9.9
click at [546, 220] on span "ISA (無代號)" at bounding box center [527, 211] width 57 height 16
type input "ISA(無代號)"
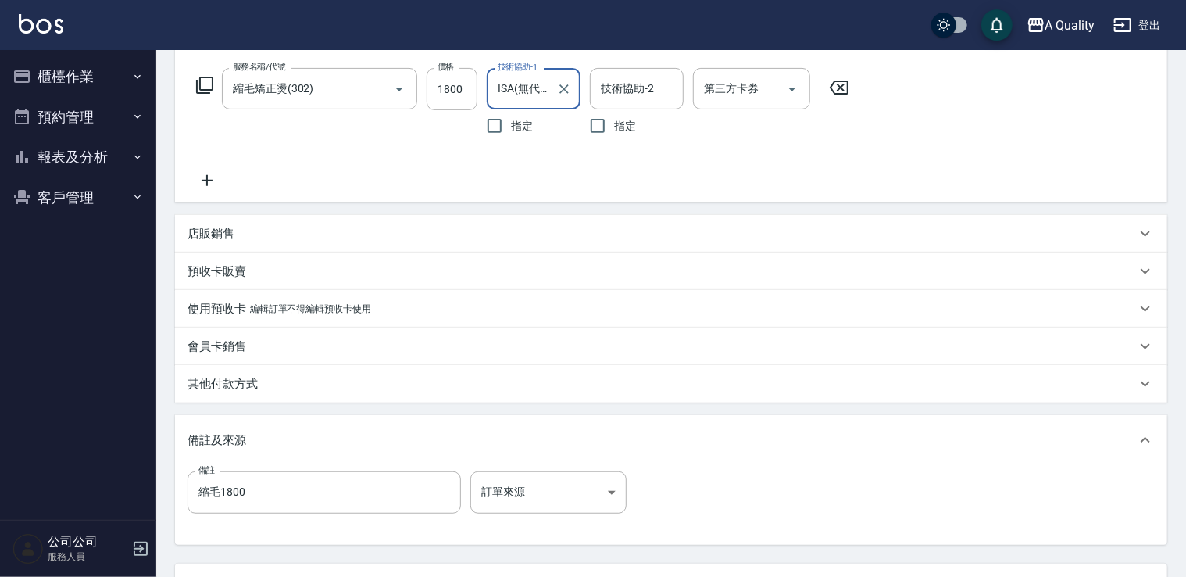
scroll to position [379, 0]
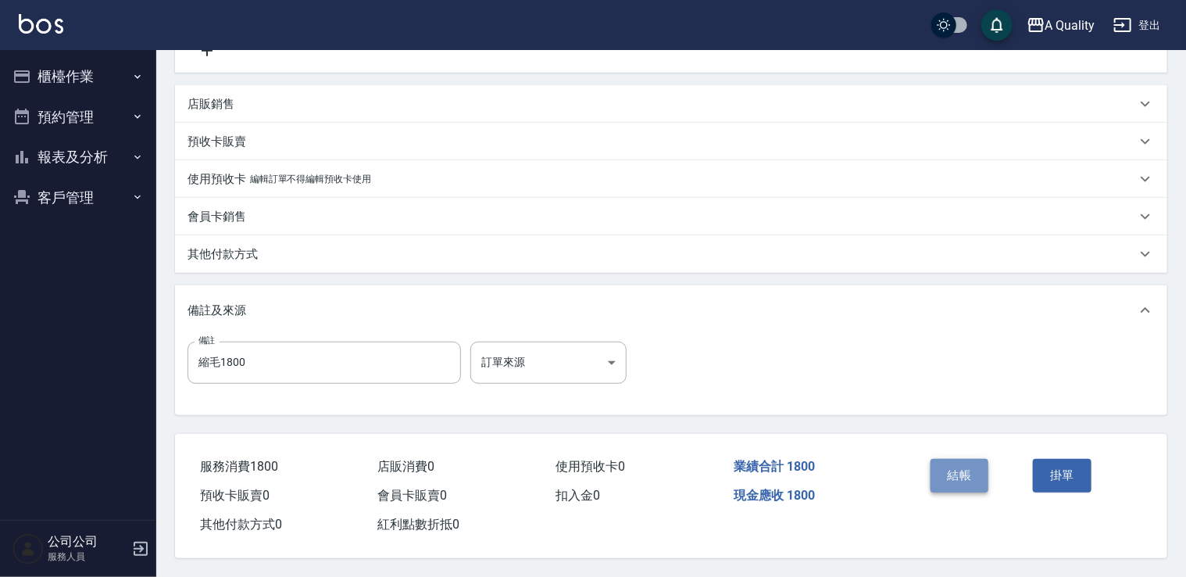
click at [975, 476] on button "結帳" at bounding box center [960, 475] width 59 height 33
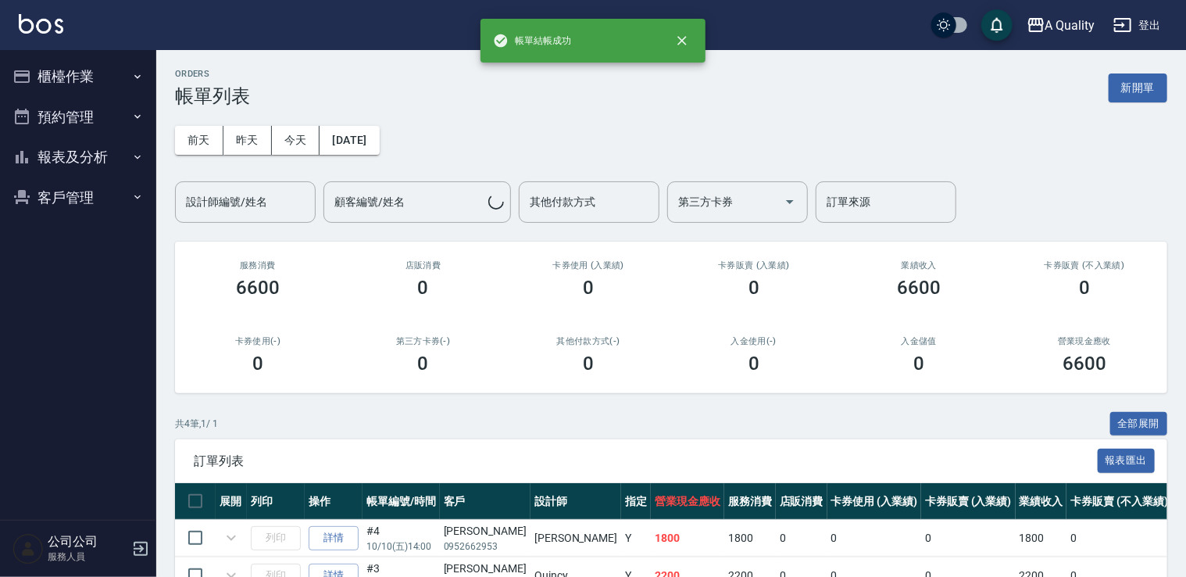
click at [72, 127] on button "預約管理" at bounding box center [78, 117] width 144 height 41
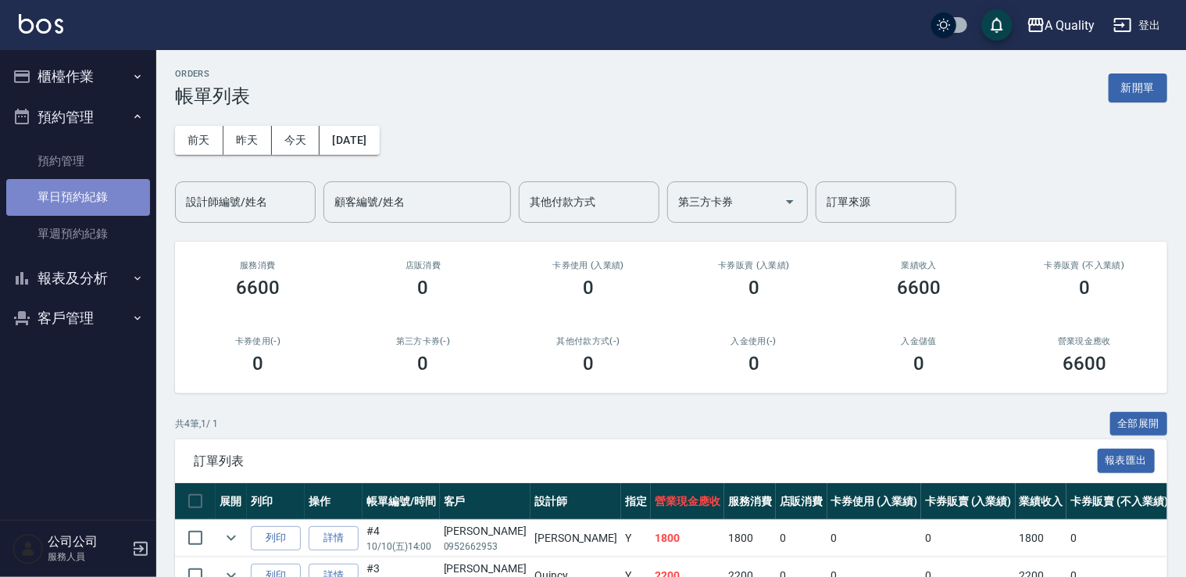
click at [96, 199] on link "單日預約紀錄" at bounding box center [78, 197] width 144 height 36
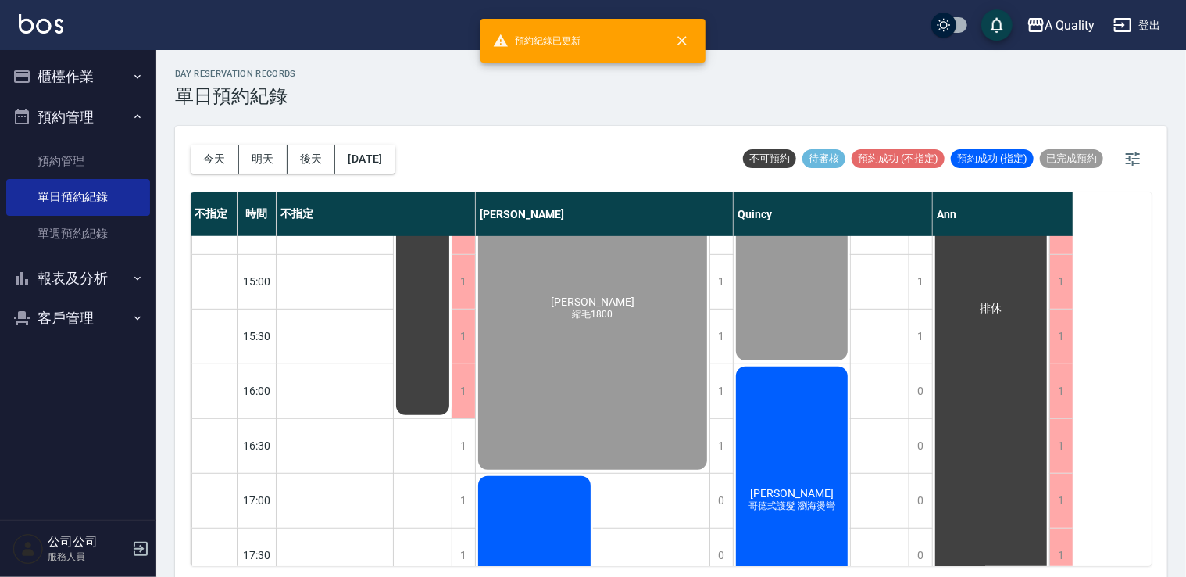
scroll to position [547, 0]
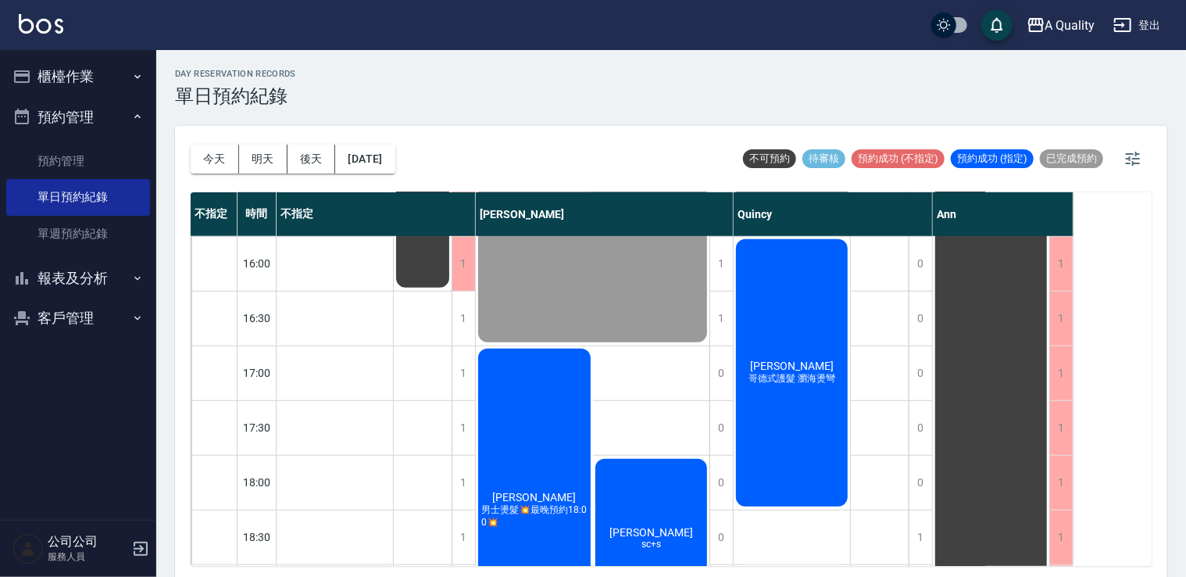
click at [813, 380] on span "哥德式護髮 瀏海燙彎" at bounding box center [792, 378] width 93 height 13
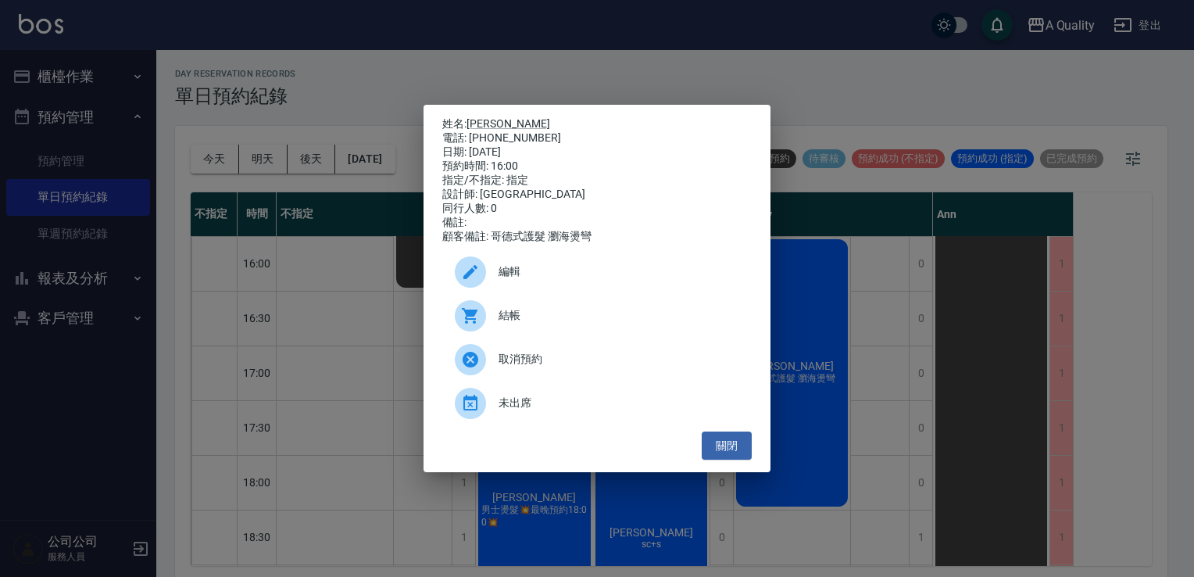
click at [722, 470] on div "姓名: 潘若婕 電話: 0975166908 日期: 2025/10/10 預約時間: 16:00 指定/不指定: 指定 設計師: Quincy 同行人數: …" at bounding box center [597, 289] width 347 height 368
click at [707, 460] on button "關閉" at bounding box center [727, 445] width 50 height 29
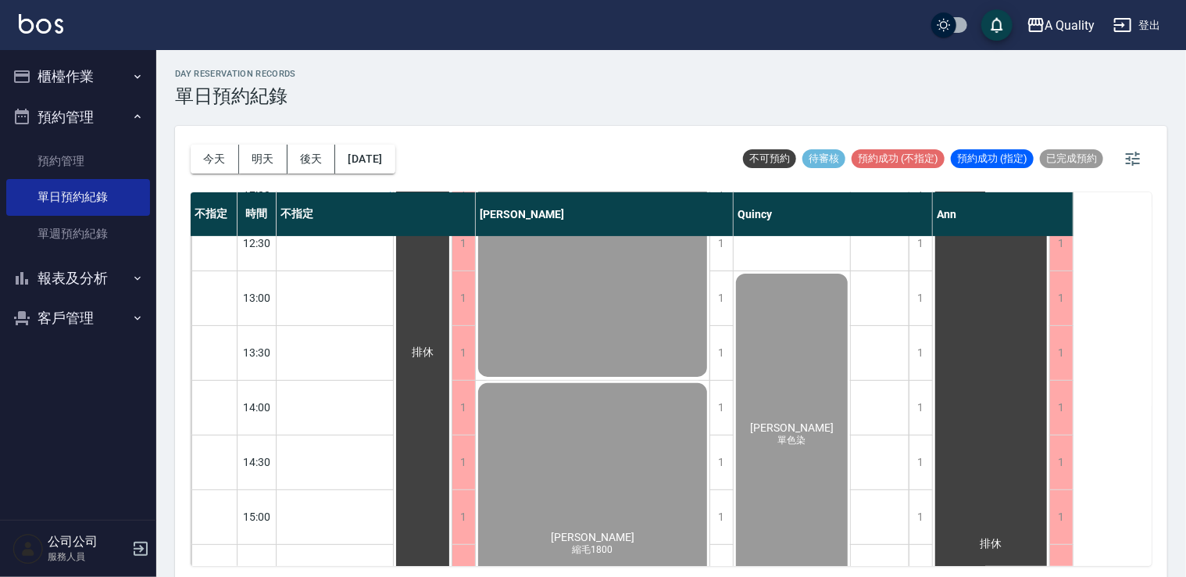
scroll to position [156, 0]
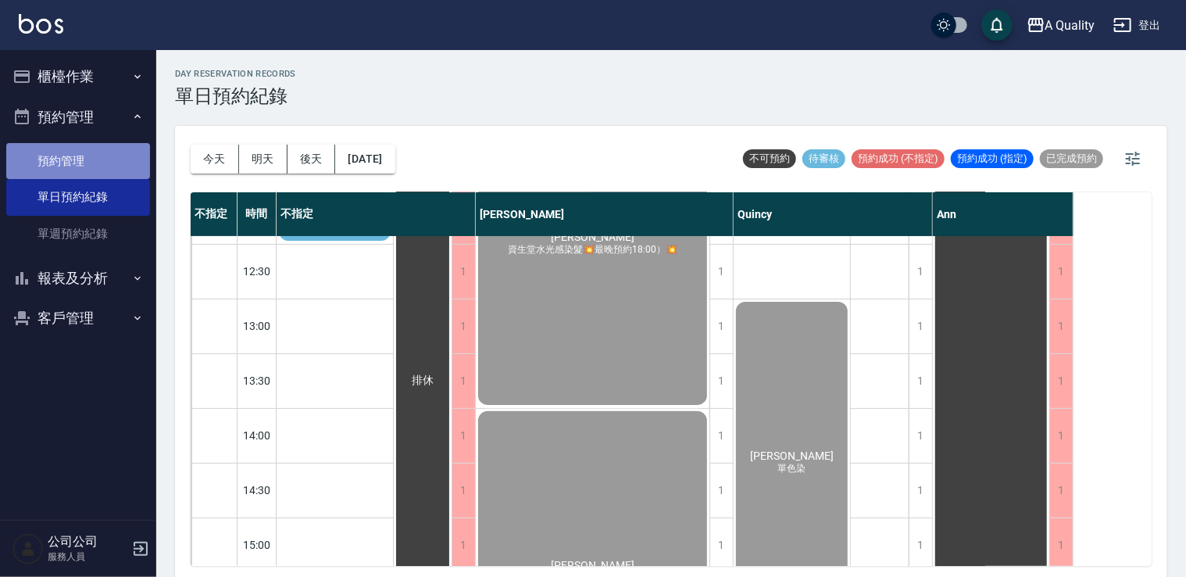
click at [71, 152] on link "預約管理" at bounding box center [78, 161] width 144 height 36
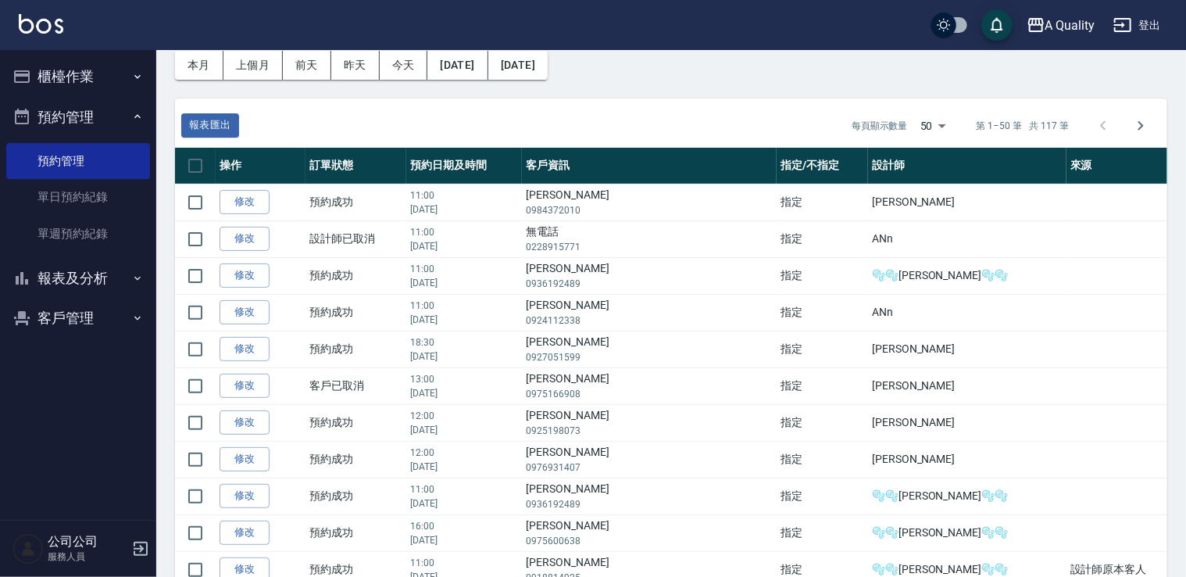
scroll to position [78, 0]
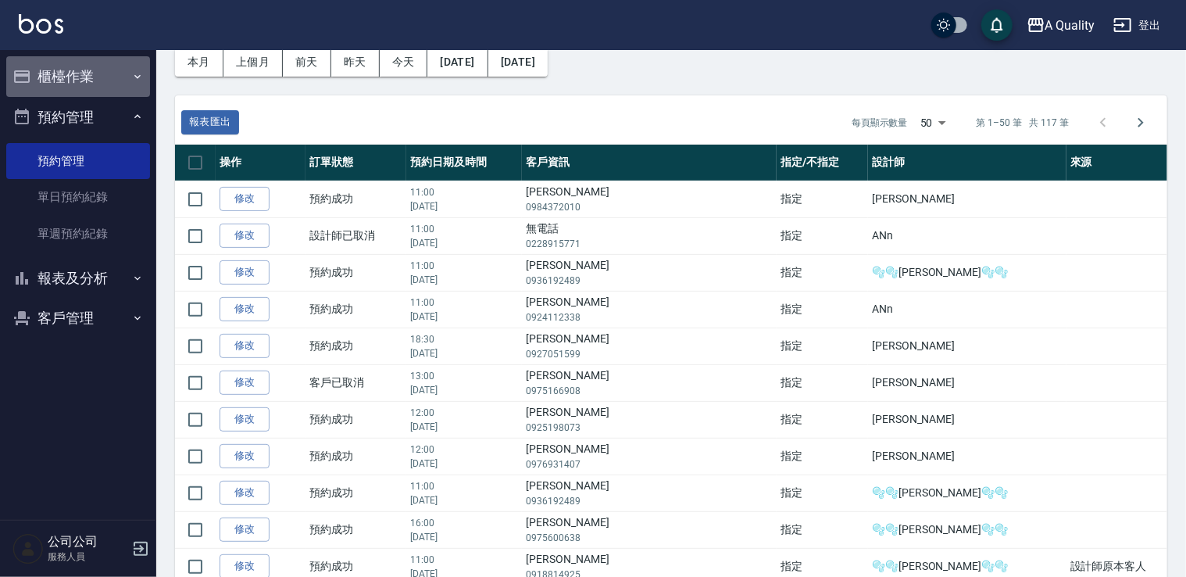
drag, startPoint x: 91, startPoint y: 84, endPoint x: 89, endPoint y: 98, distance: 14.3
click at [91, 84] on button "櫃檯作業" at bounding box center [78, 76] width 144 height 41
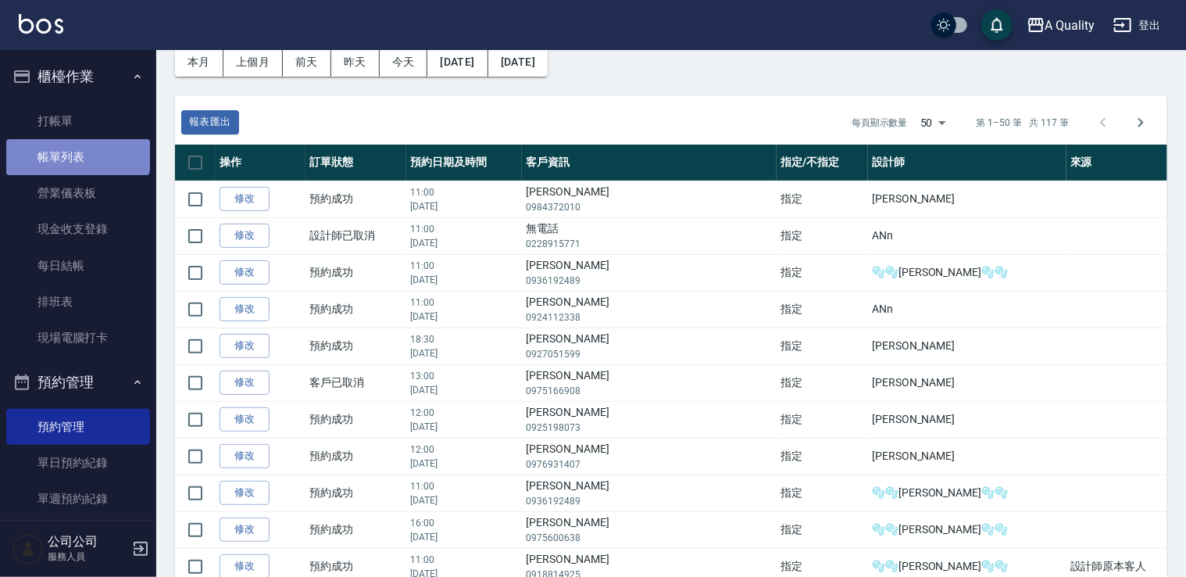
click at [77, 149] on link "帳單列表" at bounding box center [78, 157] width 144 height 36
